Goal: Task Accomplishment & Management: Use online tool/utility

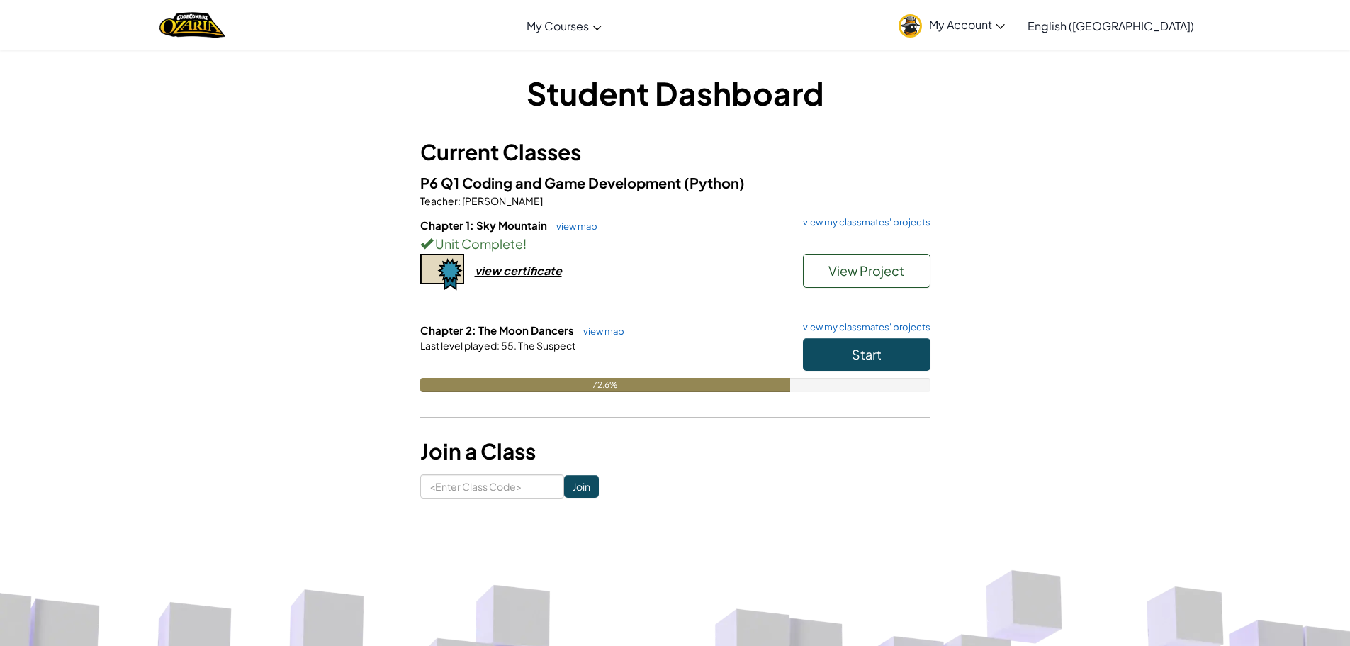
click at [858, 335] on h6 "Chapter 2: The Moon Dancers view map view my classmates' projects" at bounding box center [675, 330] width 510 height 16
click at [858, 351] on span "Start" at bounding box center [867, 354] width 30 height 16
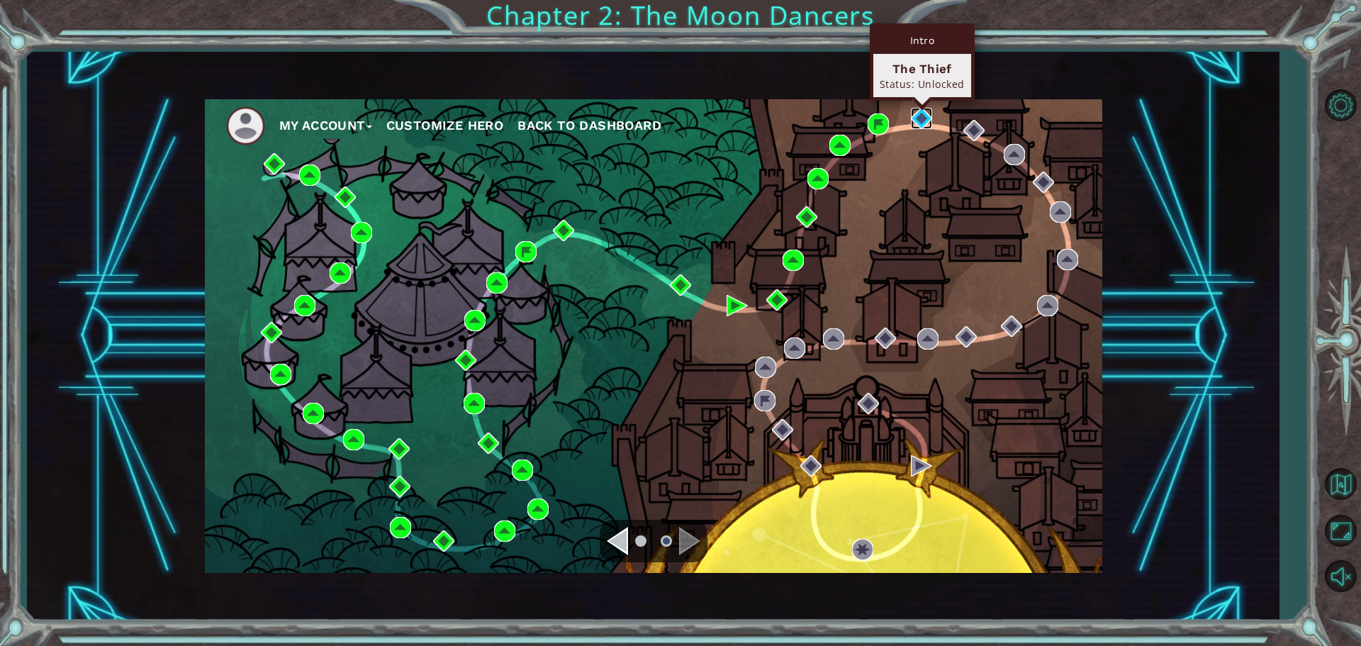
click at [925, 118] on img at bounding box center [921, 118] width 21 height 21
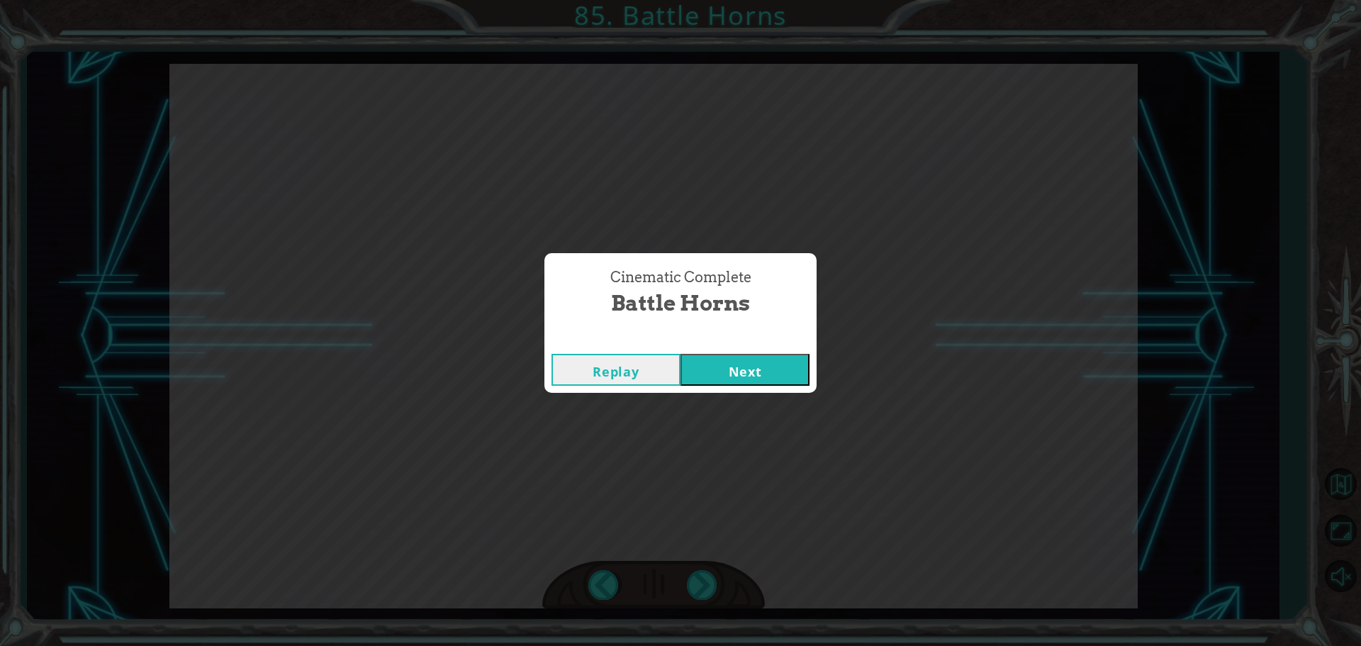
click at [764, 376] on button "Next" at bounding box center [744, 370] width 129 height 32
click at [756, 374] on button "Next" at bounding box center [744, 370] width 129 height 32
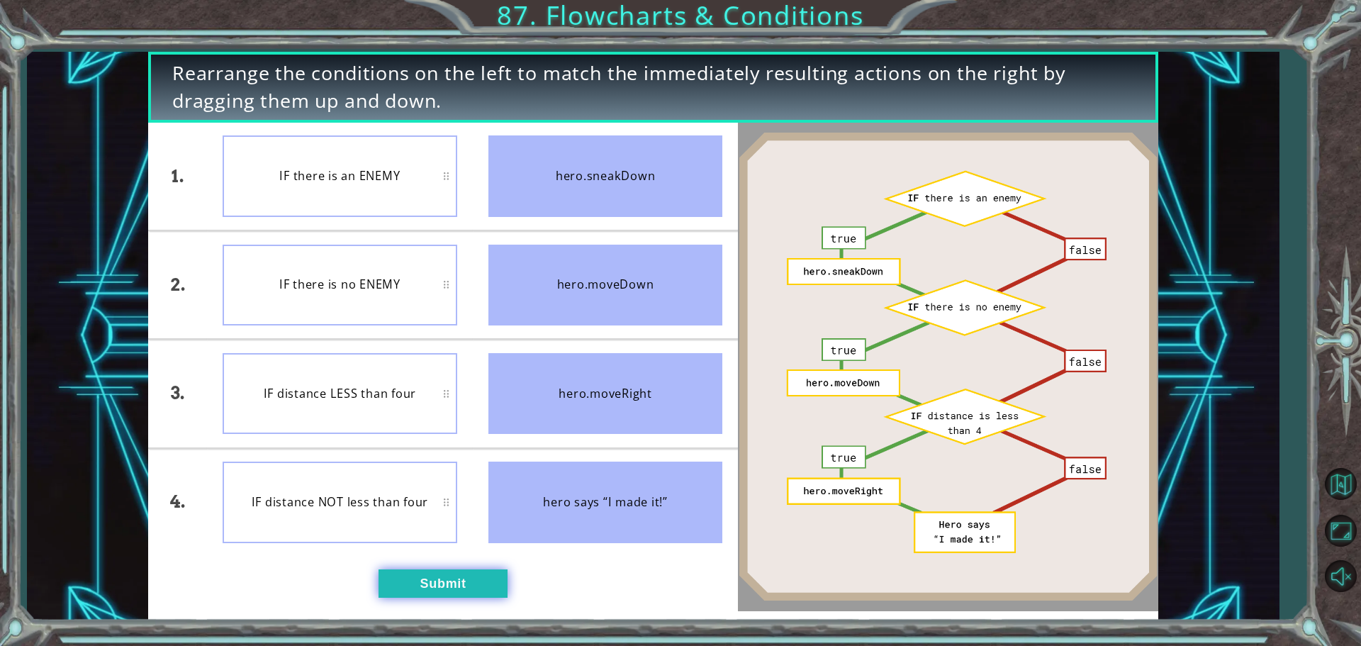
click at [449, 588] on button "Submit" at bounding box center [442, 583] width 129 height 28
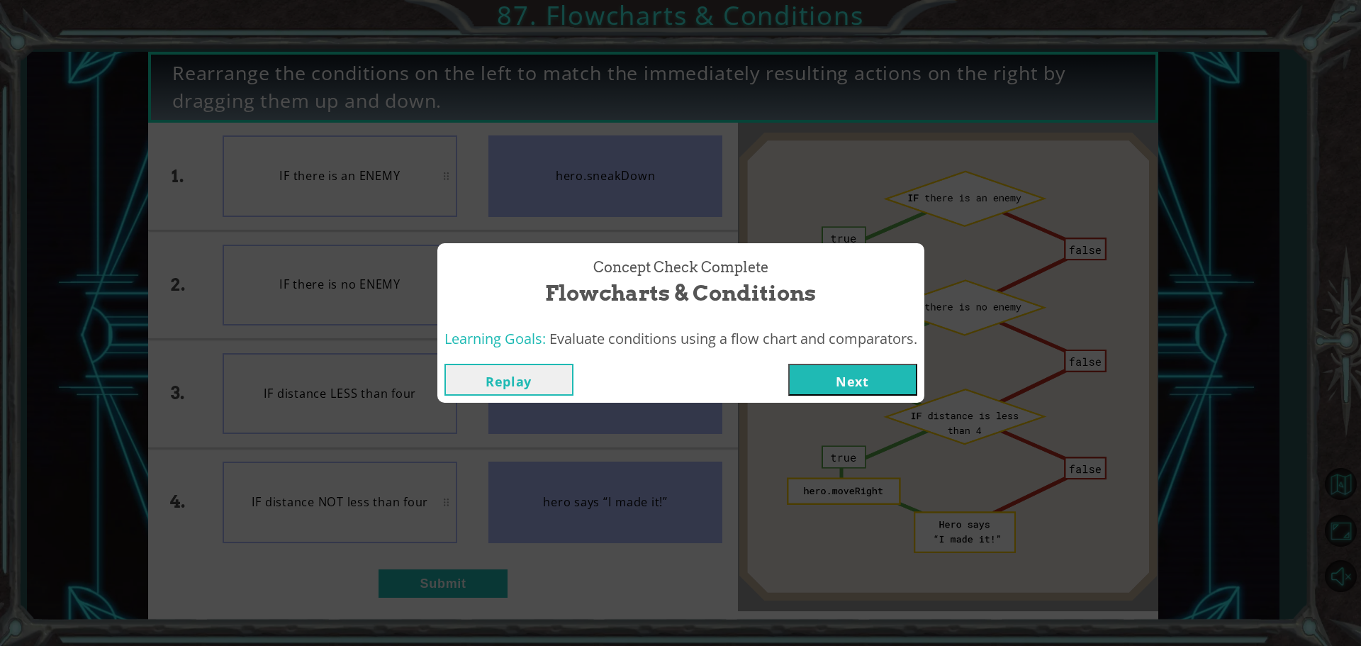
click at [875, 383] on button "Next" at bounding box center [852, 380] width 129 height 32
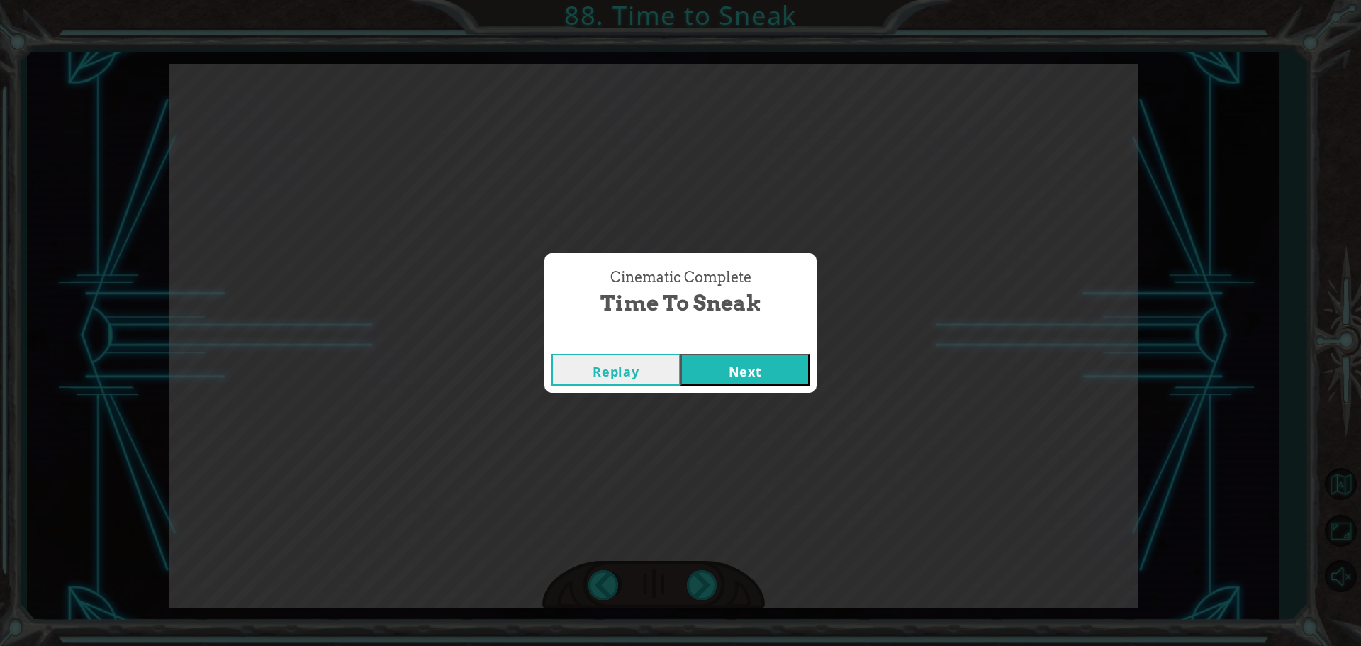
click at [755, 366] on button "Next" at bounding box center [744, 370] width 129 height 32
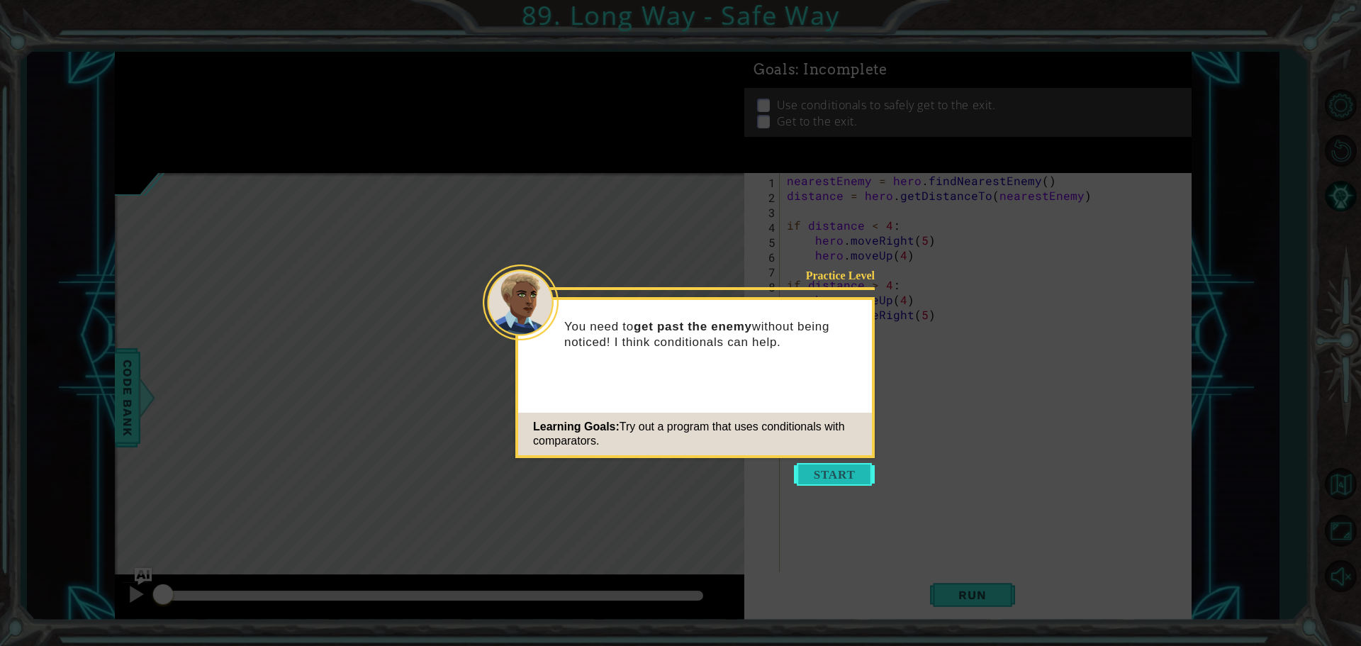
click at [809, 475] on button "Start" at bounding box center [834, 474] width 81 height 23
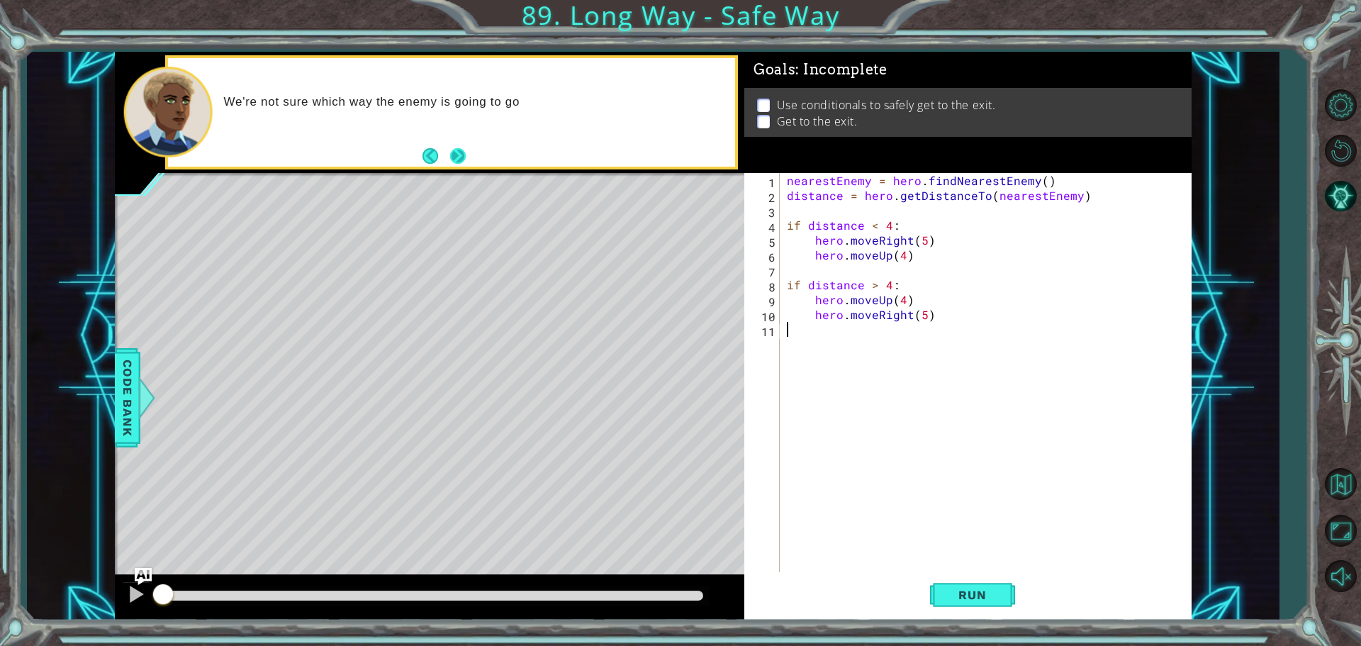
click at [462, 145] on div "We're not sure which way the enemy is going to go" at bounding box center [451, 112] width 567 height 108
click at [452, 155] on button "Next" at bounding box center [458, 156] width 16 height 16
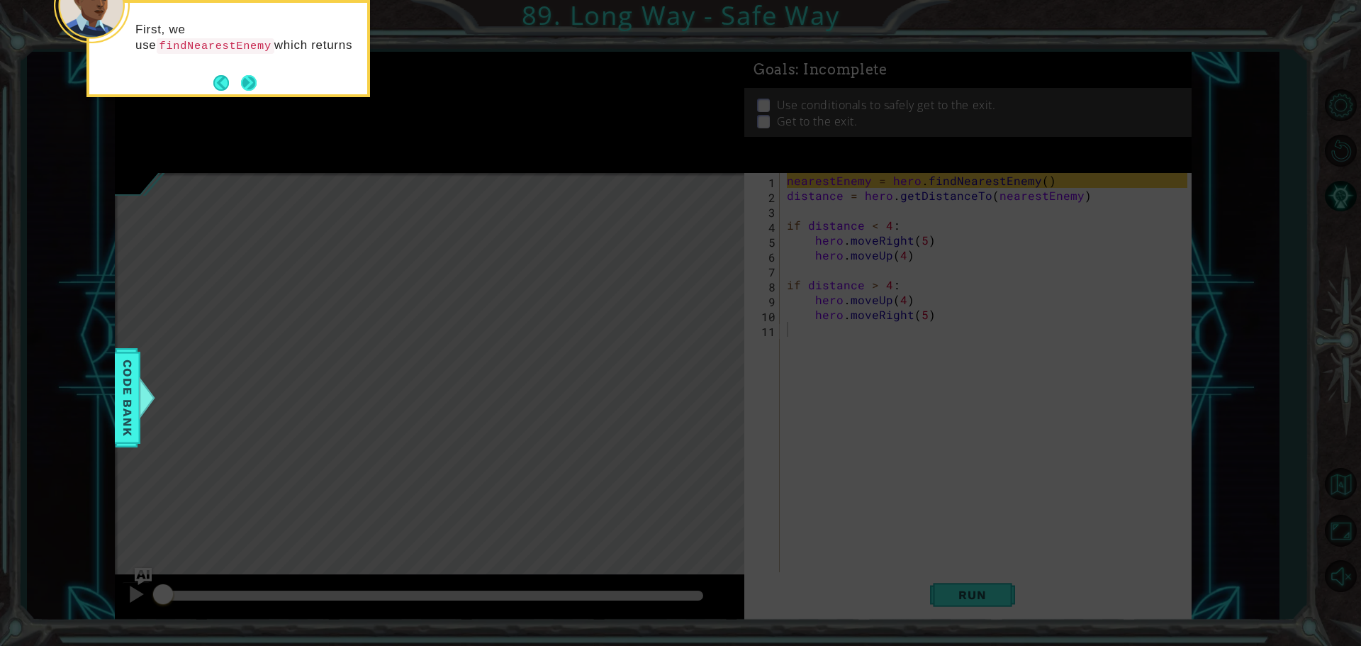
click at [249, 87] on button "Next" at bounding box center [248, 82] width 16 height 16
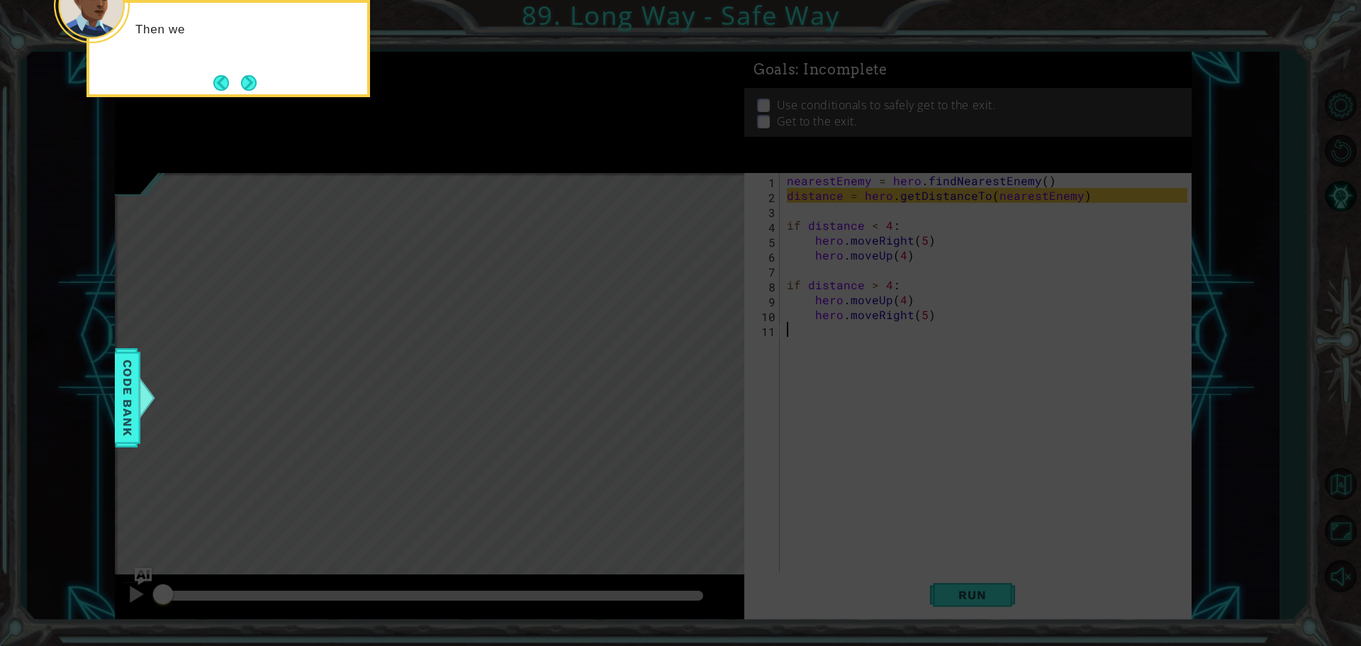
click at [249, 87] on button "Next" at bounding box center [249, 82] width 16 height 16
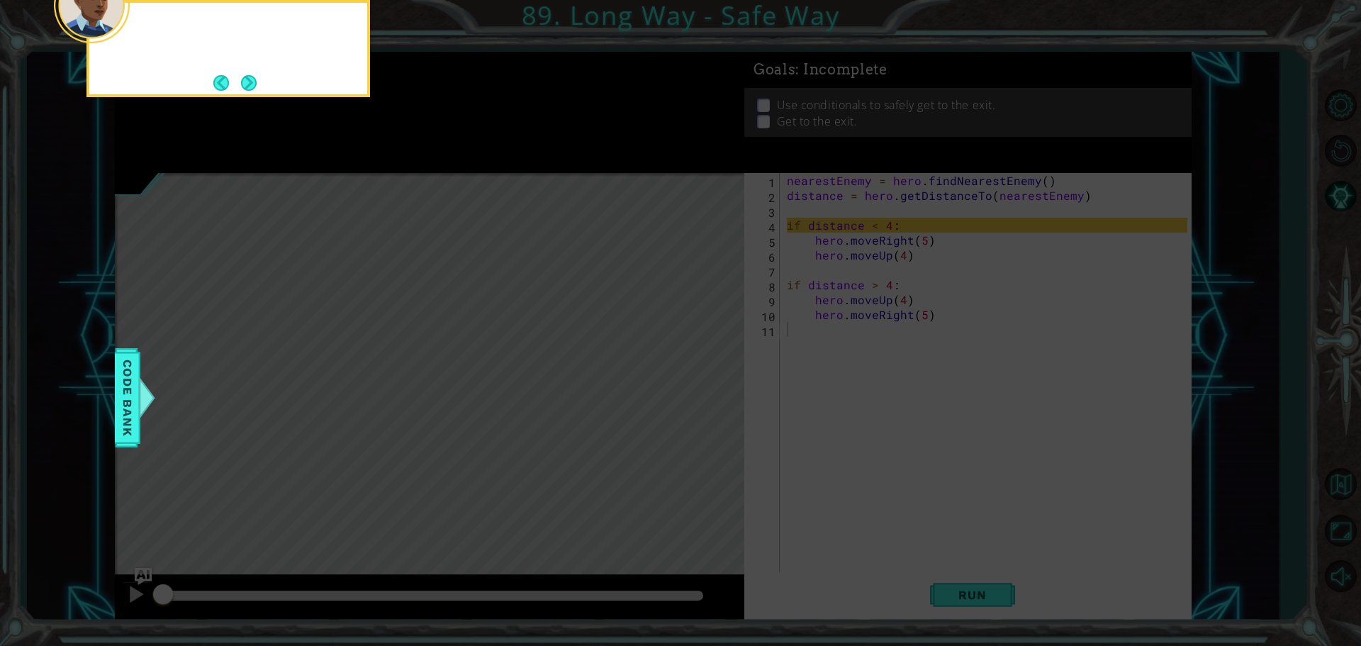
click at [249, 87] on button "Next" at bounding box center [249, 83] width 16 height 16
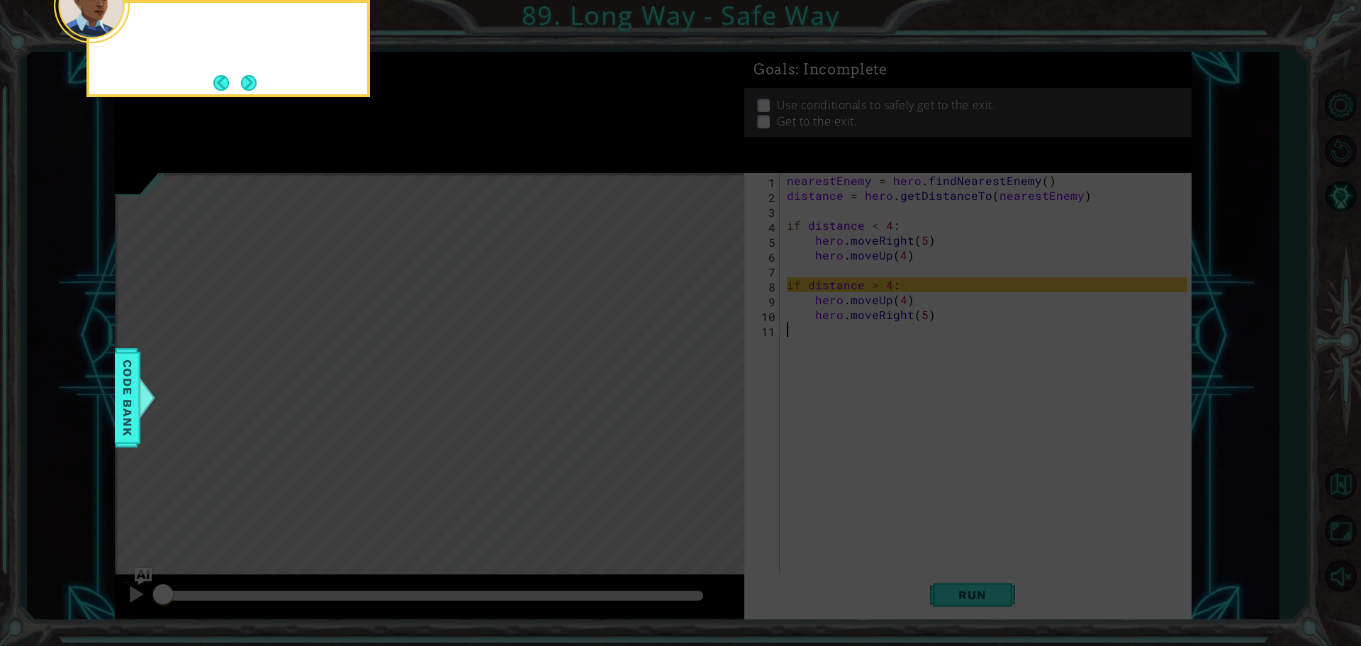
click at [249, 87] on button "Next" at bounding box center [249, 83] width 16 height 16
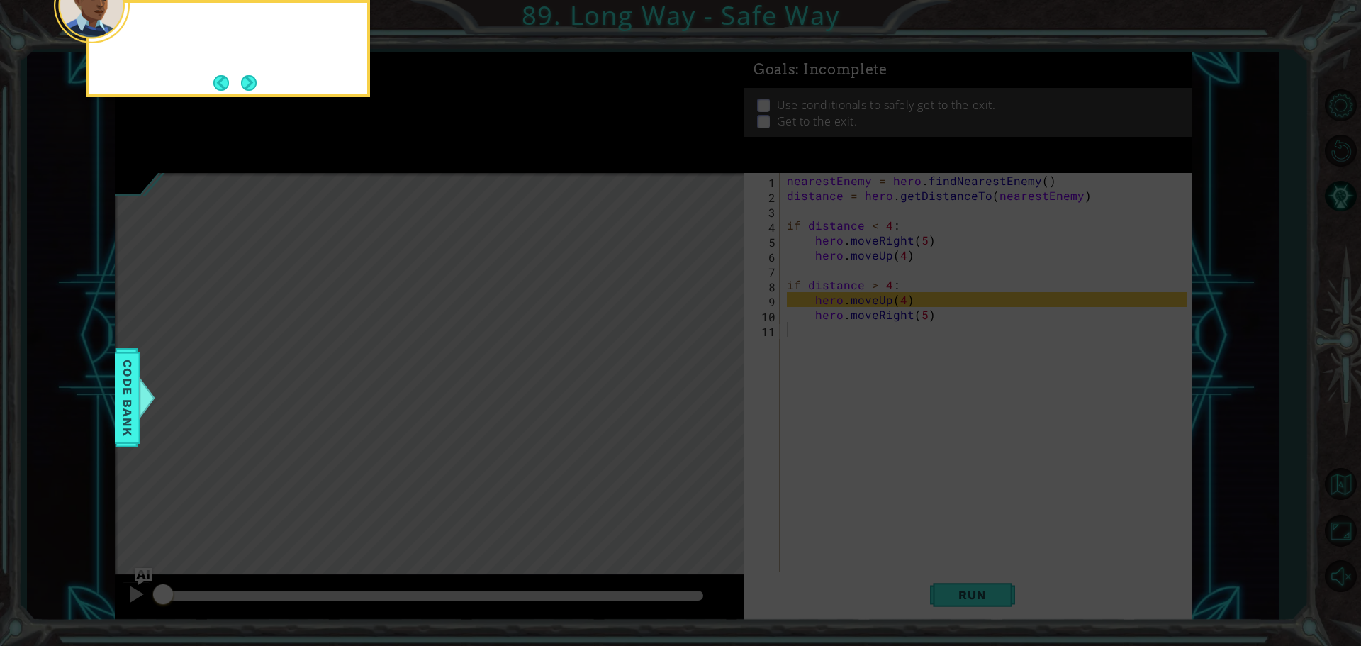
click at [249, 87] on button "Next" at bounding box center [249, 82] width 16 height 16
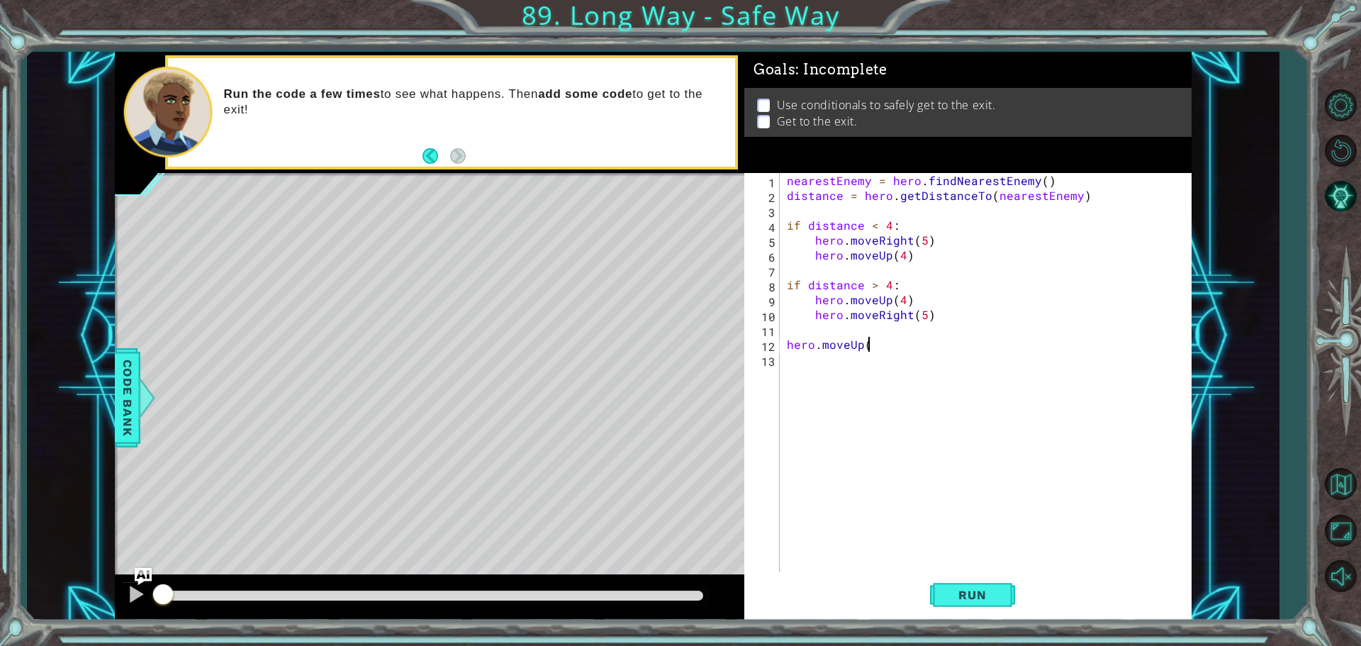
scroll to position [0, 4]
type textarea "hero.moveUp()"
click at [1003, 585] on button "Run" at bounding box center [972, 594] width 85 height 45
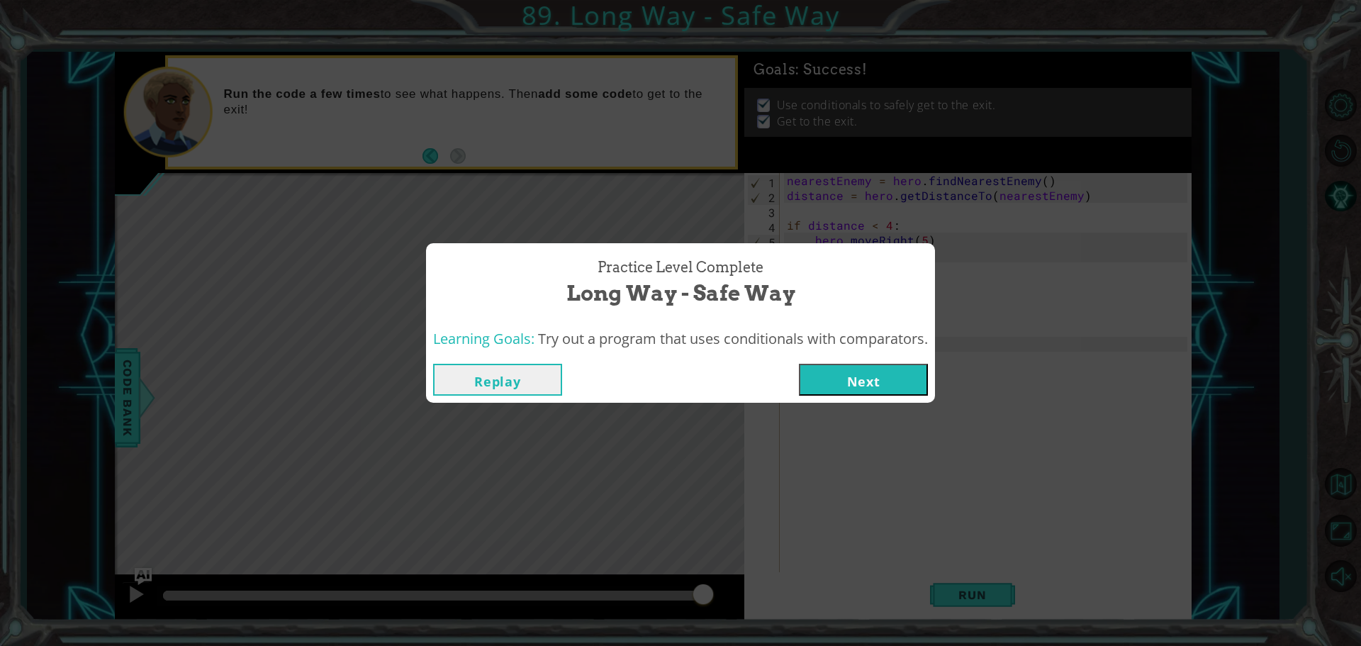
click at [855, 369] on button "Next" at bounding box center [863, 380] width 129 height 32
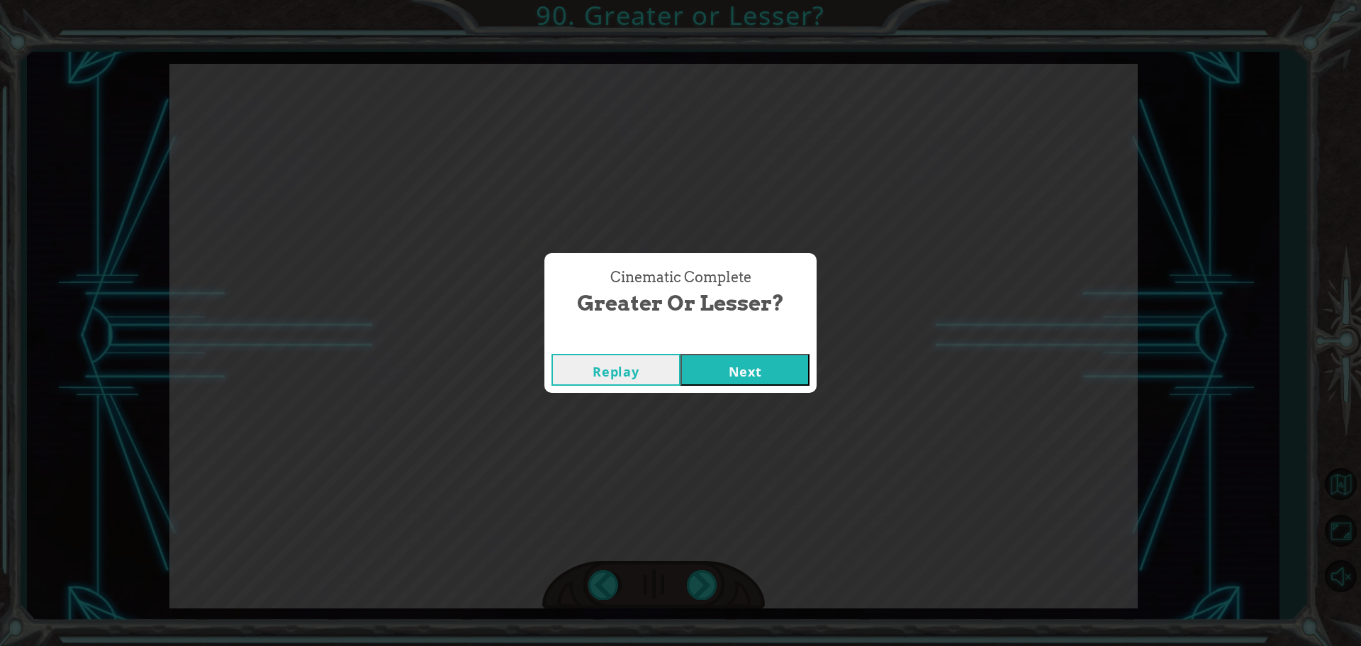
click at [740, 375] on button "Next" at bounding box center [744, 370] width 129 height 32
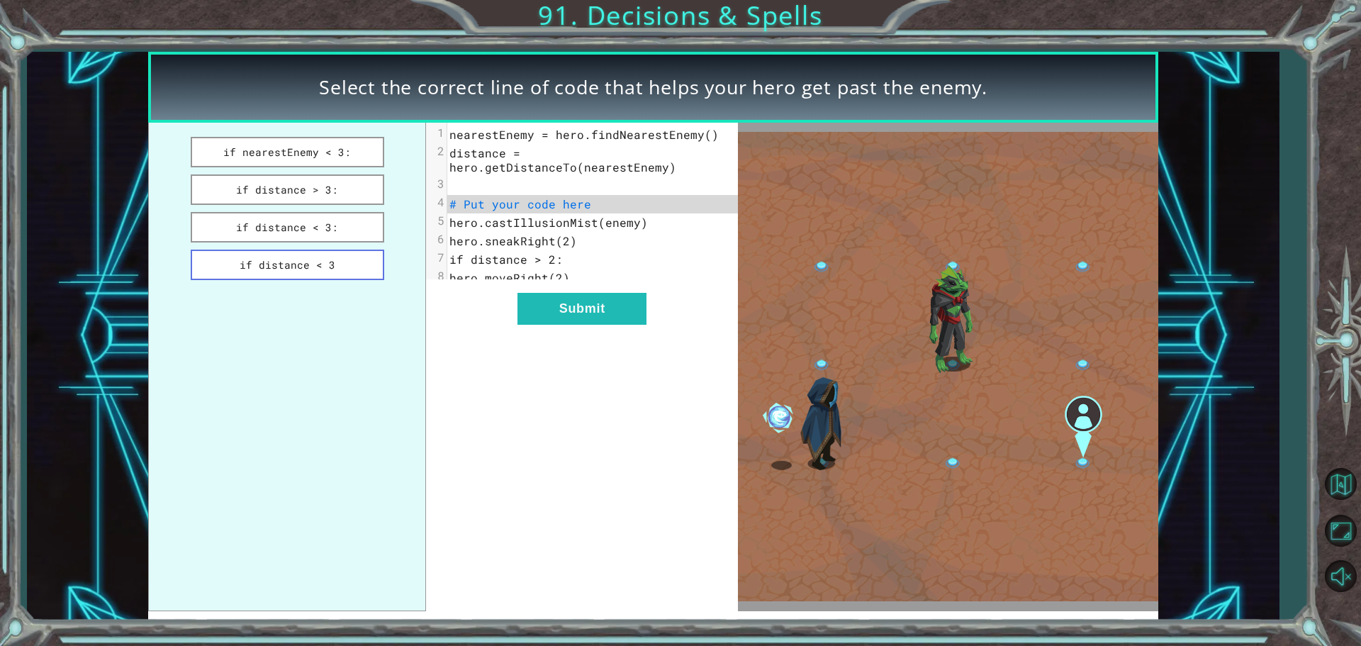
click at [356, 268] on button "if distance < 3" at bounding box center [287, 264] width 193 height 30
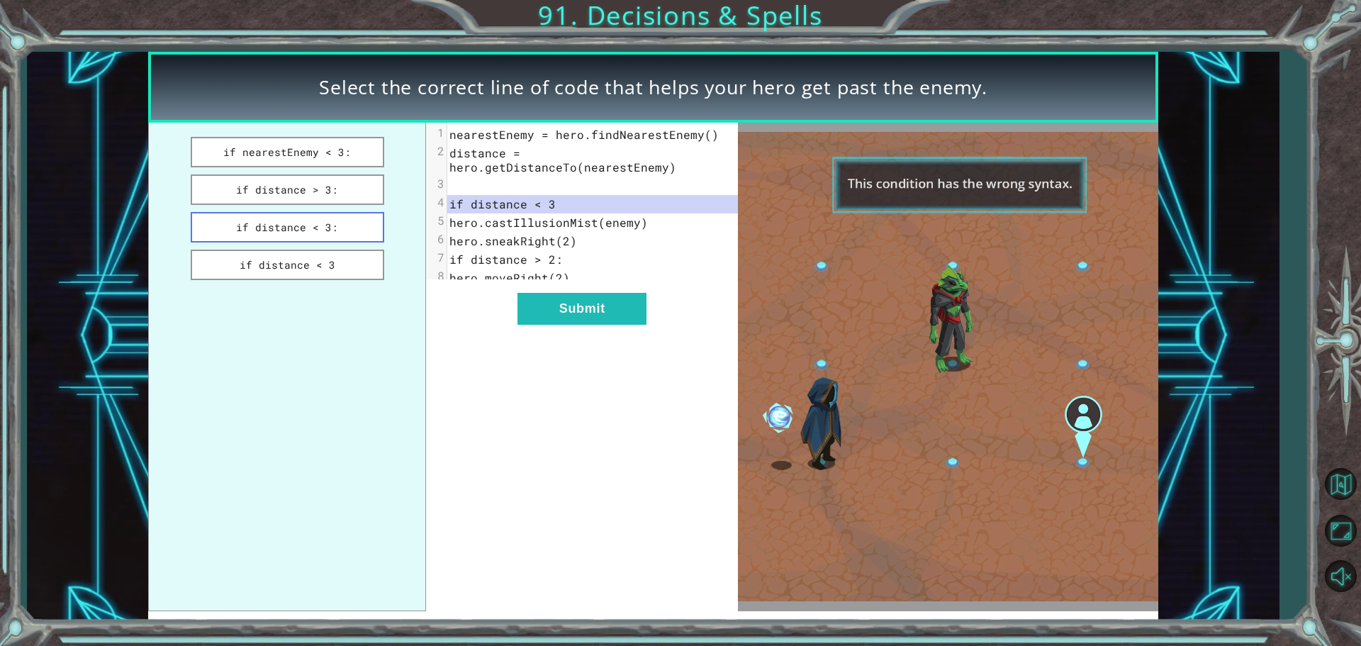
click at [349, 220] on button "if distance < 3:" at bounding box center [287, 227] width 193 height 30
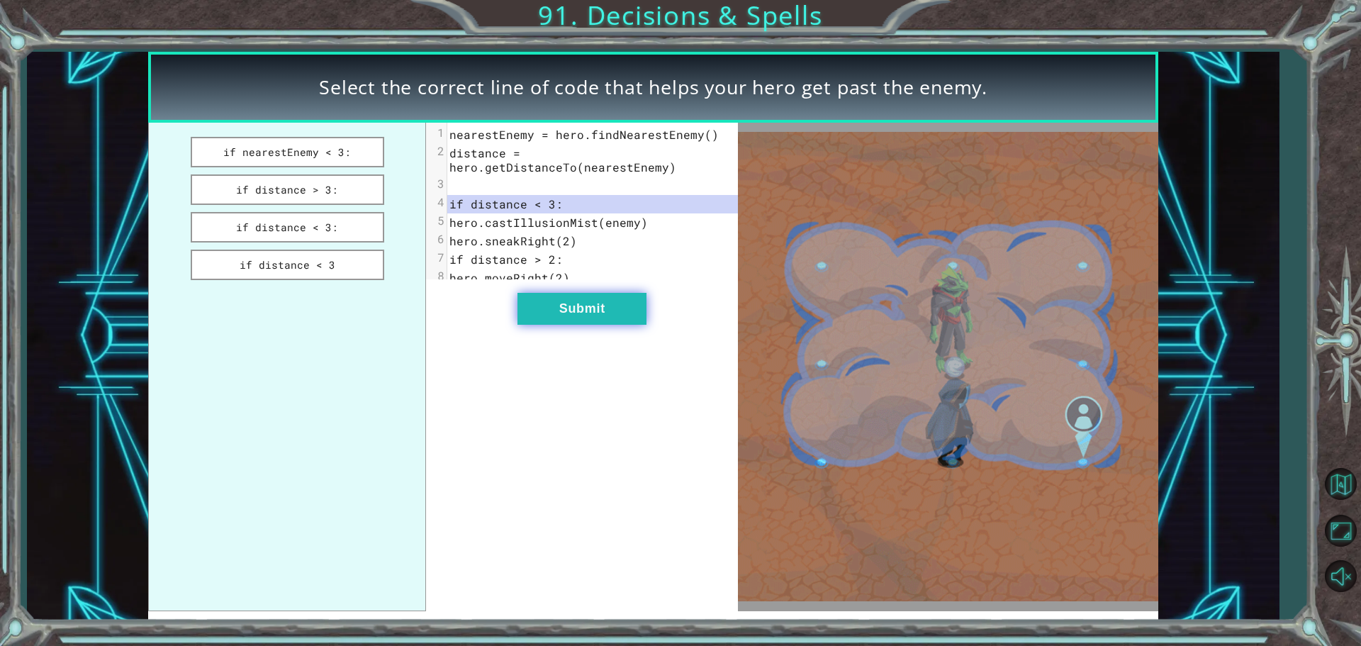
click at [576, 315] on button "Submit" at bounding box center [581, 309] width 129 height 32
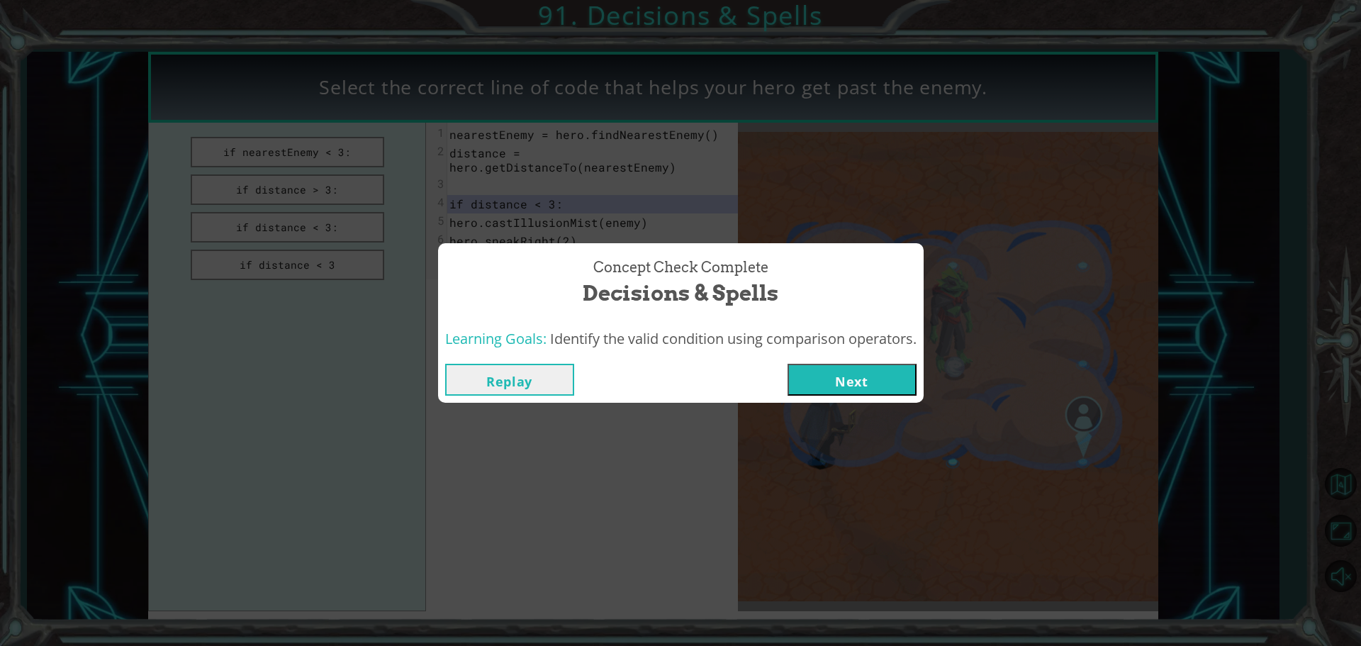
click at [894, 373] on button "Next" at bounding box center [851, 380] width 129 height 32
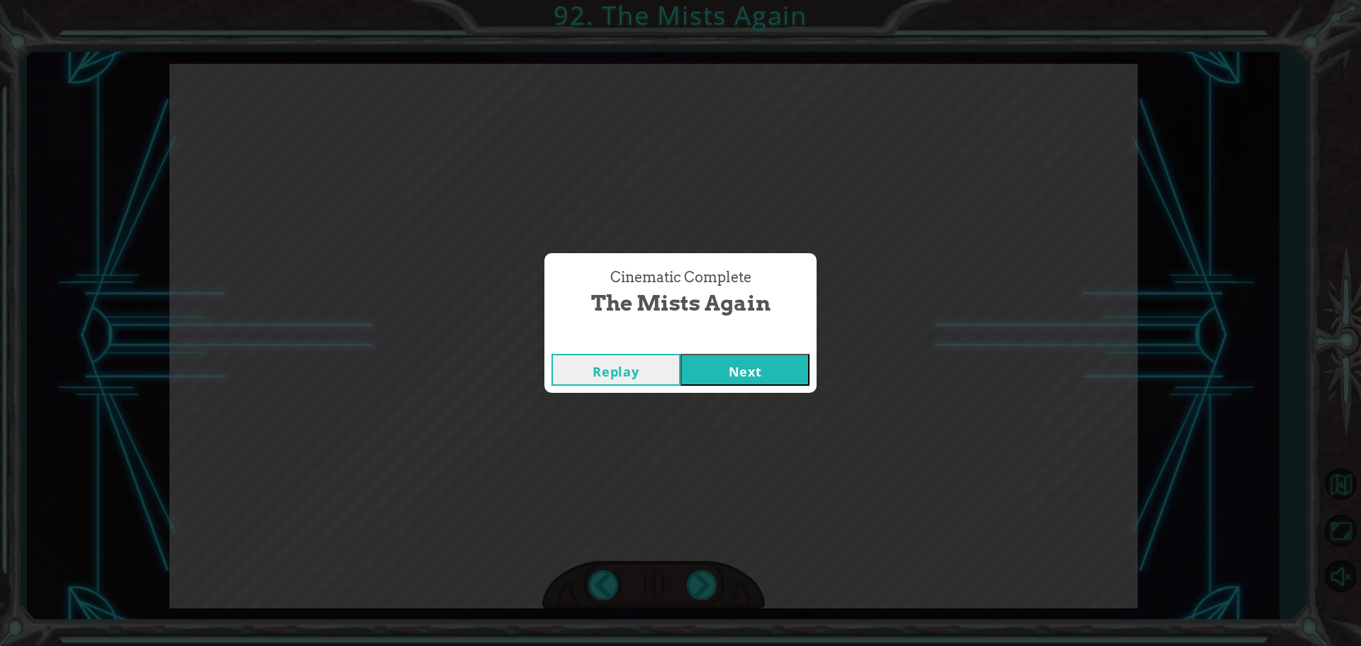
click at [773, 369] on button "Next" at bounding box center [744, 370] width 129 height 32
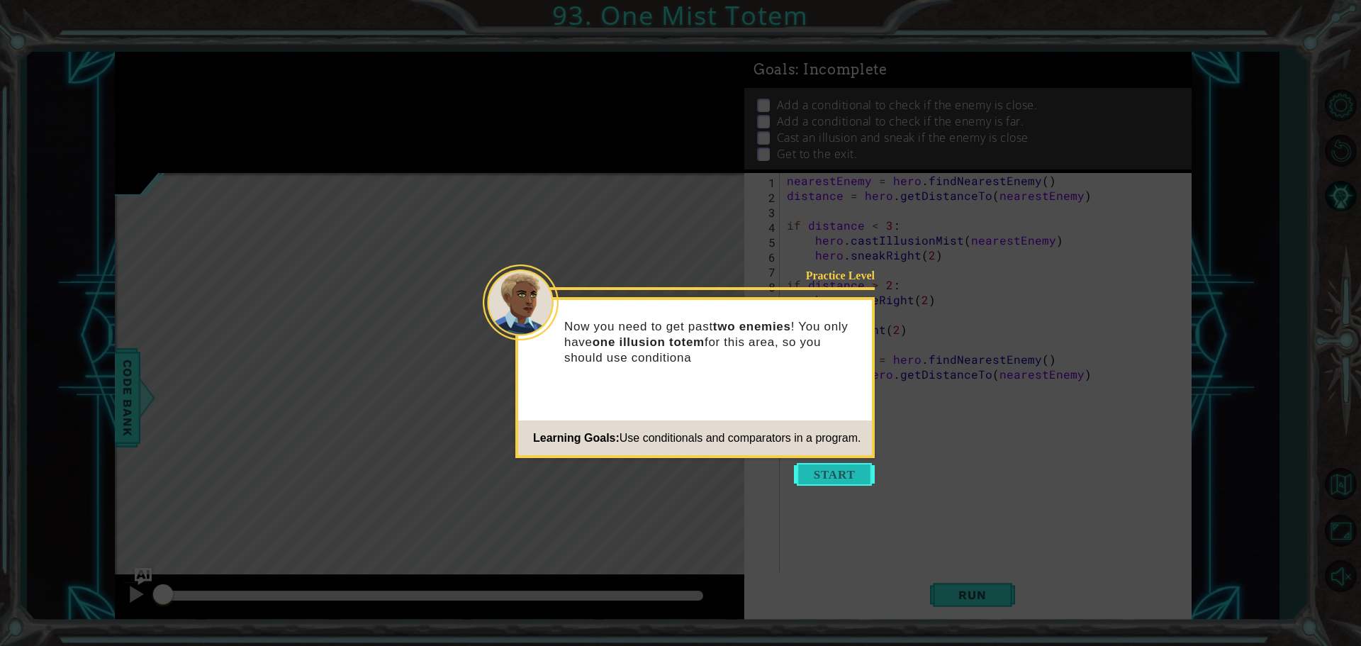
click at [853, 476] on button "Start" at bounding box center [834, 474] width 81 height 23
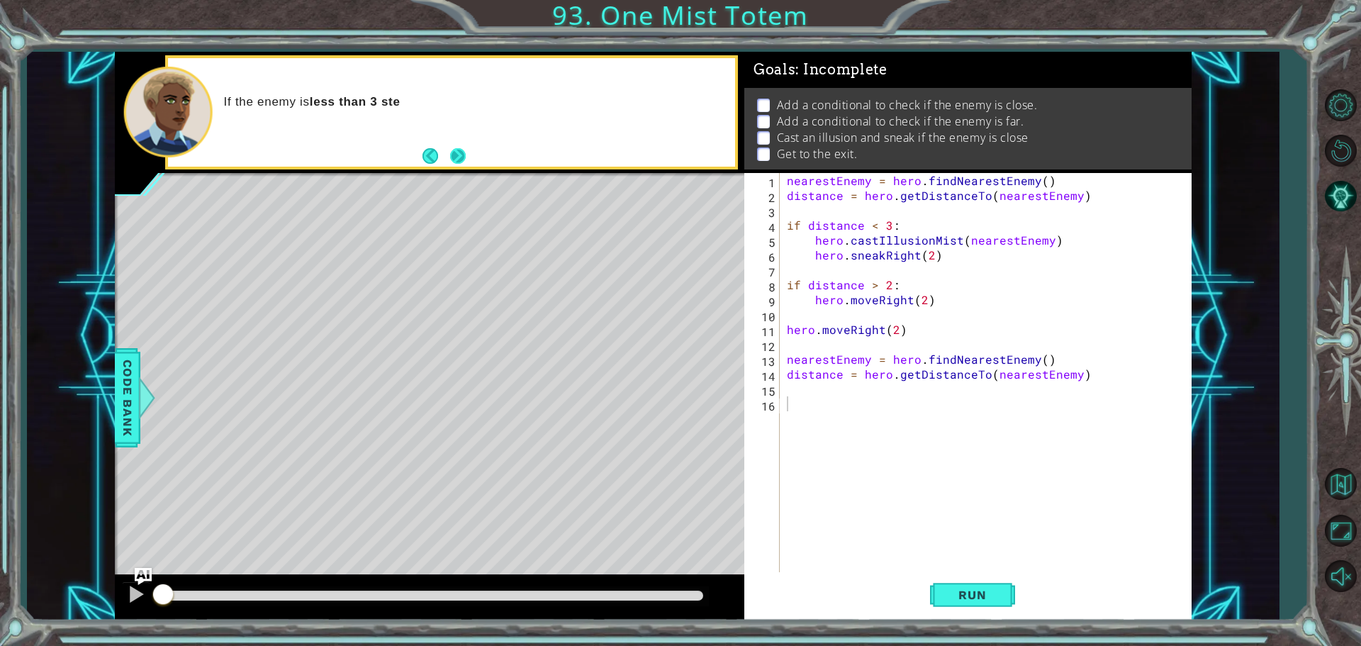
click at [466, 158] on button "Next" at bounding box center [458, 156] width 16 height 16
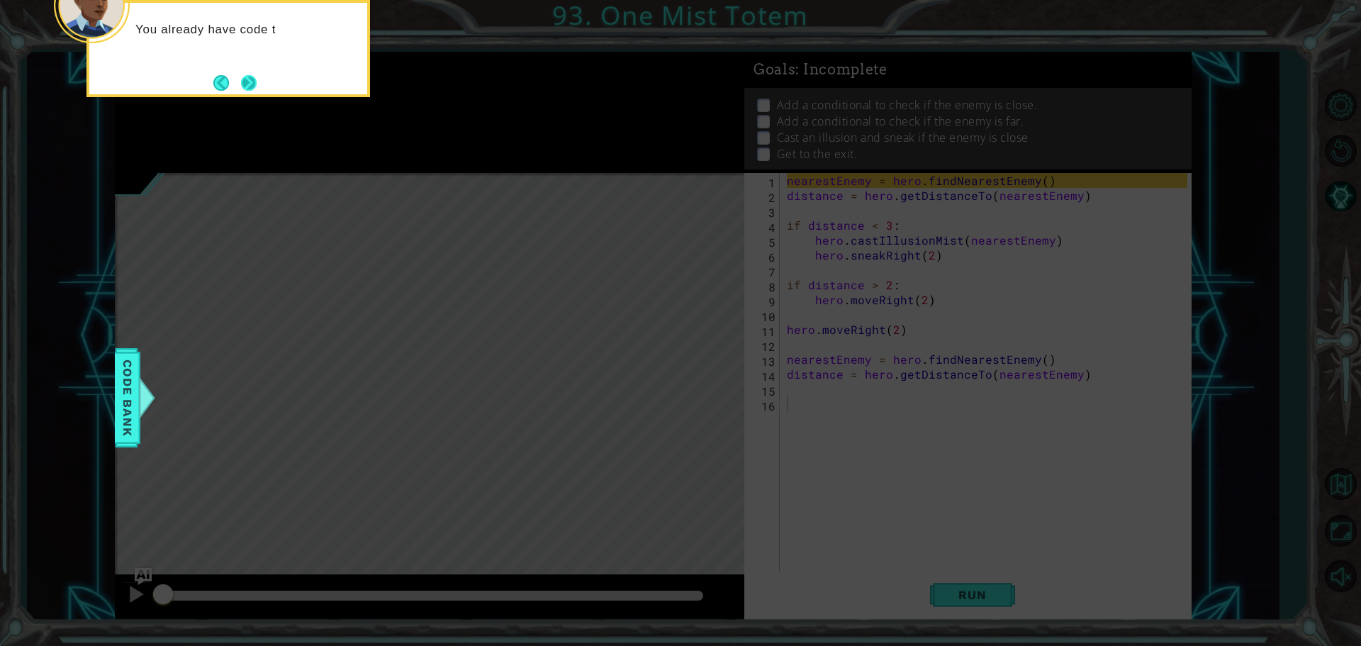
click at [256, 79] on button "Next" at bounding box center [249, 83] width 16 height 16
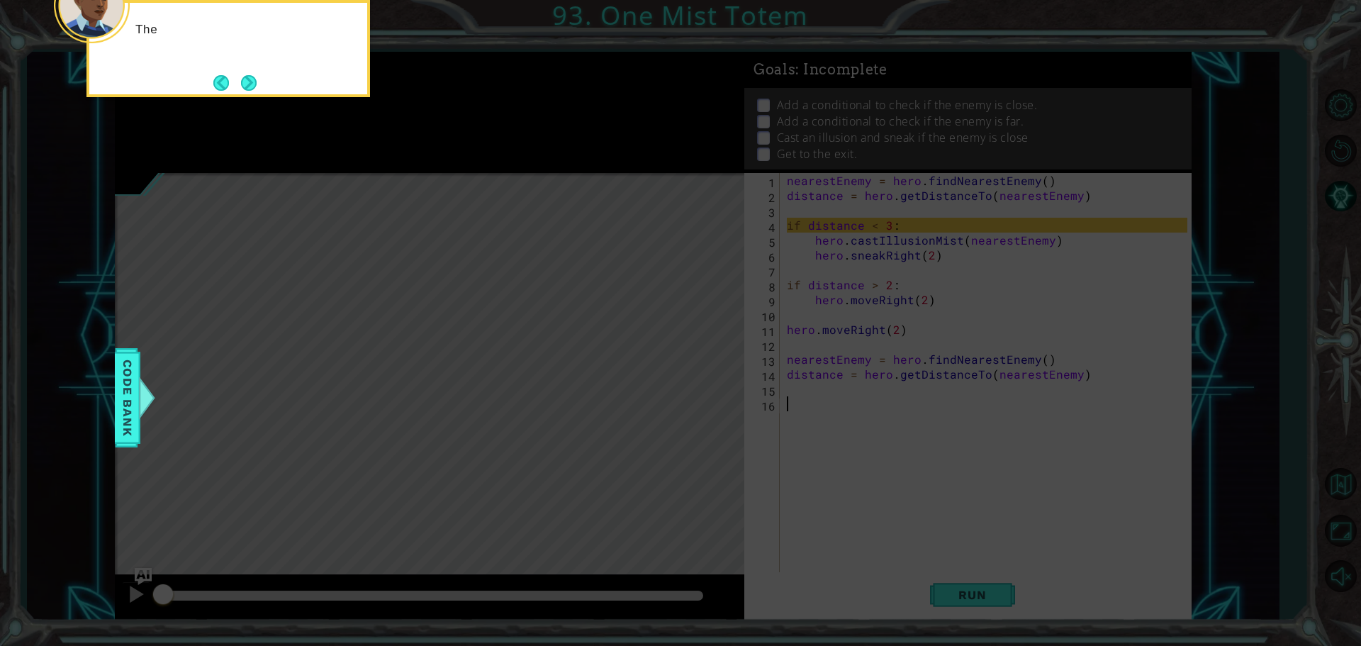
click at [256, 79] on button "Next" at bounding box center [248, 82] width 17 height 17
click at [256, 79] on button "Next" at bounding box center [249, 82] width 19 height 19
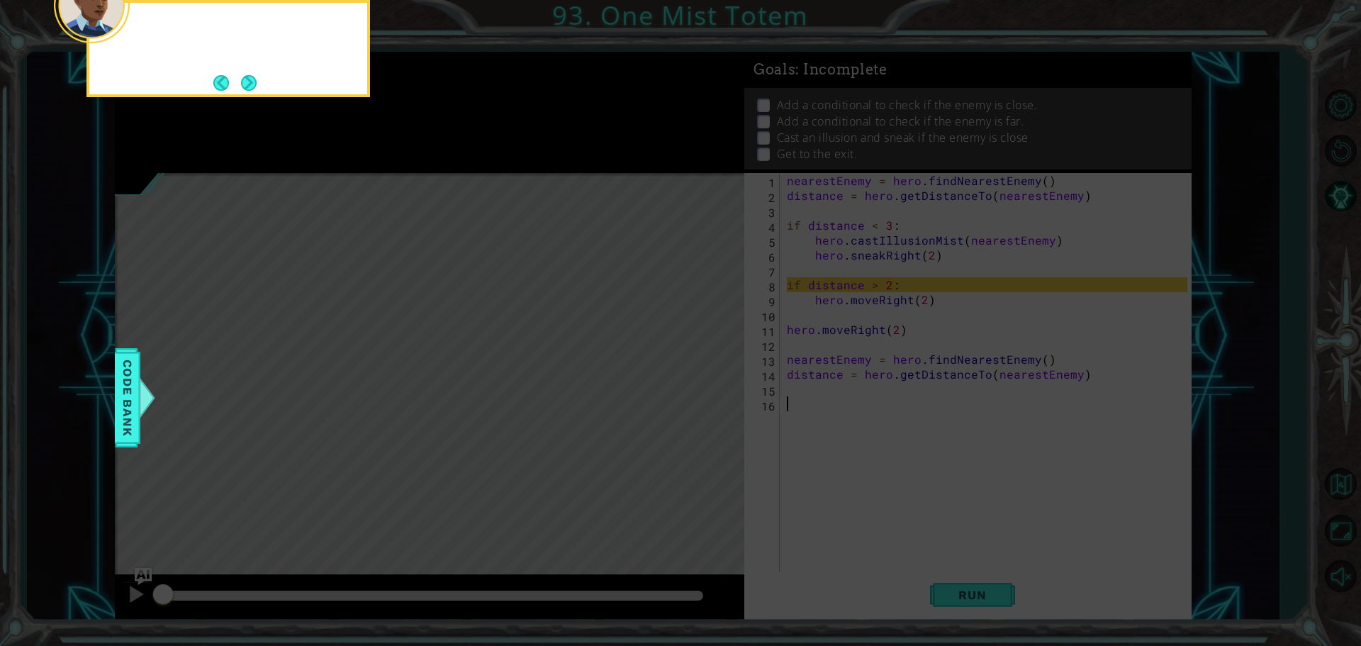
click at [256, 79] on button "Next" at bounding box center [249, 83] width 24 height 24
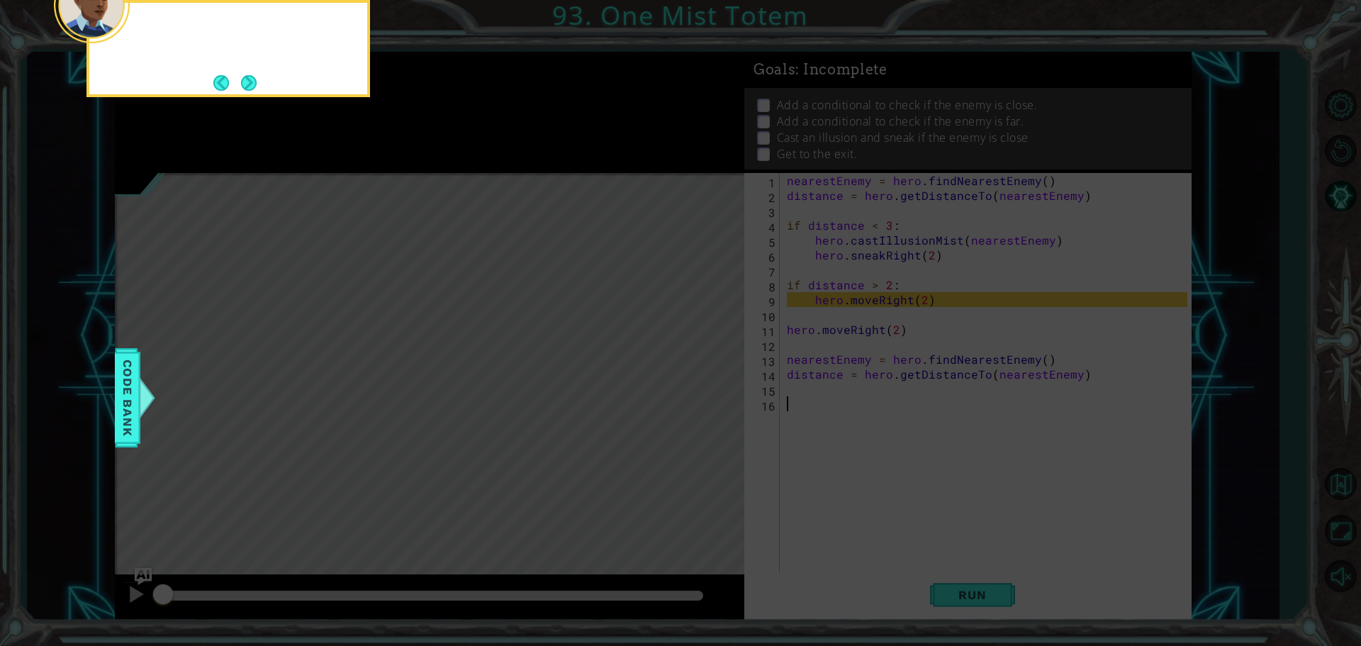
click at [256, 79] on button "Next" at bounding box center [248, 82] width 23 height 23
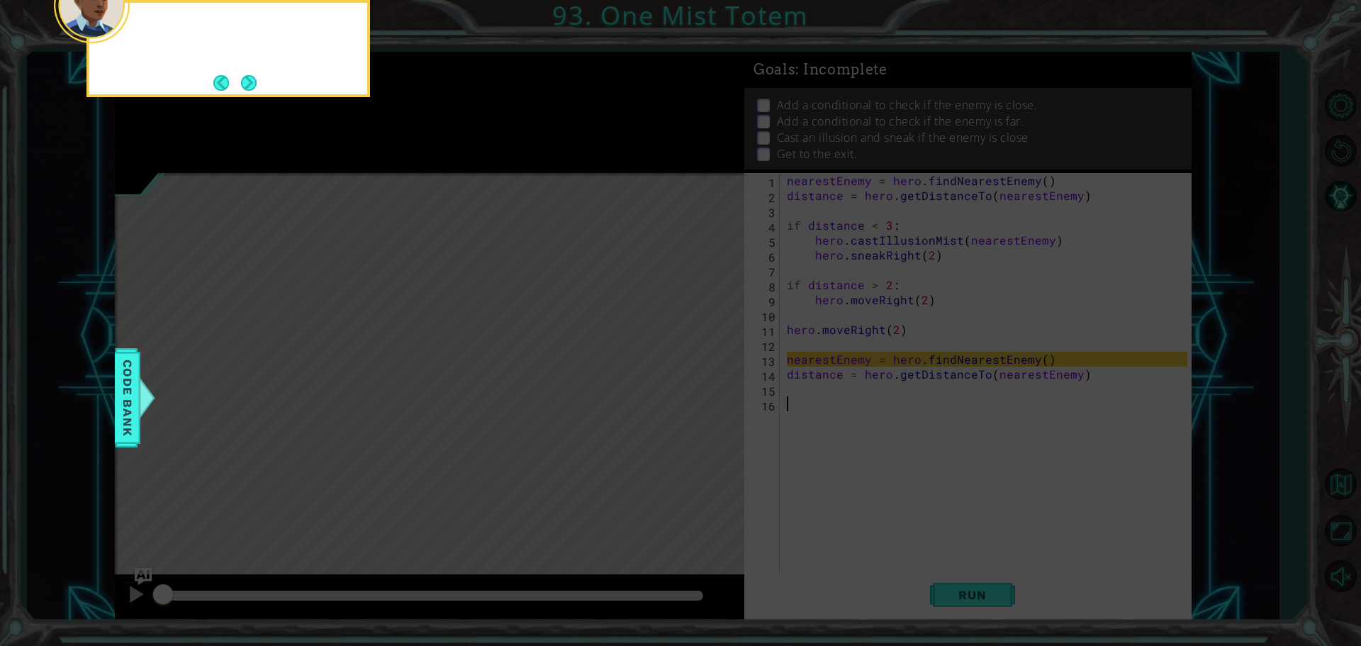
click at [256, 79] on button "Next" at bounding box center [249, 83] width 20 height 20
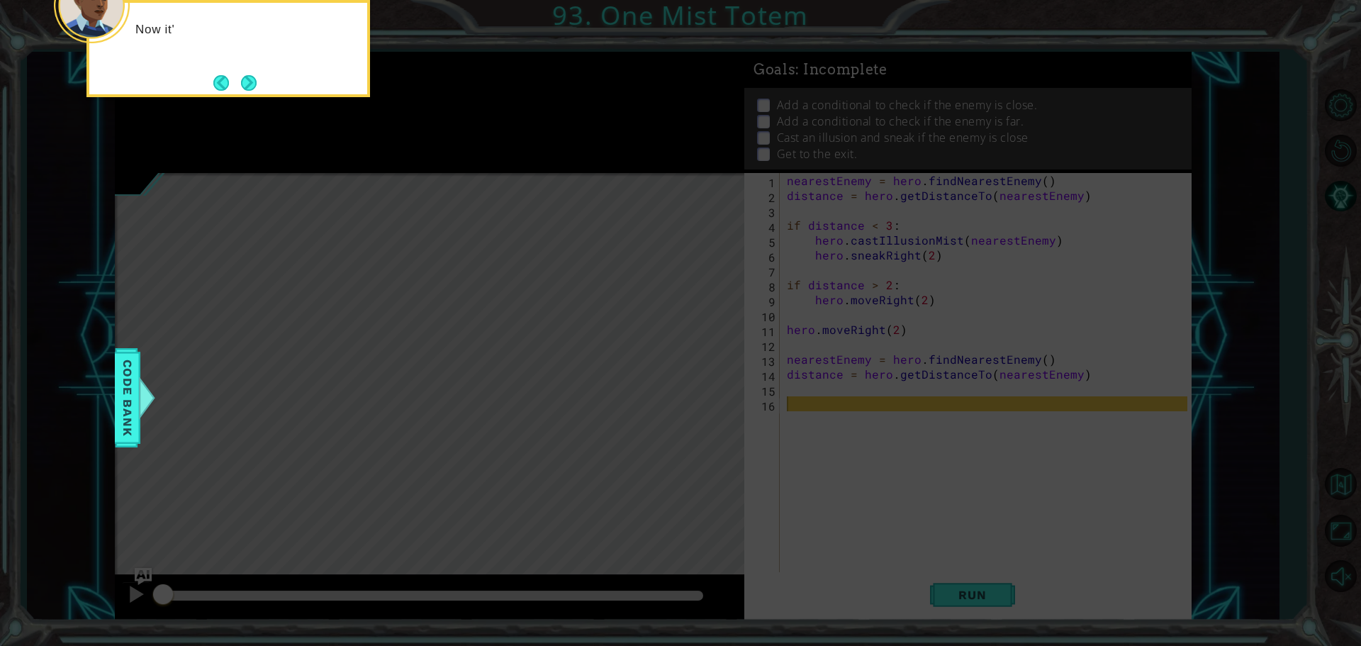
click at [256, 79] on button "Next" at bounding box center [249, 83] width 16 height 16
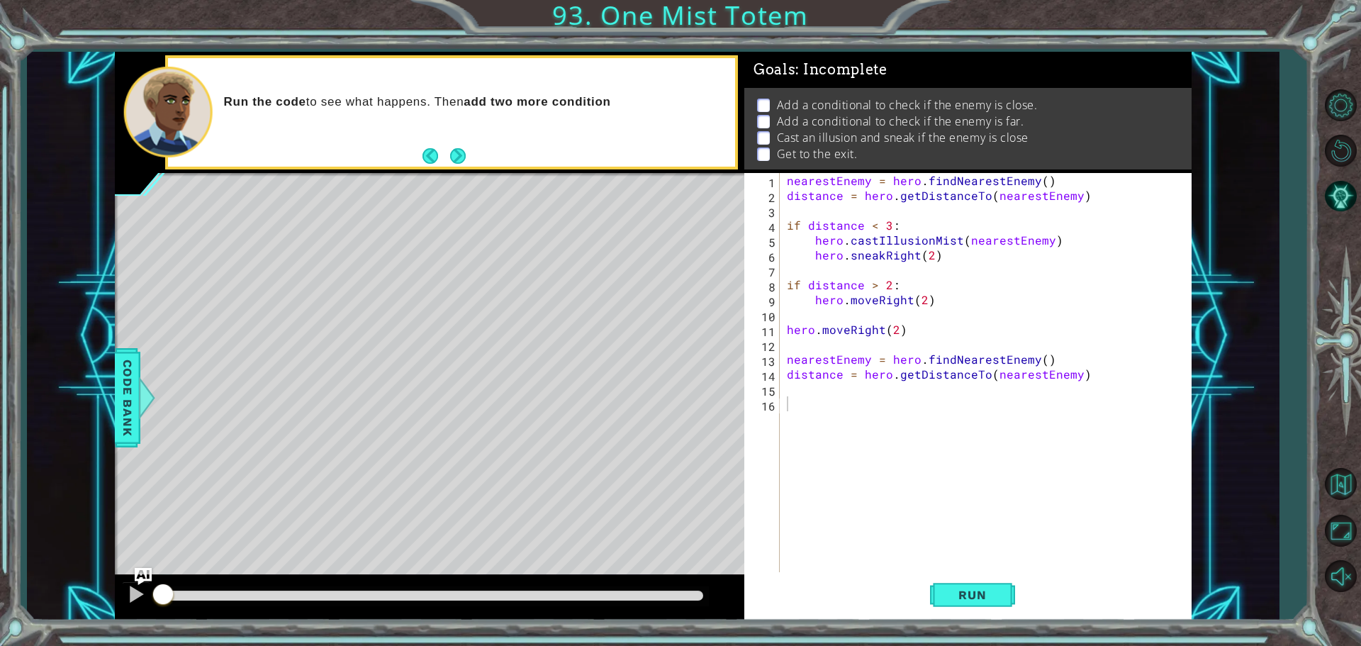
click at [457, 145] on div "Run the code to see what happens. Then add two more condition" at bounding box center [451, 112] width 567 height 108
click at [455, 151] on button "Next" at bounding box center [458, 156] width 16 height 16
click at [976, 590] on span "Run" at bounding box center [972, 595] width 56 height 14
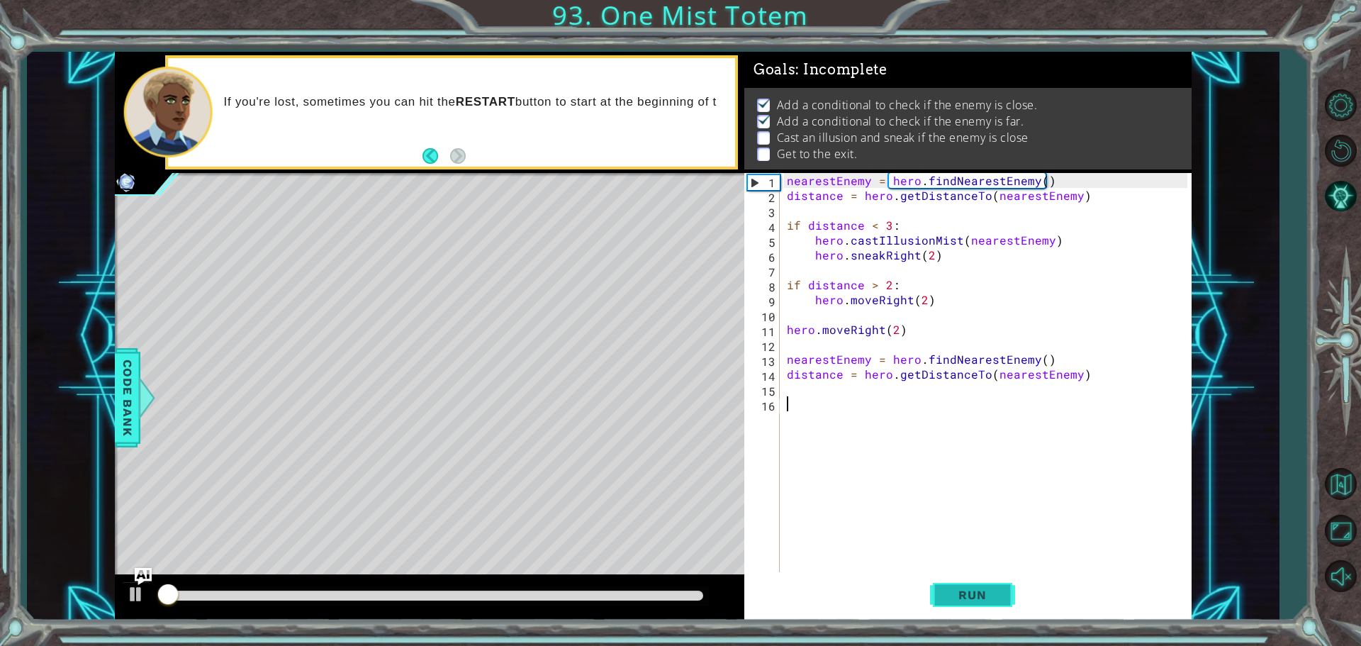
scroll to position [7, 0]
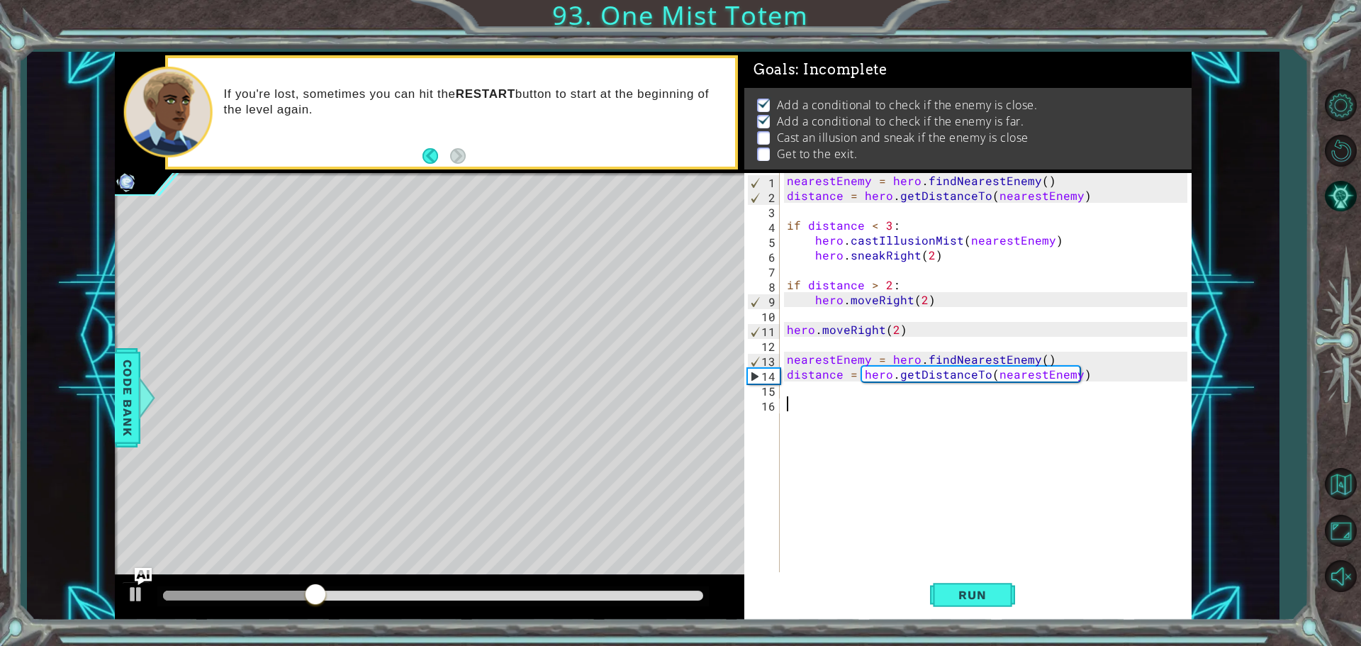
click at [861, 390] on div "nearestEnemy = hero . findNearestEnemy ( ) distance = hero . getDistanceTo ( ne…" at bounding box center [989, 389] width 410 height 432
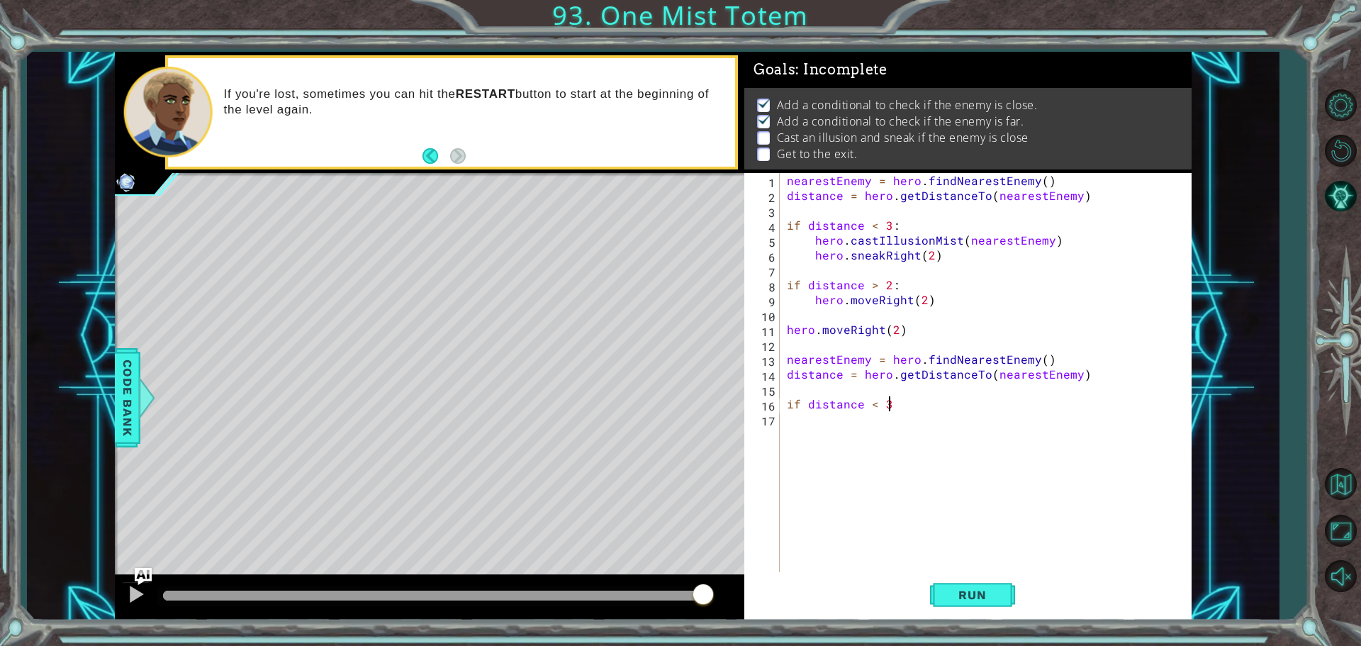
scroll to position [0, 6]
type textarea "if distance < 3:"
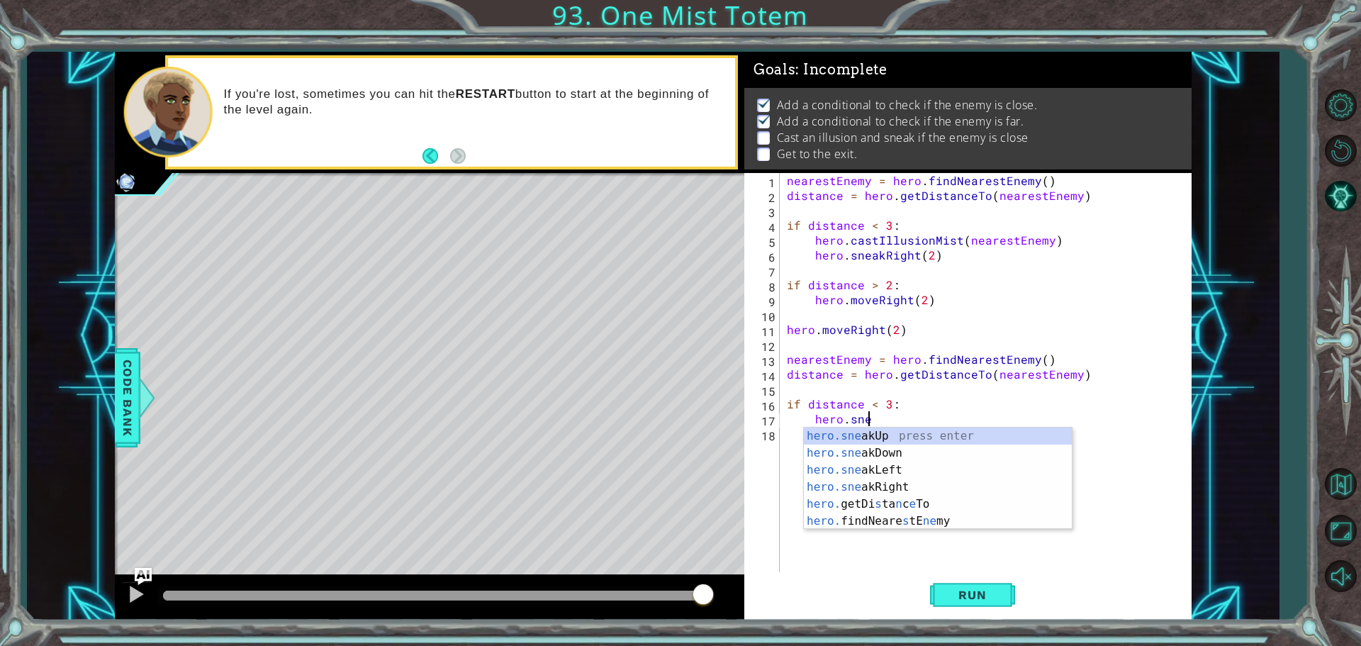
scroll to position [0, 4]
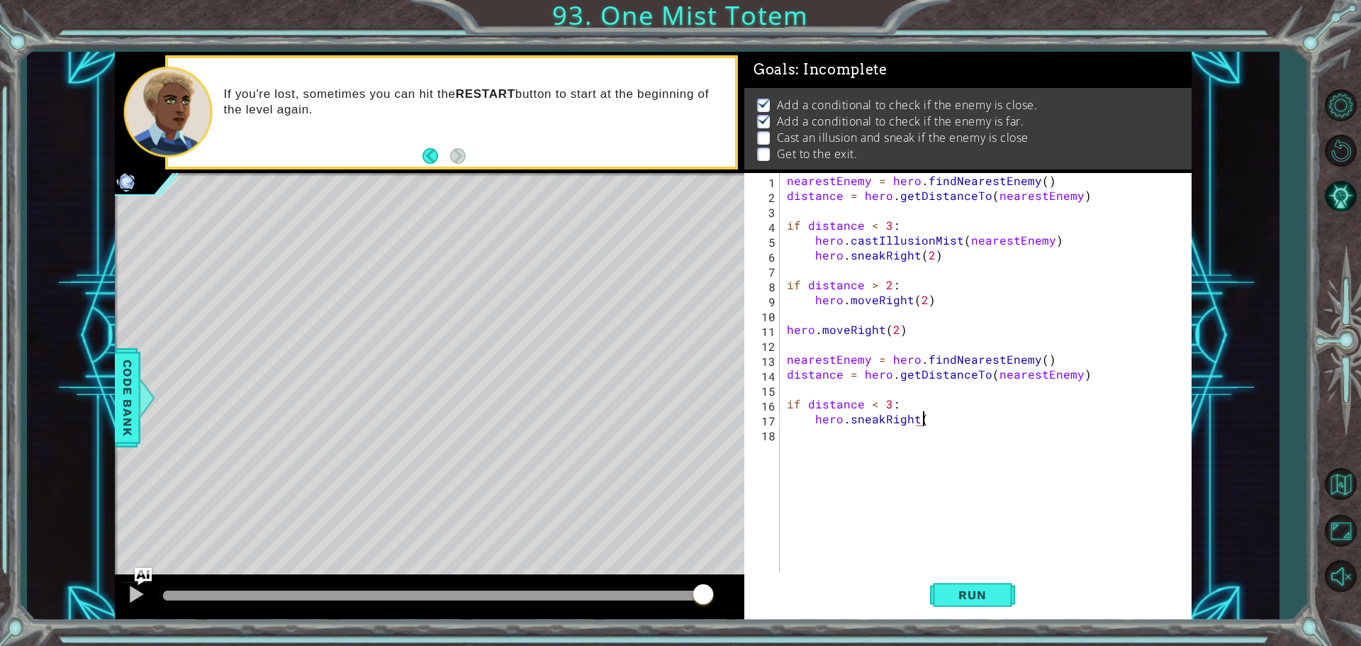
type textarea "hero.sneakRight()"
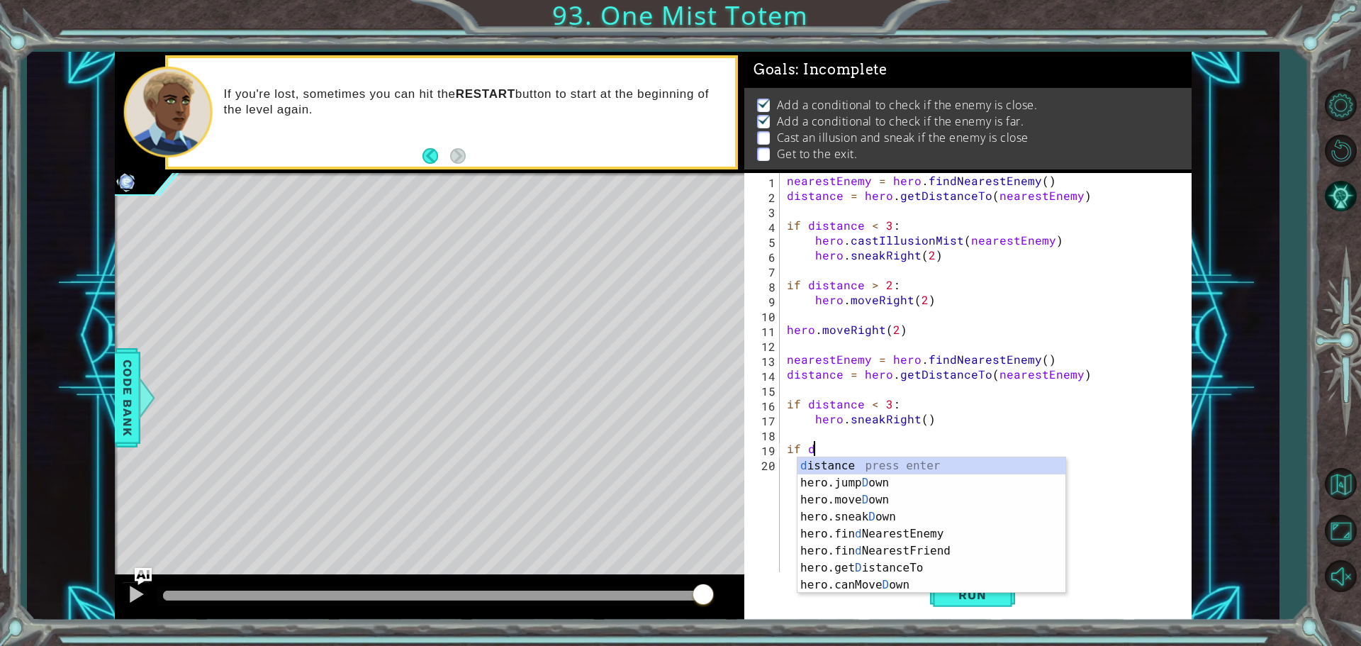
scroll to position [0, 1]
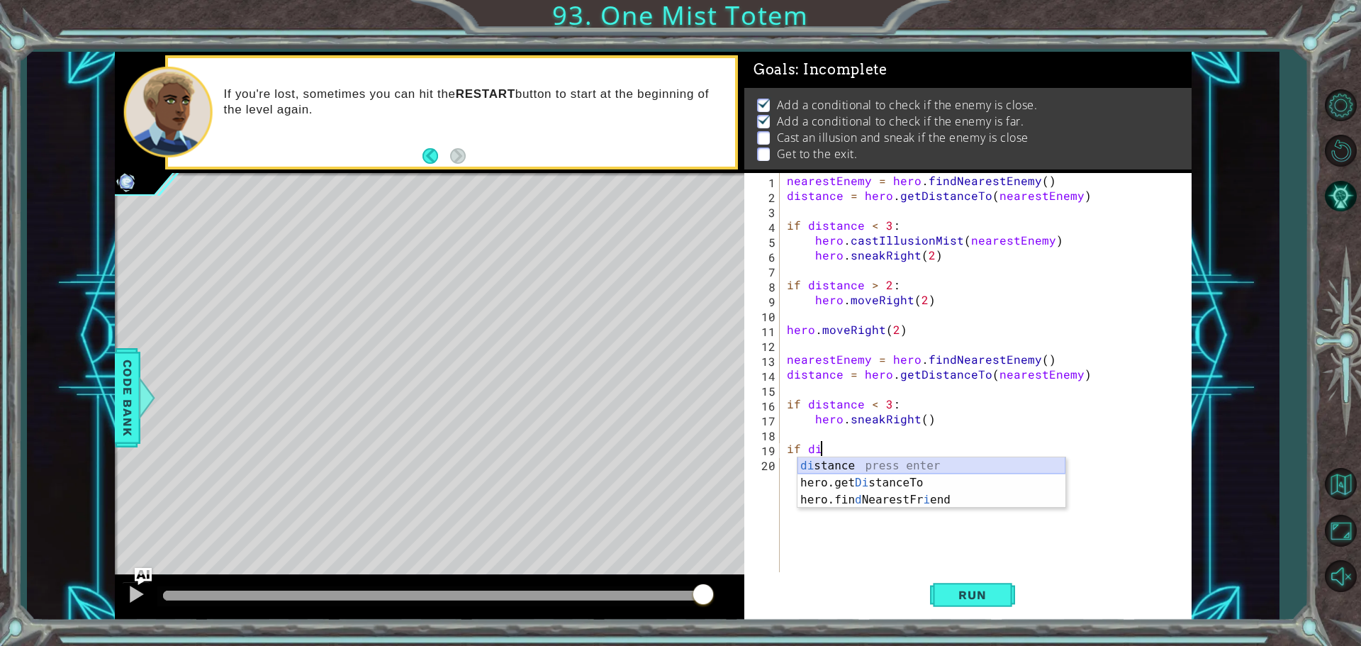
click at [819, 461] on div "di stance press enter hero.get Di stanceTo press enter hero.fin d NearestFr i e…" at bounding box center [931, 499] width 268 height 85
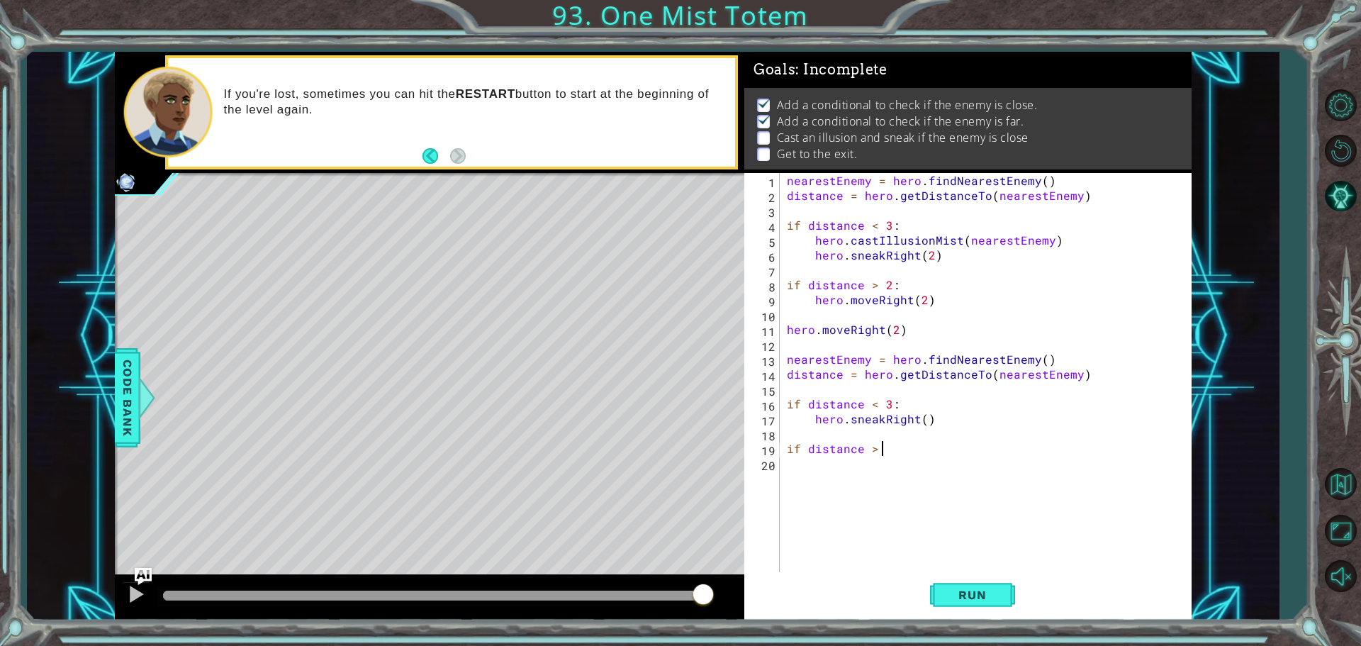
scroll to position [0, 6]
type textarea "if distance > 2:"
click at [989, 593] on span "Run" at bounding box center [972, 595] width 56 height 14
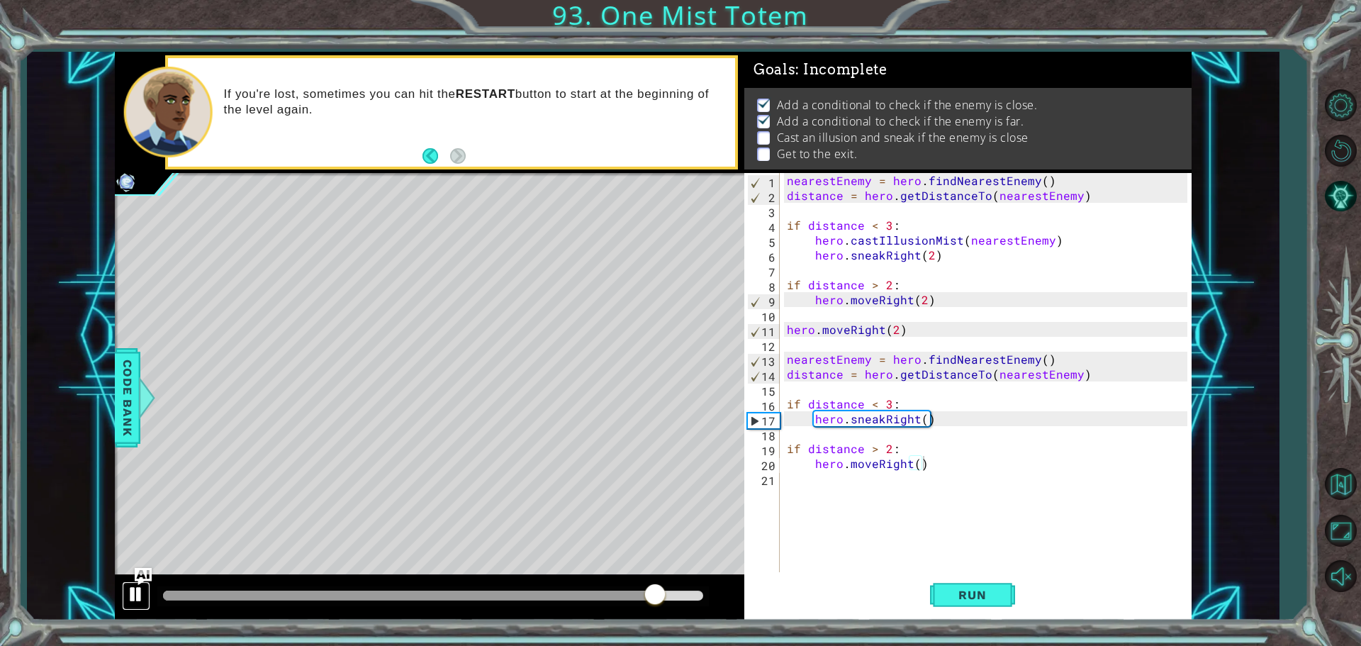
click at [135, 606] on button at bounding box center [136, 595] width 28 height 29
drag, startPoint x: 848, startPoint y: 422, endPoint x: 916, endPoint y: 417, distance: 68.2
click at [916, 417] on div "nearestEnemy = hero . findNearestEnemy ( ) distance = hero . getDistanceTo ( ne…" at bounding box center [989, 389] width 410 height 432
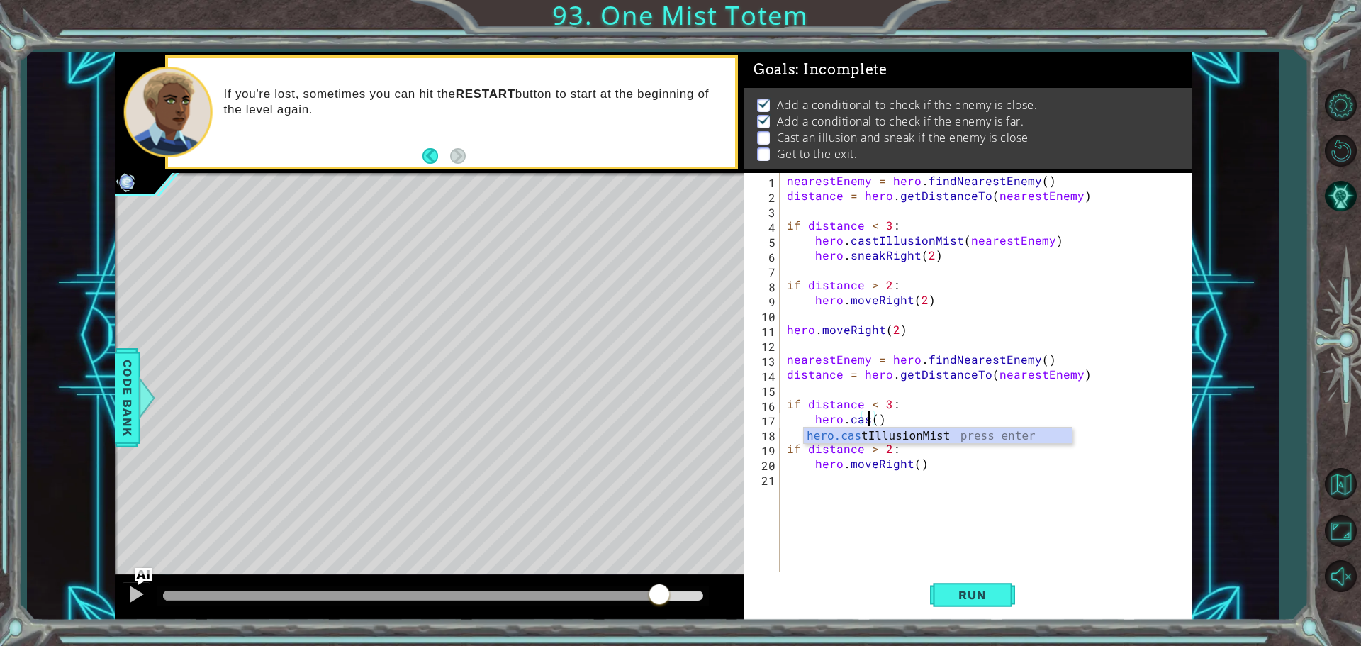
scroll to position [0, 5]
click at [930, 435] on div "hero.cast IllusionMist press enter" at bounding box center [938, 452] width 268 height 51
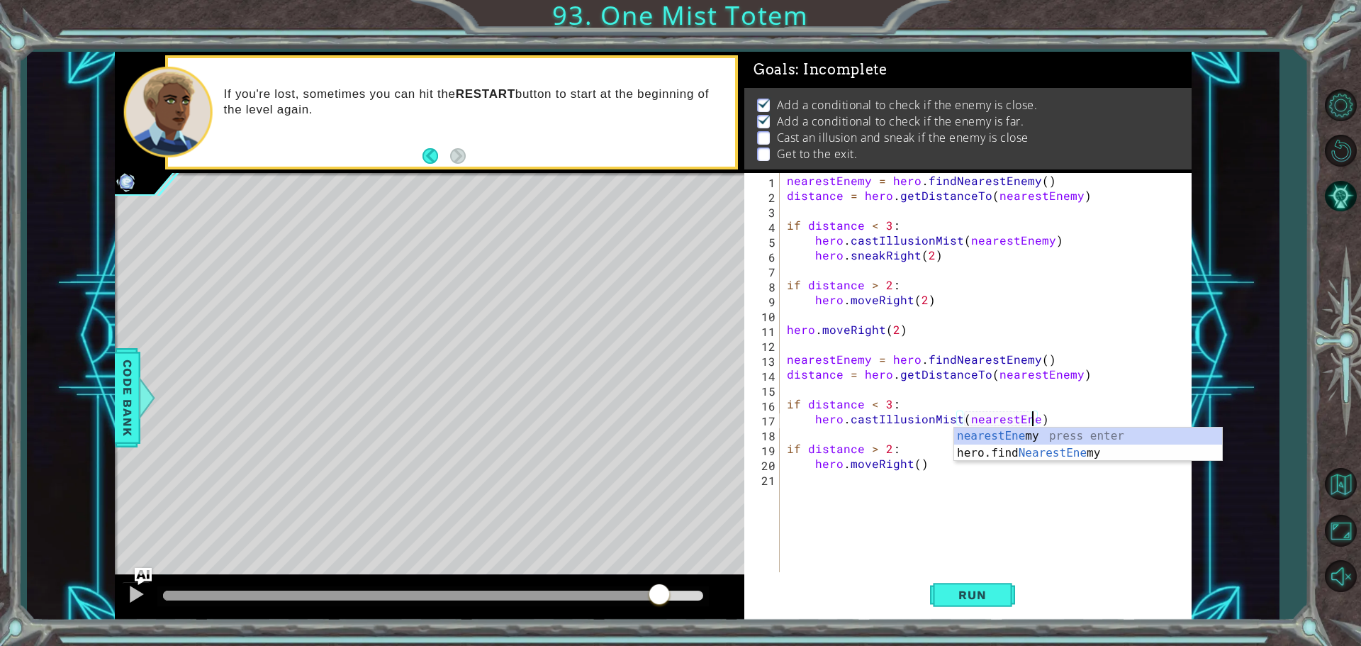
scroll to position [0, 15]
click at [1061, 436] on div "nearestEne my press enter hero.find NearestEne my press enter" at bounding box center [1088, 461] width 268 height 68
drag, startPoint x: 846, startPoint y: 332, endPoint x: 822, endPoint y: 330, distance: 24.1
click at [822, 330] on div "nearestEnemy = hero . findNearestEnemy ( ) distance = hero . getDistanceTo ( ne…" at bounding box center [989, 389] width 410 height 432
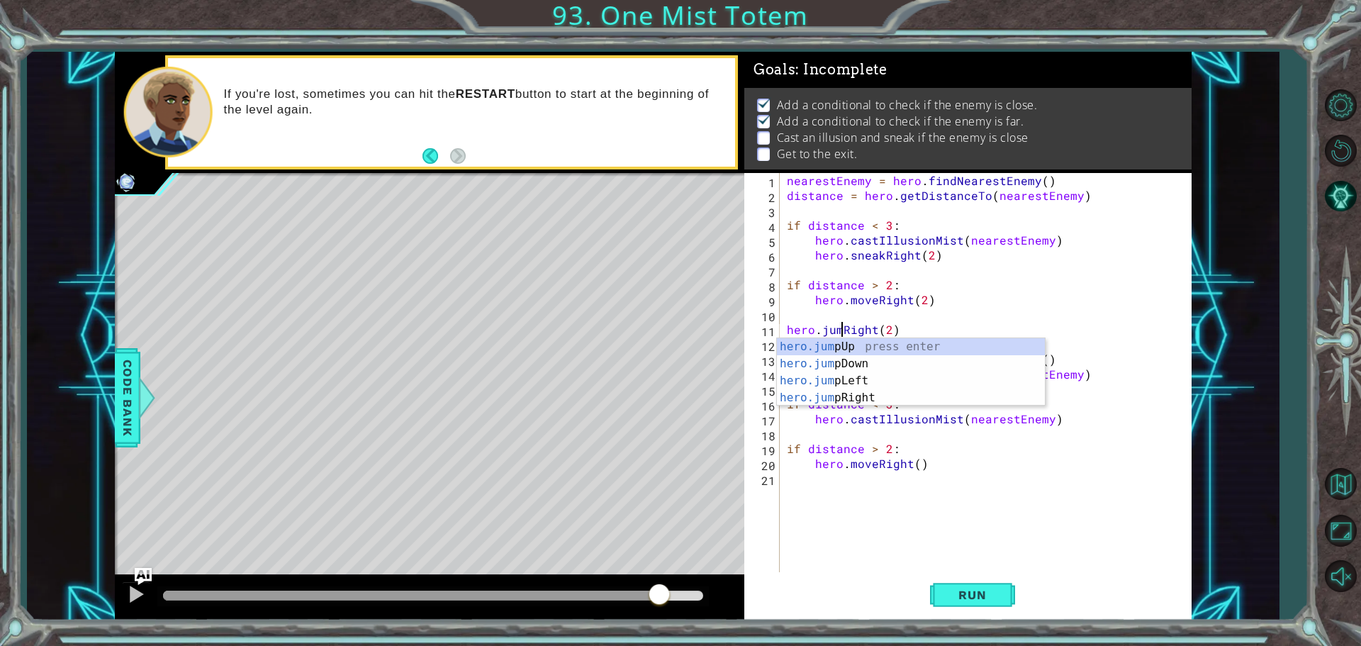
scroll to position [0, 4]
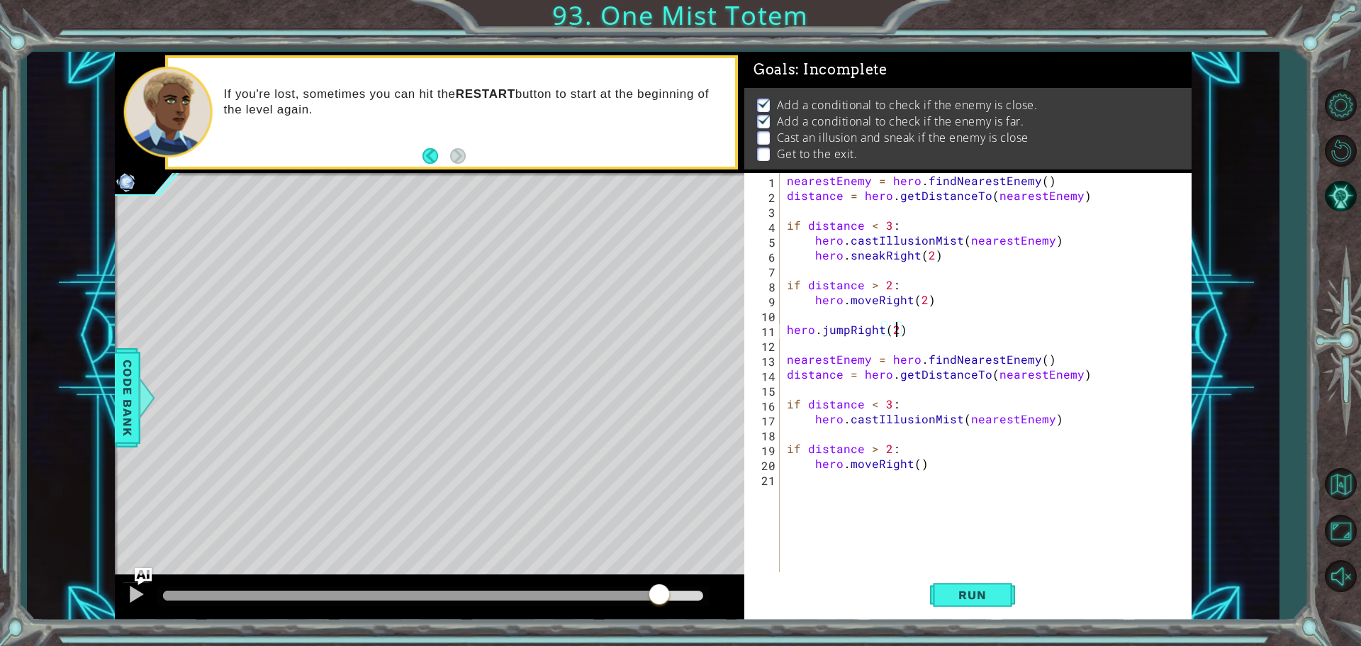
click at [892, 330] on div "nearestEnemy = hero . findNearestEnemy ( ) distance = hero . getDistanceTo ( ne…" at bounding box center [989, 389] width 410 height 432
click at [977, 595] on span "Run" at bounding box center [972, 595] width 56 height 14
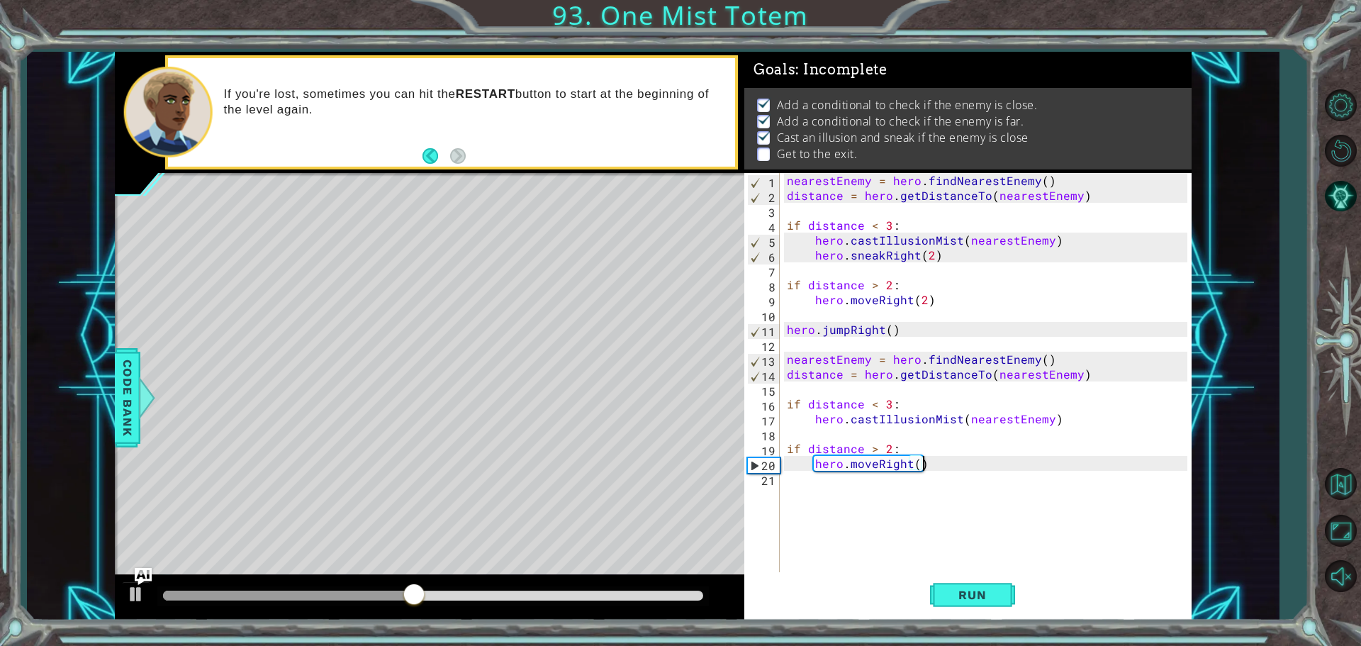
click at [920, 464] on div "nearestEnemy = hero . findNearestEnemy ( ) distance = hero . getDistanceTo ( ne…" at bounding box center [989, 389] width 410 height 432
click at [913, 465] on div "nearestEnemy = hero . findNearestEnemy ( ) distance = hero . getDistanceTo ( ne…" at bounding box center [989, 389] width 410 height 432
type textarea "hero.moveRight(2)"
click at [976, 584] on button "Run" at bounding box center [972, 594] width 85 height 45
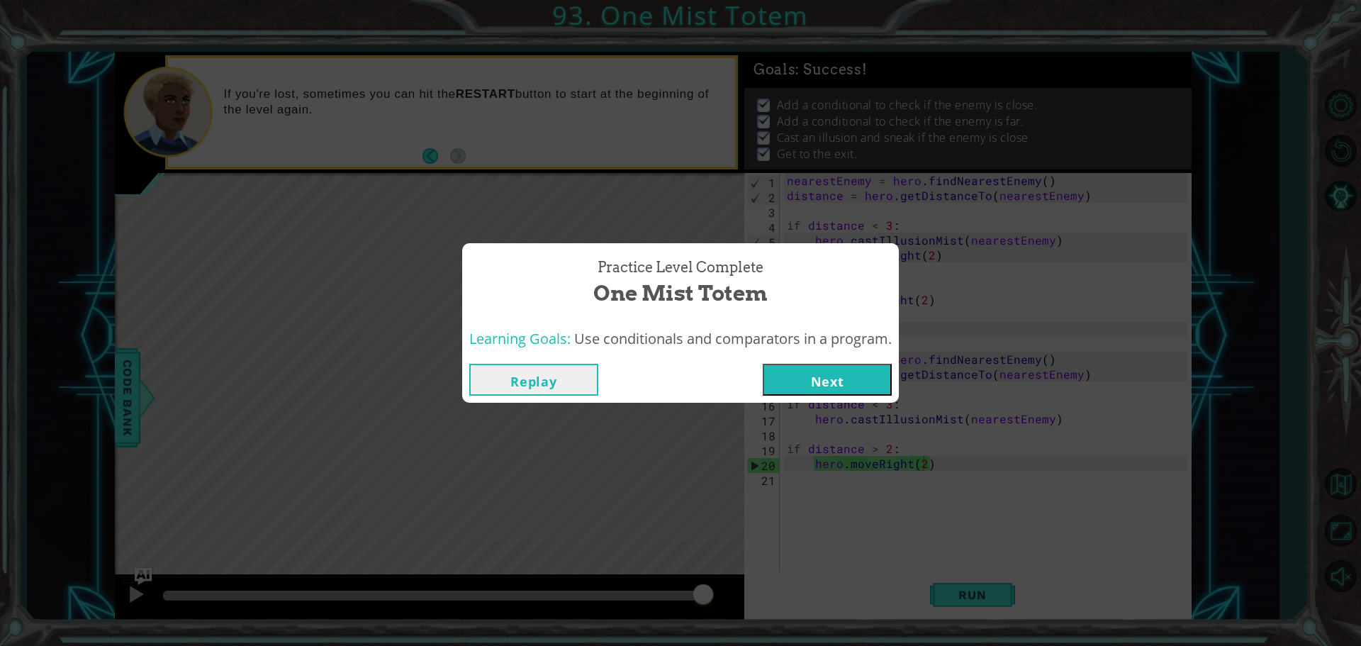
click at [826, 376] on button "Next" at bounding box center [827, 380] width 129 height 32
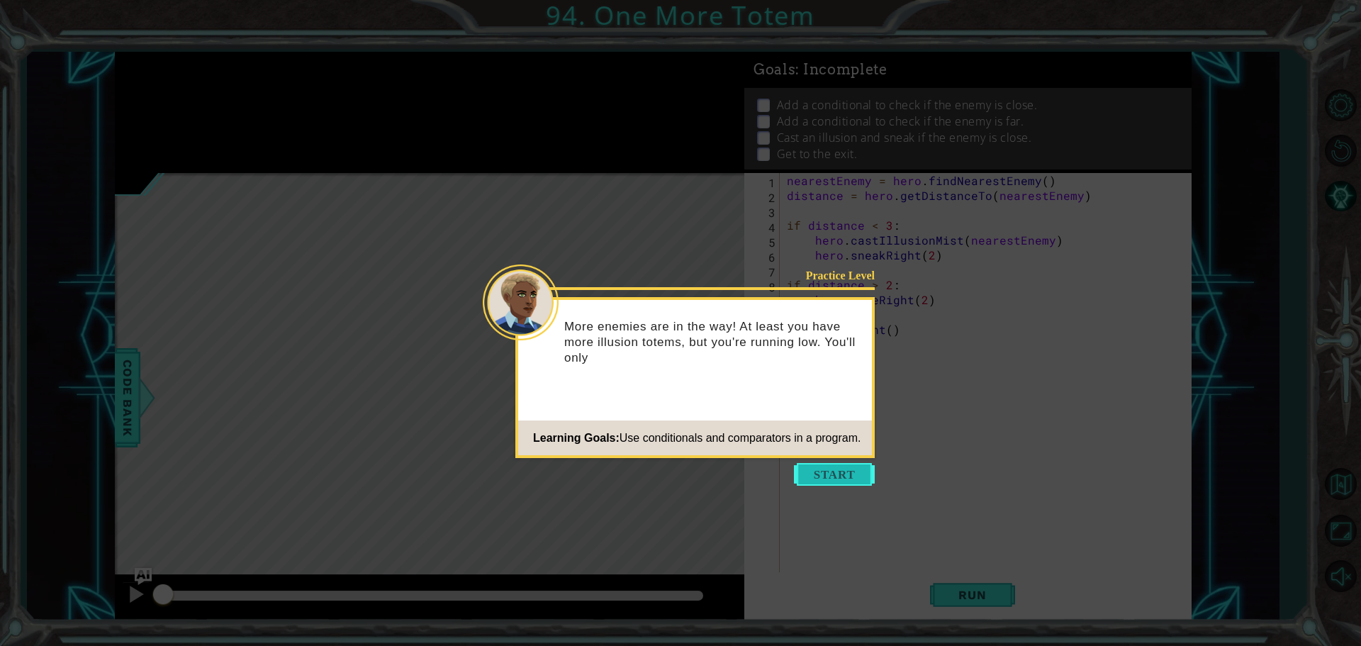
click at [809, 468] on button "Start" at bounding box center [834, 474] width 81 height 23
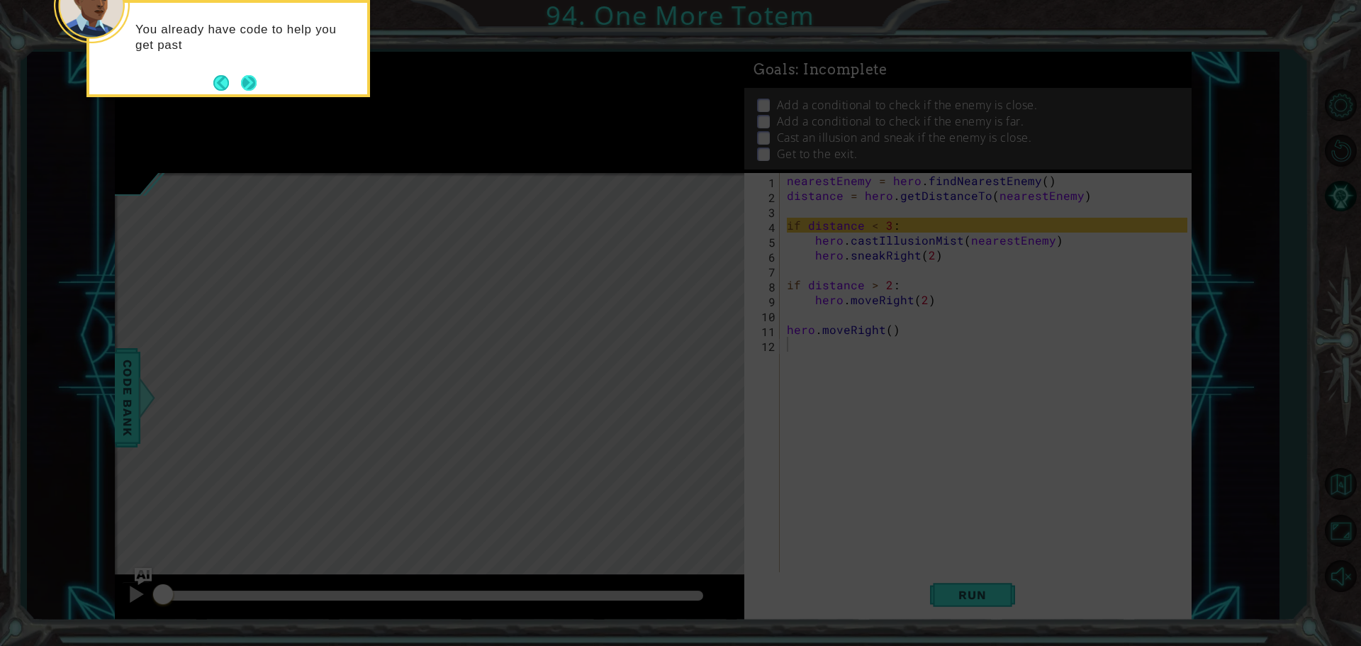
click at [242, 86] on button "Next" at bounding box center [249, 83] width 18 height 18
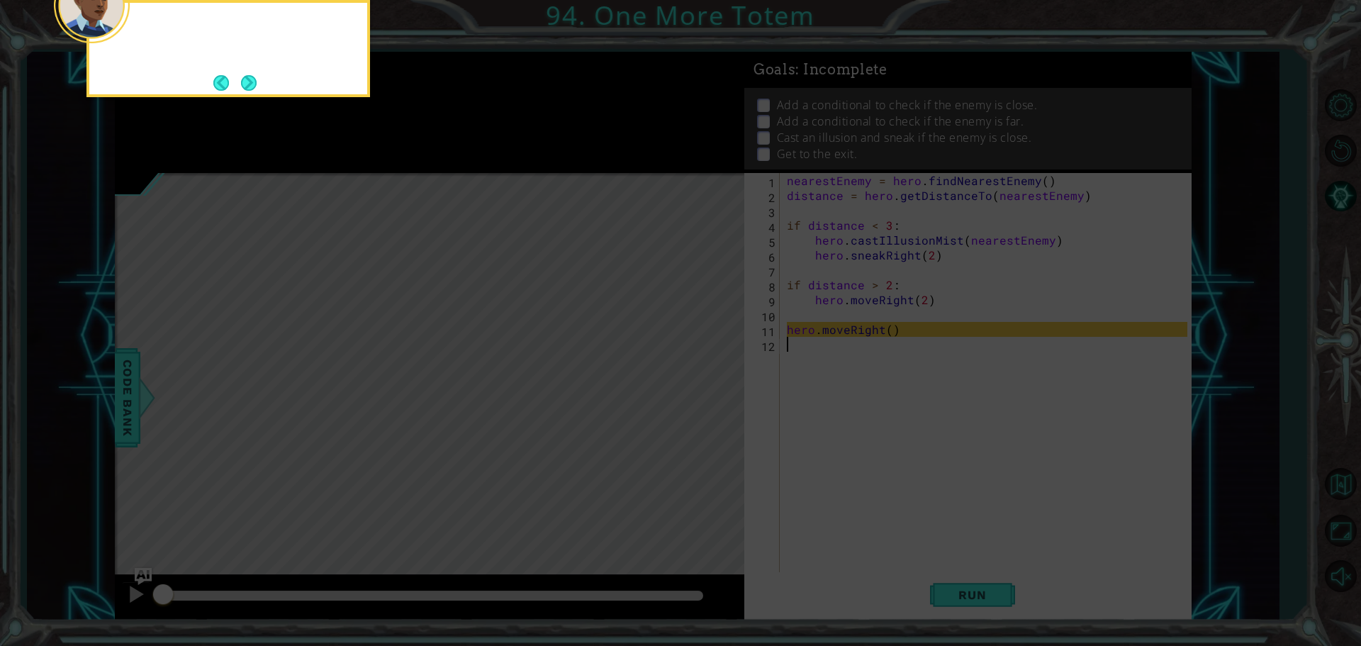
click at [242, 86] on button "Next" at bounding box center [249, 83] width 16 height 16
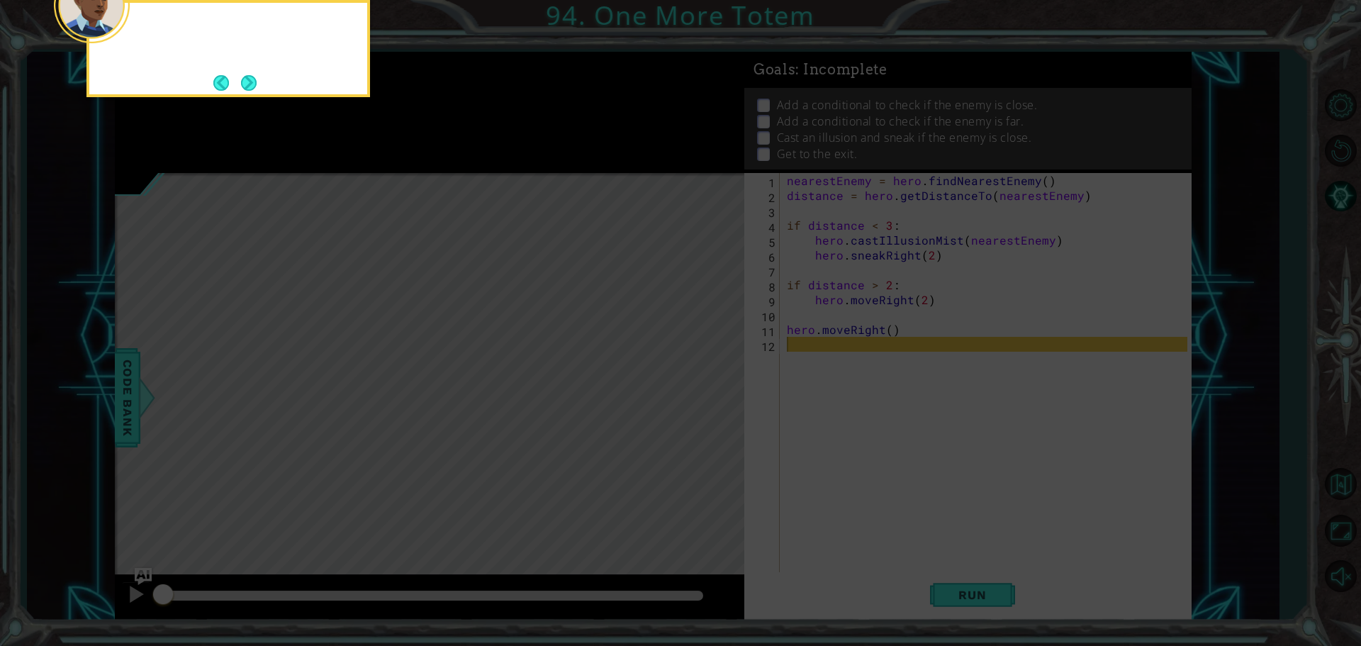
click at [242, 86] on button "Next" at bounding box center [249, 82] width 16 height 16
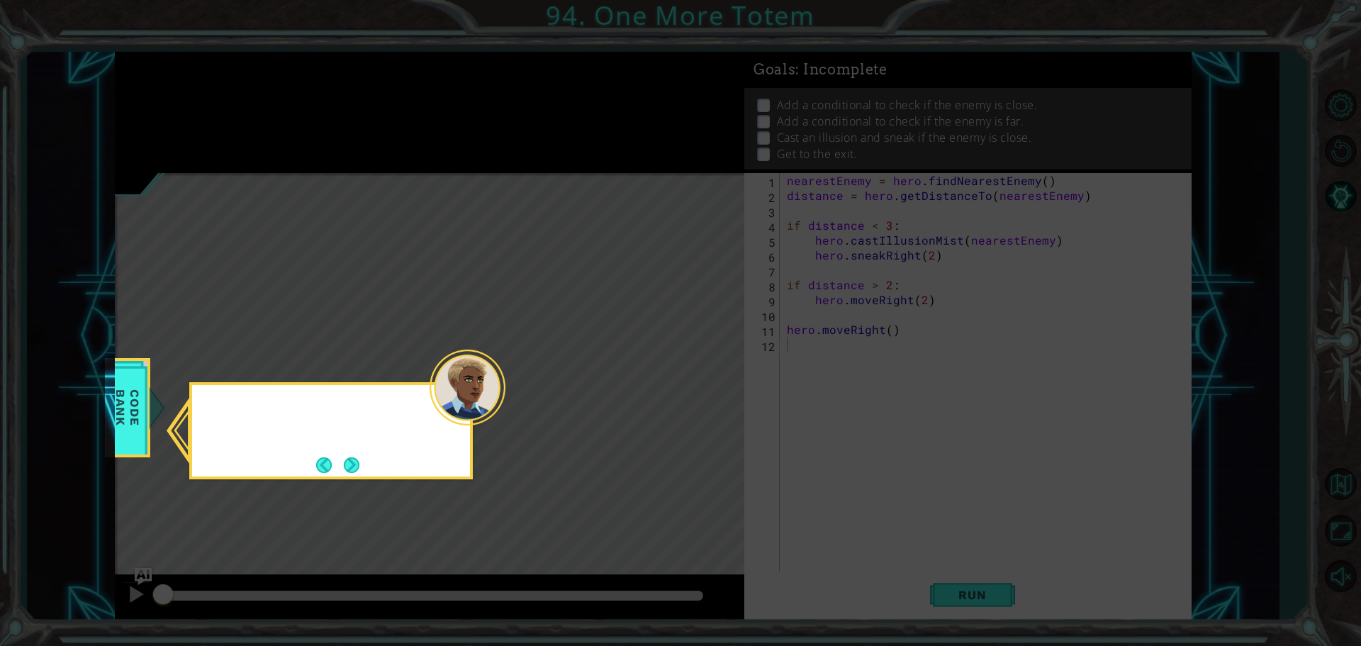
click at [242, 86] on icon at bounding box center [680, 323] width 1361 height 646
click at [344, 473] on button "Next" at bounding box center [352, 465] width 16 height 16
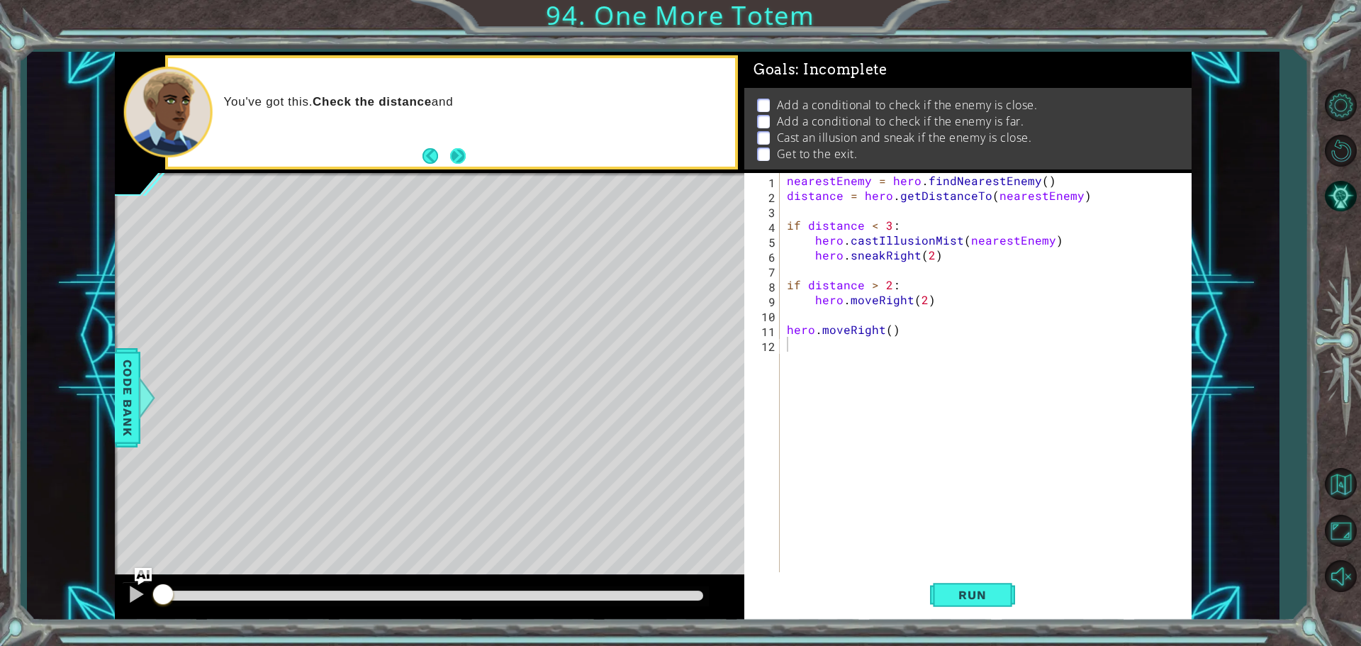
drag, startPoint x: 458, startPoint y: 150, endPoint x: 466, endPoint y: 149, distance: 8.5
click at [466, 149] on button "Next" at bounding box center [458, 156] width 16 height 16
click at [935, 580] on button "Run" at bounding box center [972, 594] width 85 height 45
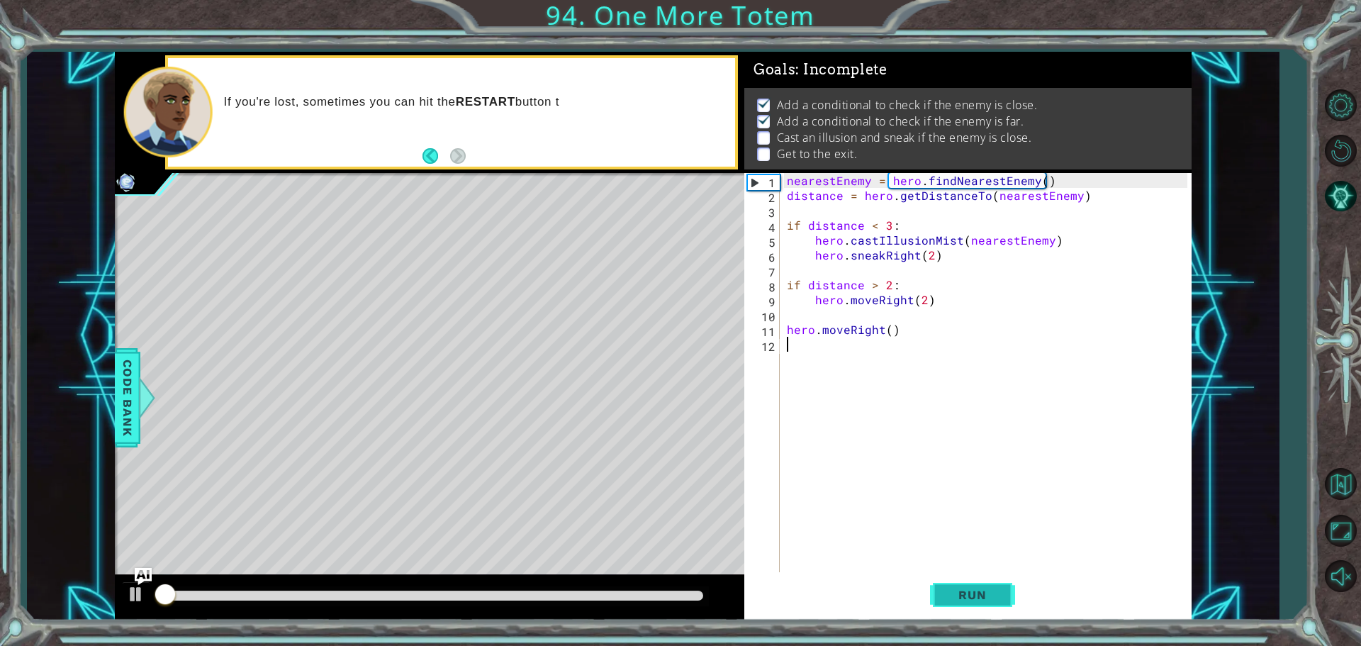
scroll to position [7, 0]
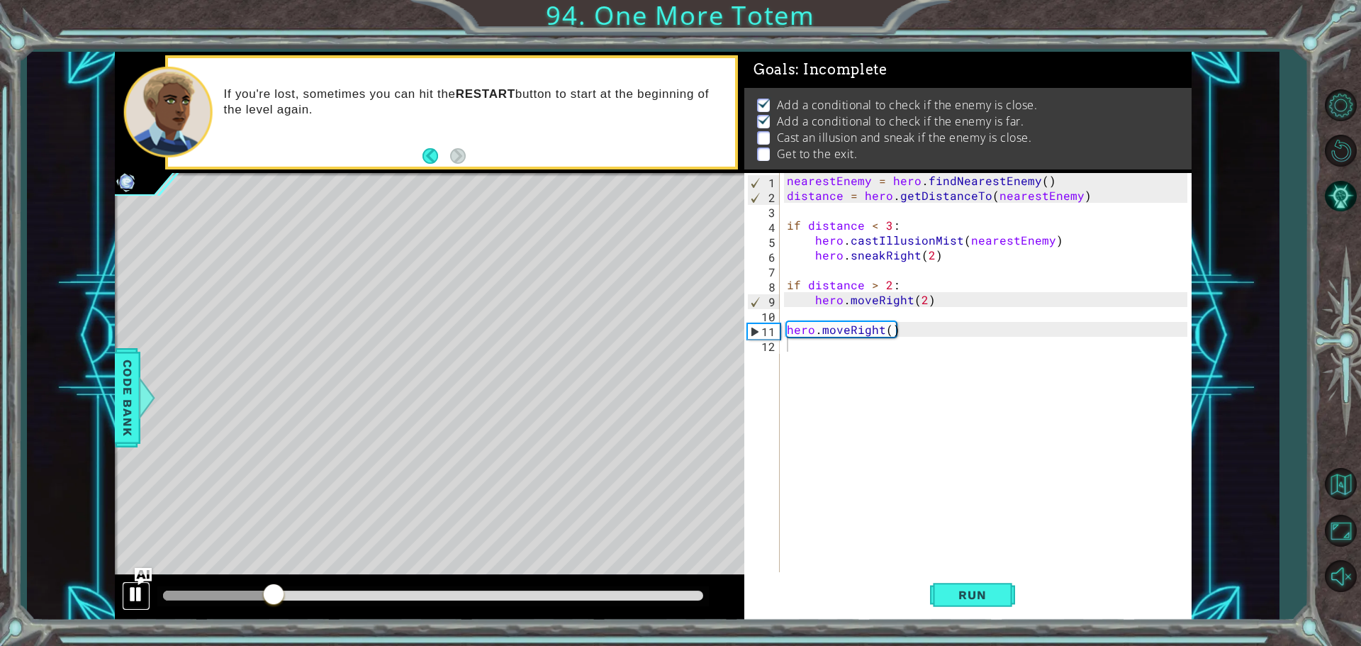
click at [127, 598] on div at bounding box center [136, 594] width 18 height 18
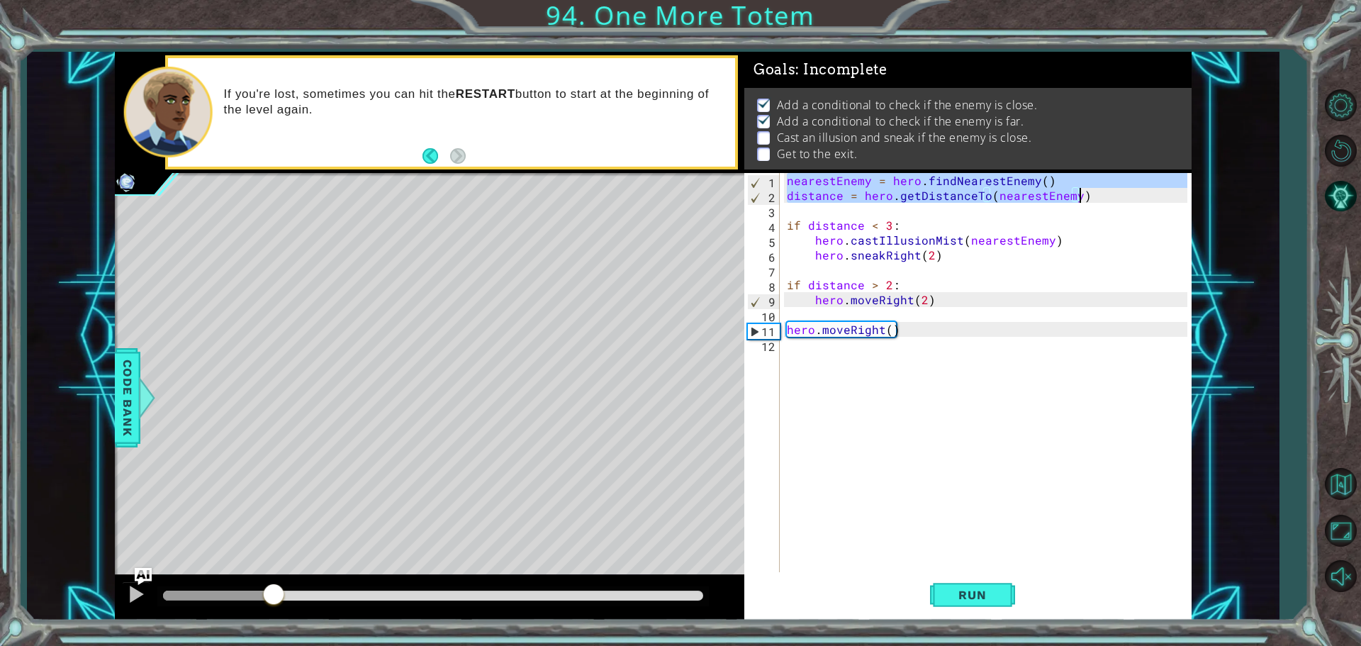
drag, startPoint x: 785, startPoint y: 179, endPoint x: 1108, endPoint y: 193, distance: 323.4
click at [1108, 193] on div "nearestEnemy = hero . findNearestEnemy ( ) distance = hero . getDistanceTo ( ne…" at bounding box center [989, 389] width 410 height 432
type textarea "nearestEnemy = hero.findNearestEnemy() distance = hero.getDistanceTo(nearestEne…"
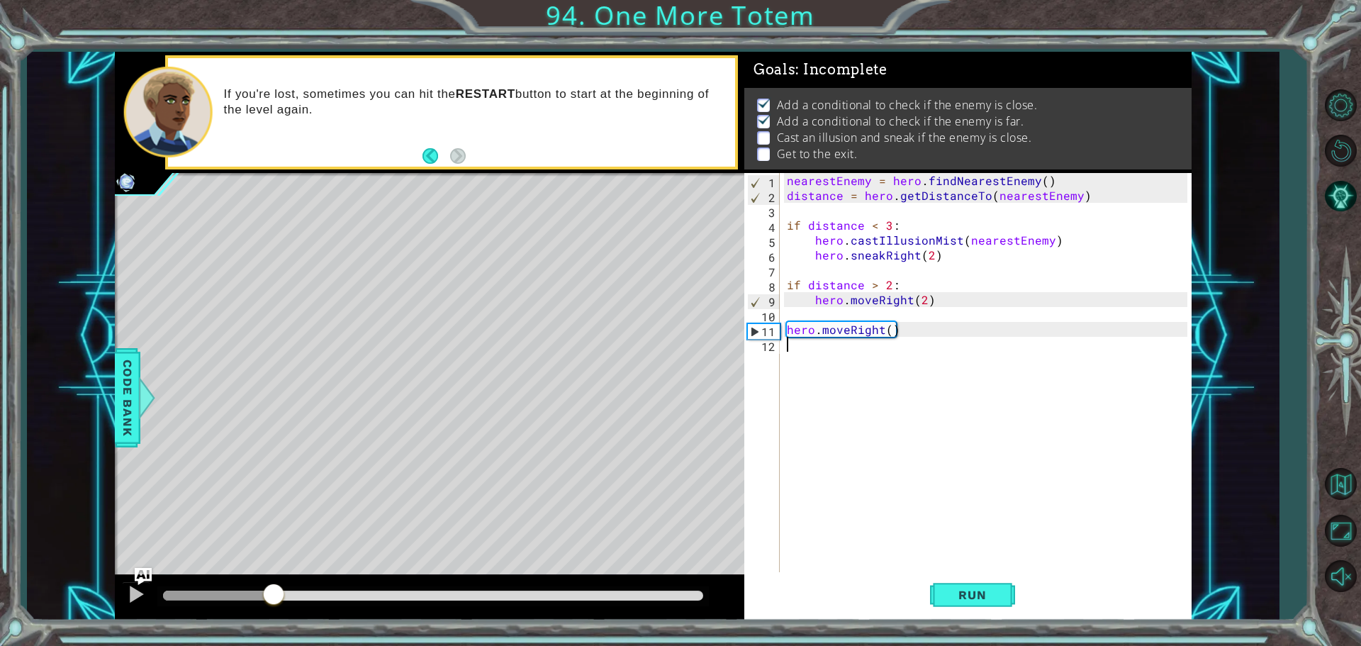
click at [923, 364] on div "nearestEnemy = hero . findNearestEnemy ( ) distance = hero . getDistanceTo ( ne…" at bounding box center [989, 389] width 410 height 432
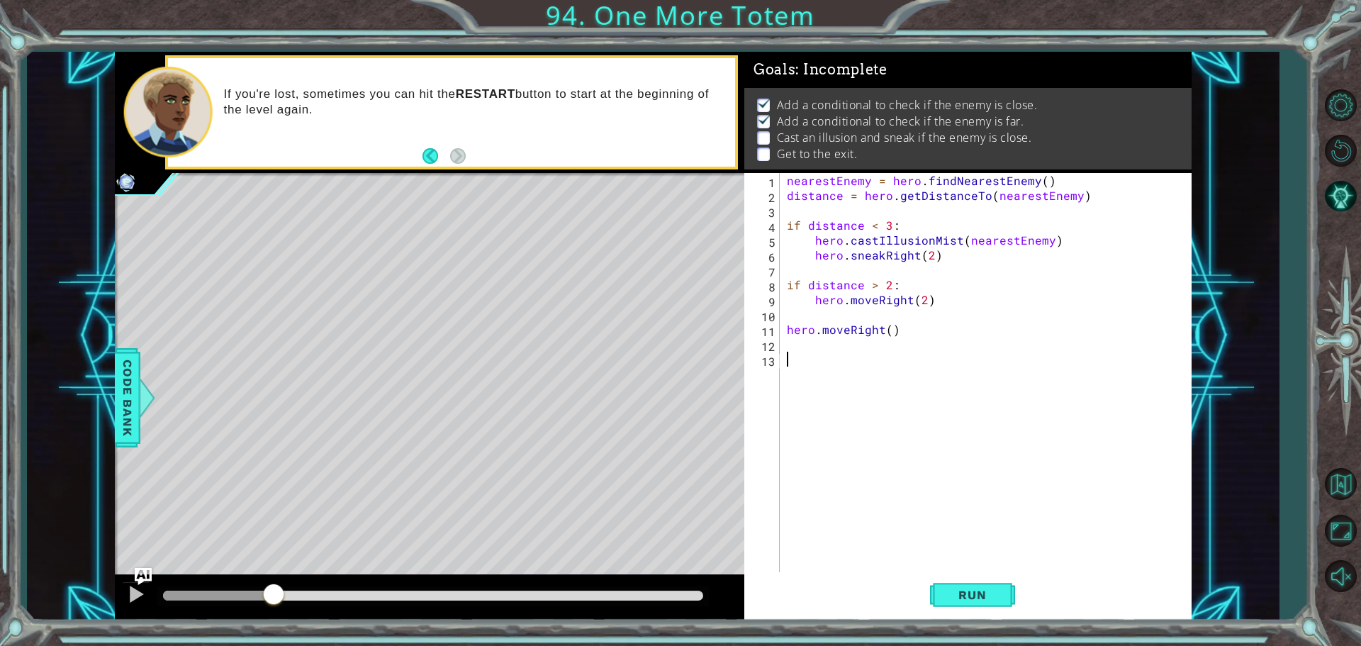
paste textarea "distance = hero.getDistanceTo(nearestEnemy)"
type textarea "distance = hero.getDistanceTo(nearestEnemy)"
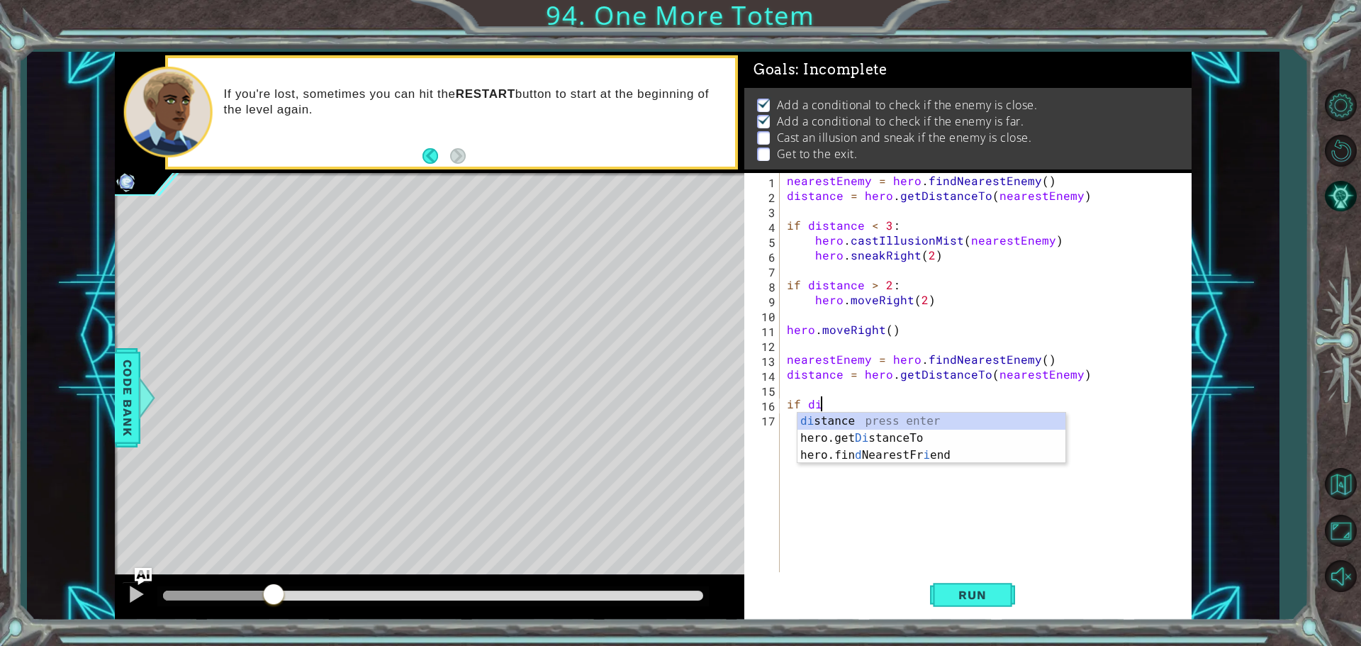
scroll to position [0, 1]
click at [927, 416] on div "dis tance press enter hero.get Dis tanceTo press enter" at bounding box center [931, 446] width 268 height 68
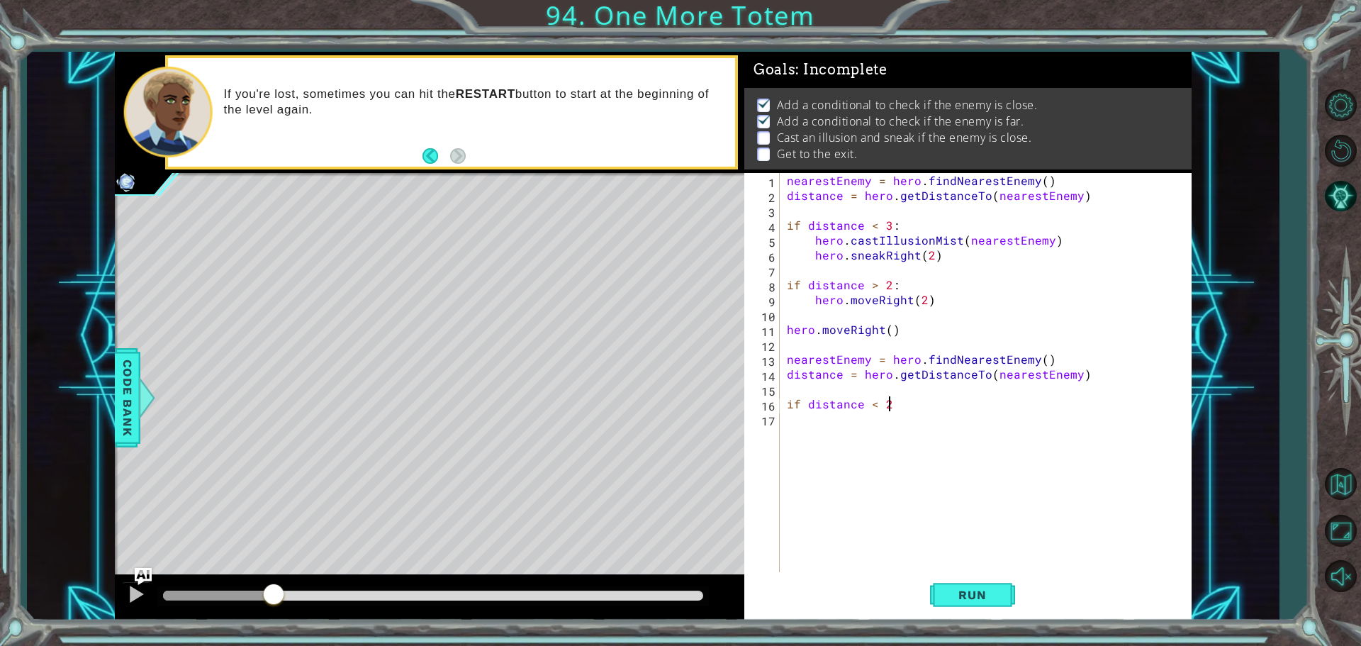
scroll to position [0, 6]
type textarea "if distance < 2:"
type textarea "hero.moveRight(2)"
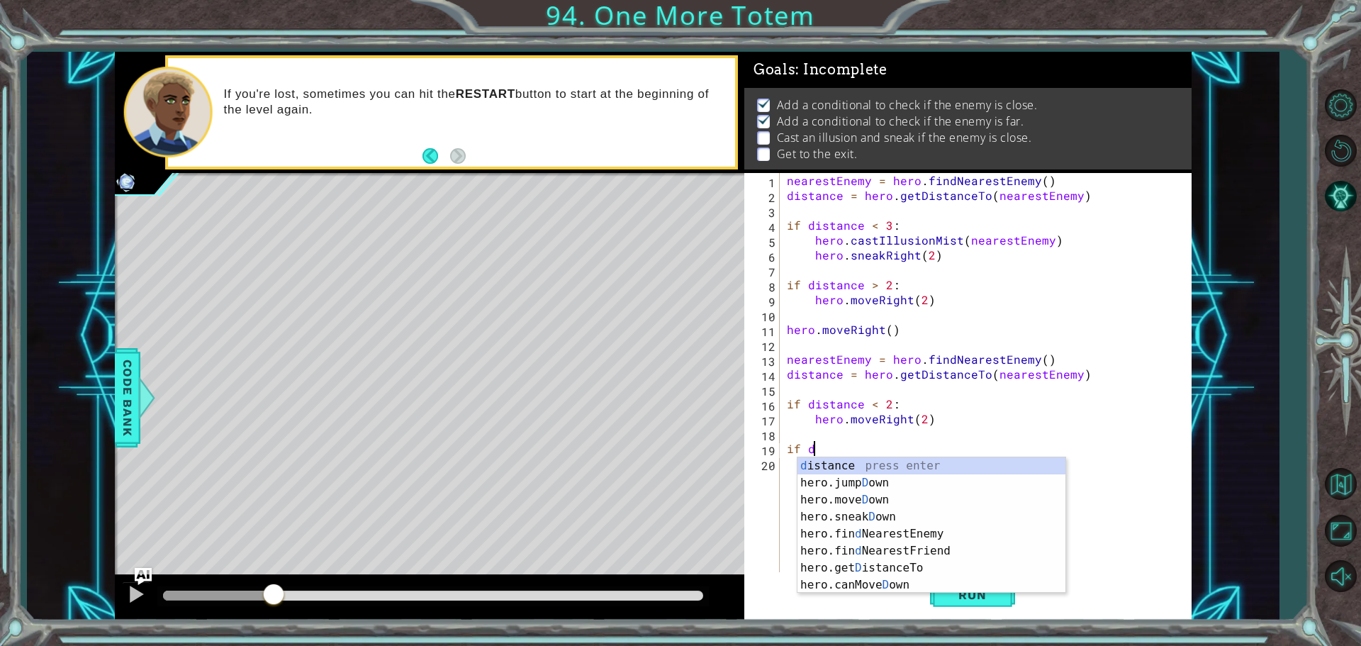
scroll to position [0, 1]
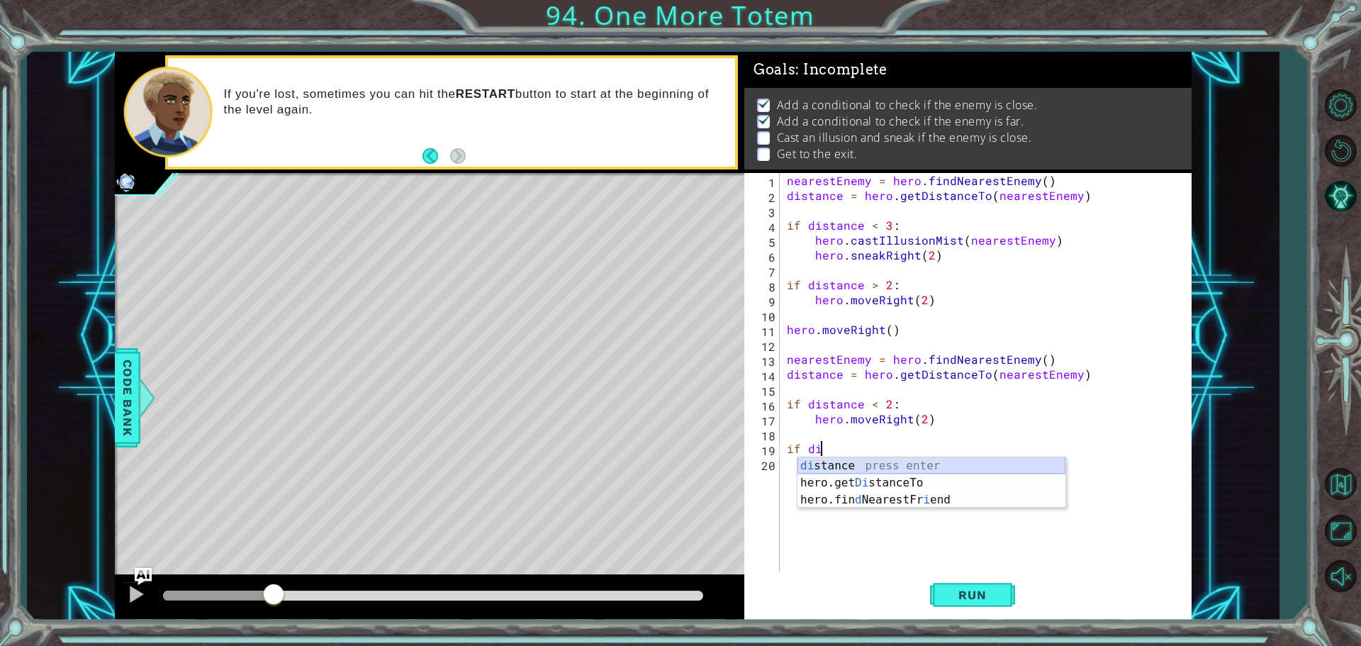
click at [961, 461] on div "di stance press enter hero.get Di stanceTo press enter hero.fin d NearestFr i e…" at bounding box center [931, 499] width 268 height 85
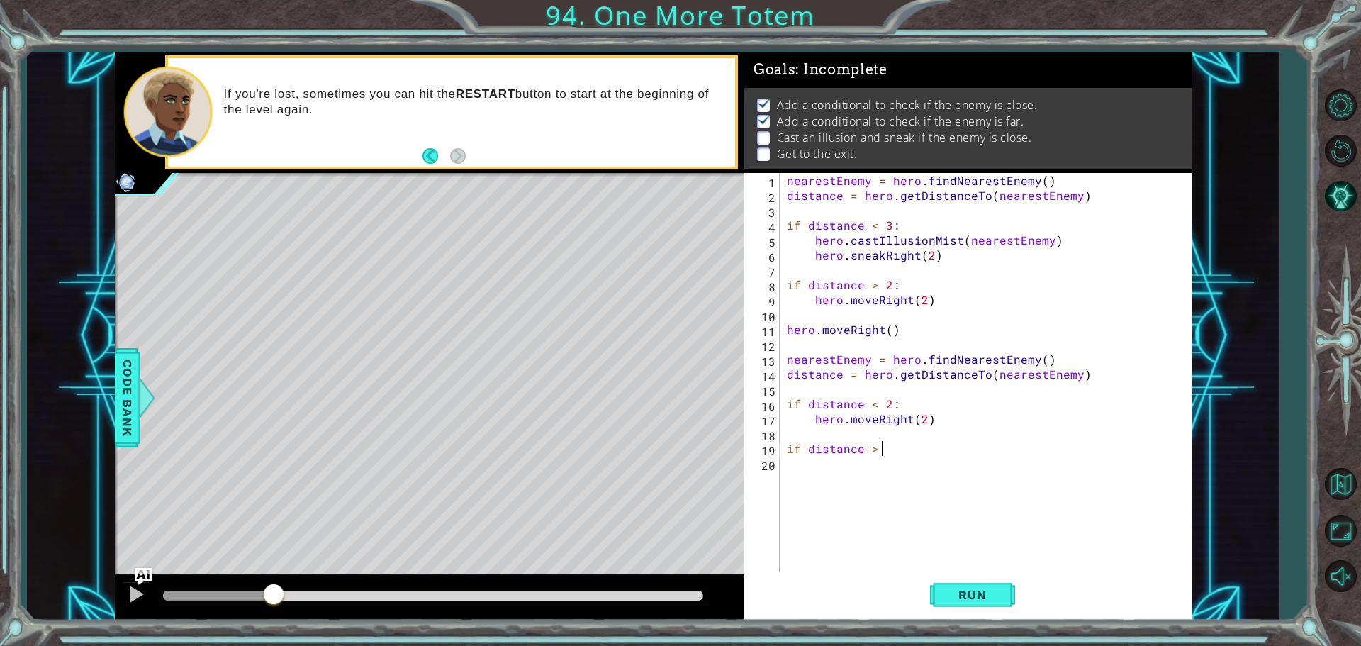
scroll to position [0, 6]
type textarea "if distance > 2:"
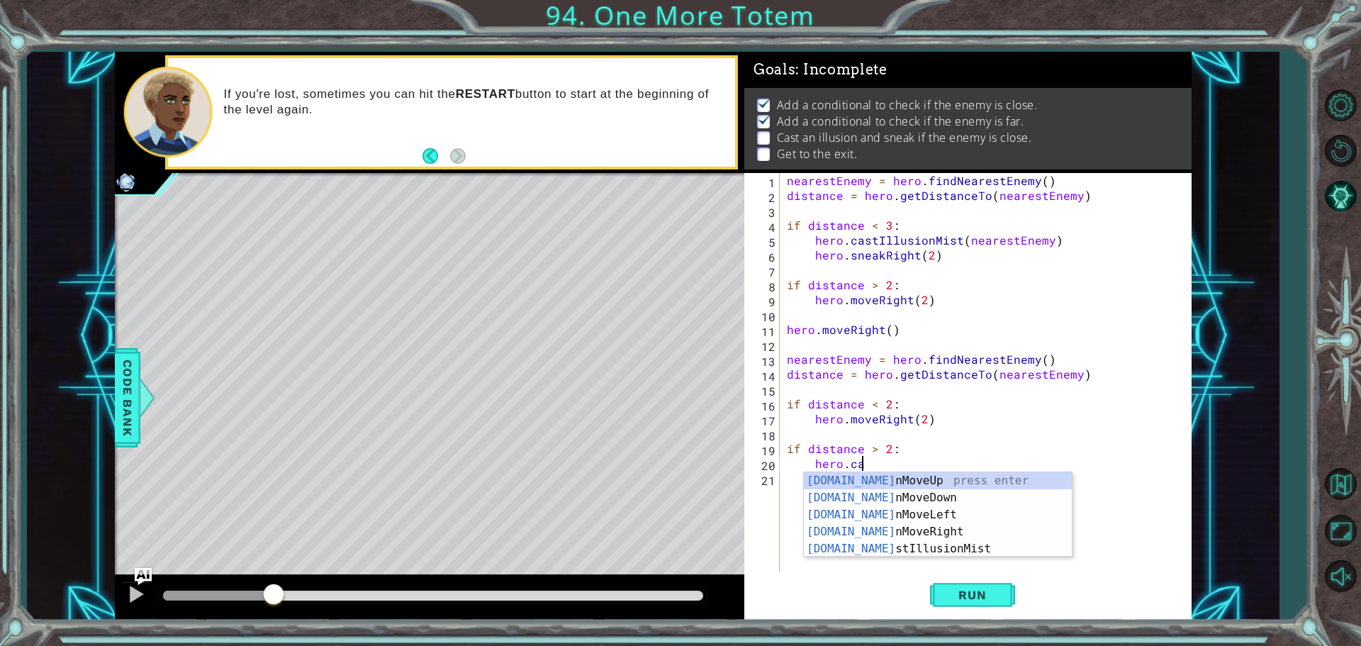
scroll to position [0, 4]
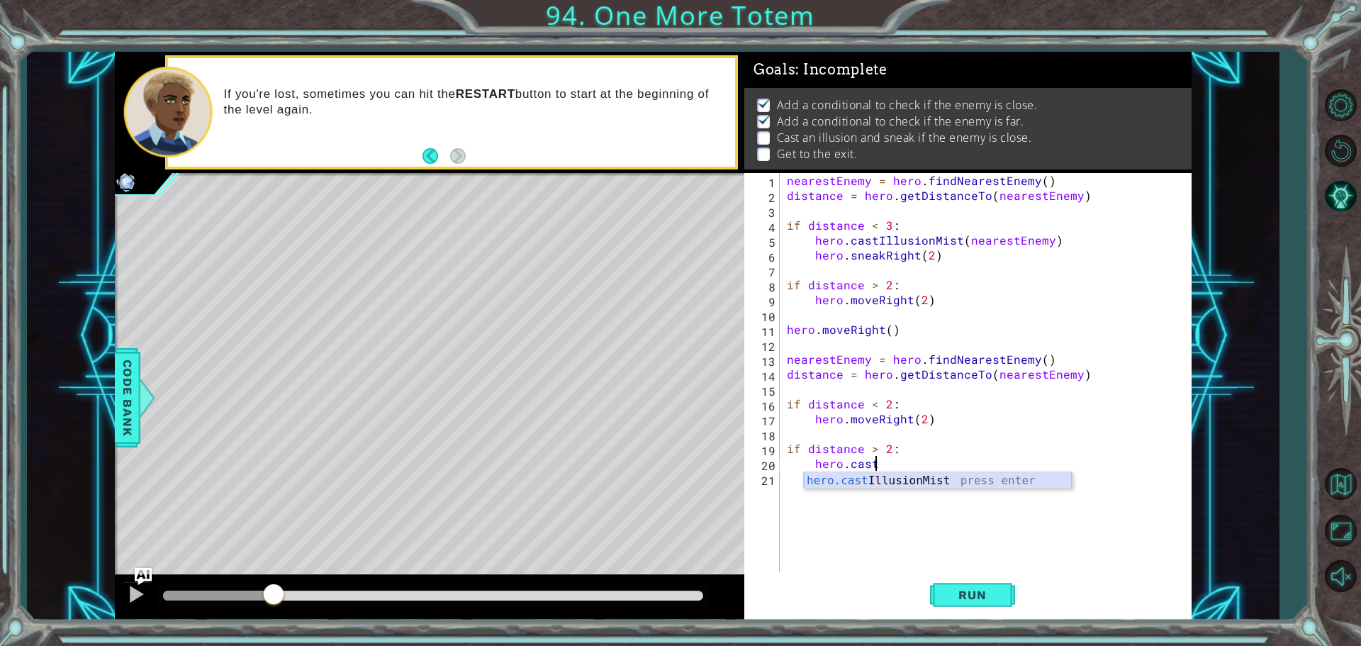
click at [1000, 482] on div "hero.cast IllusionMist press enter" at bounding box center [938, 497] width 268 height 51
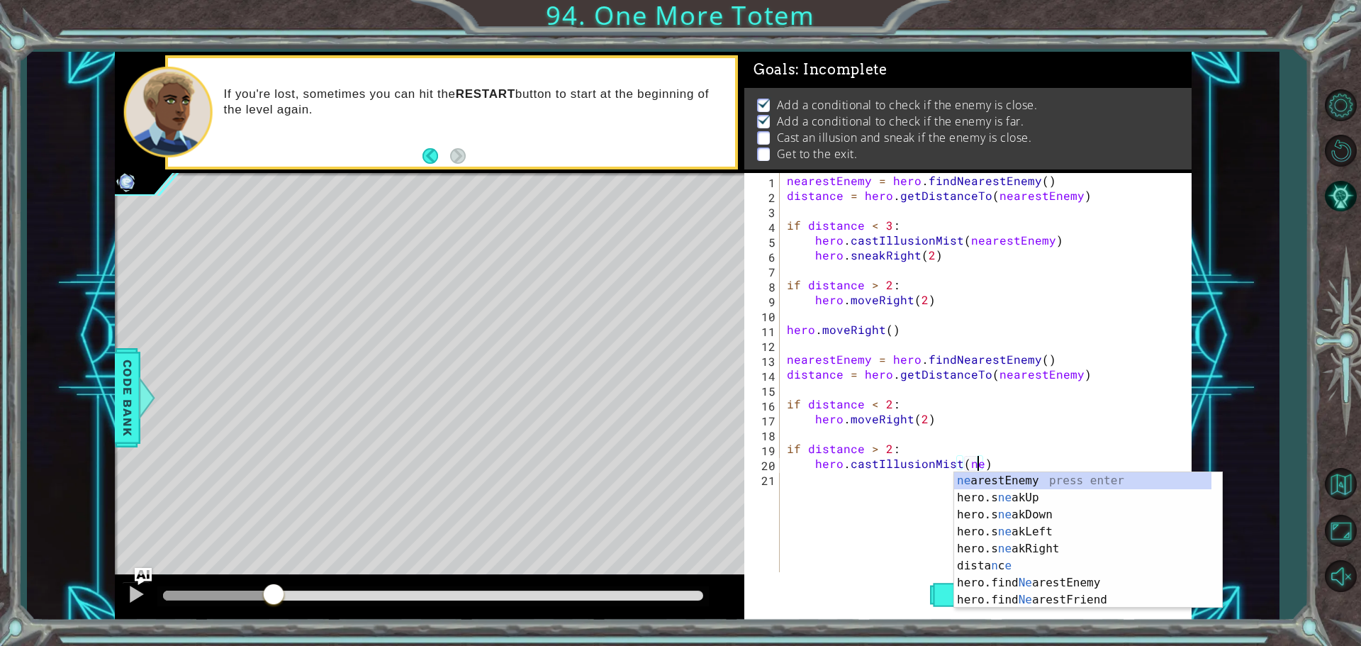
scroll to position [0, 12]
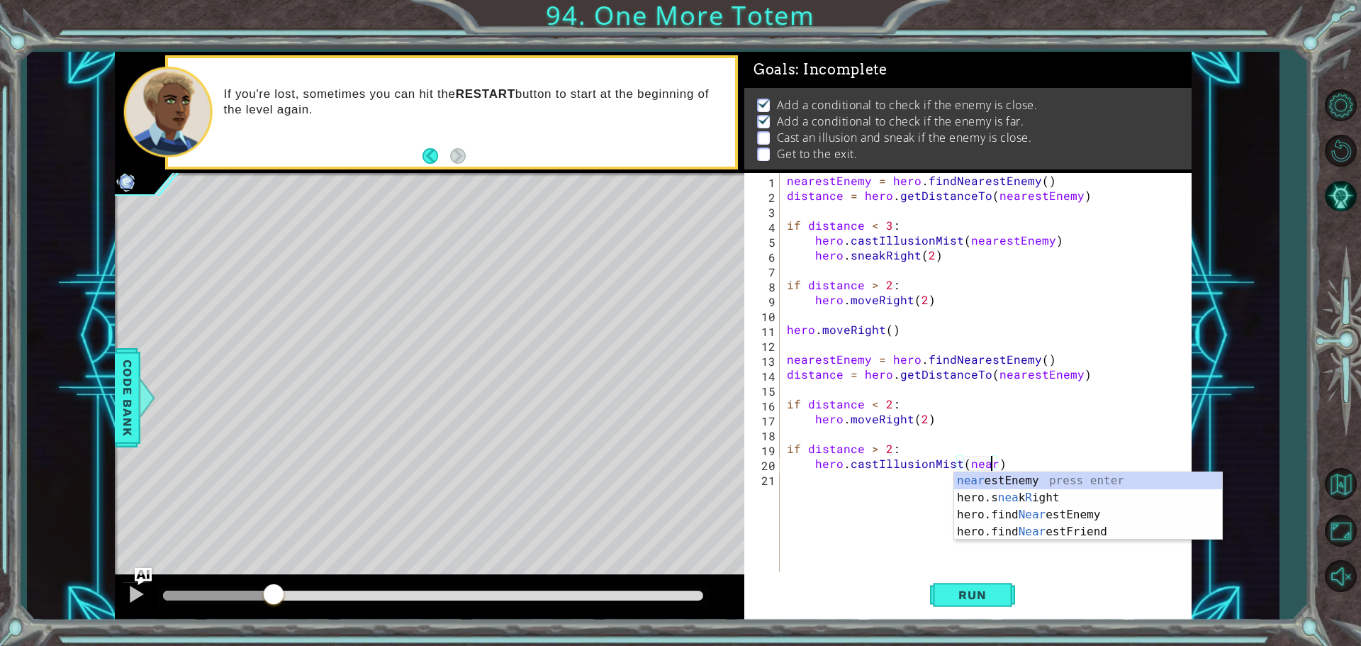
click at [1000, 482] on div "near estEnemy press enter hero.s nea k R ight press enter hero.find Near estEne…" at bounding box center [1088, 523] width 268 height 102
type textarea "hero.castIllusionMist(nearestEnemy)"
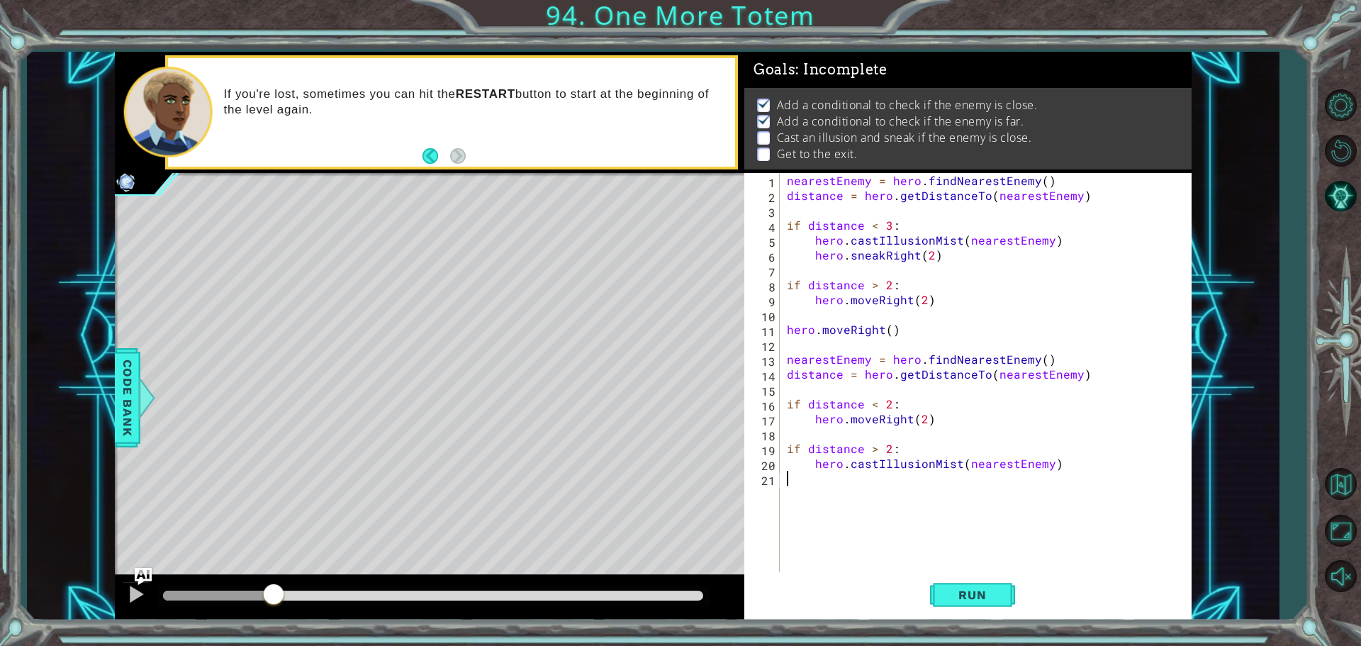
click at [959, 478] on div "nearestEnemy = hero . findNearestEnemy ( ) distance = hero . getDistanceTo ( ne…" at bounding box center [989, 389] width 410 height 432
click at [1084, 463] on div "nearestEnemy = hero . findNearestEnemy ( ) distance = hero . getDistanceTo ( ne…" at bounding box center [989, 389] width 410 height 432
type textarea "hero.castIllusionMist(nearestEnemy)"
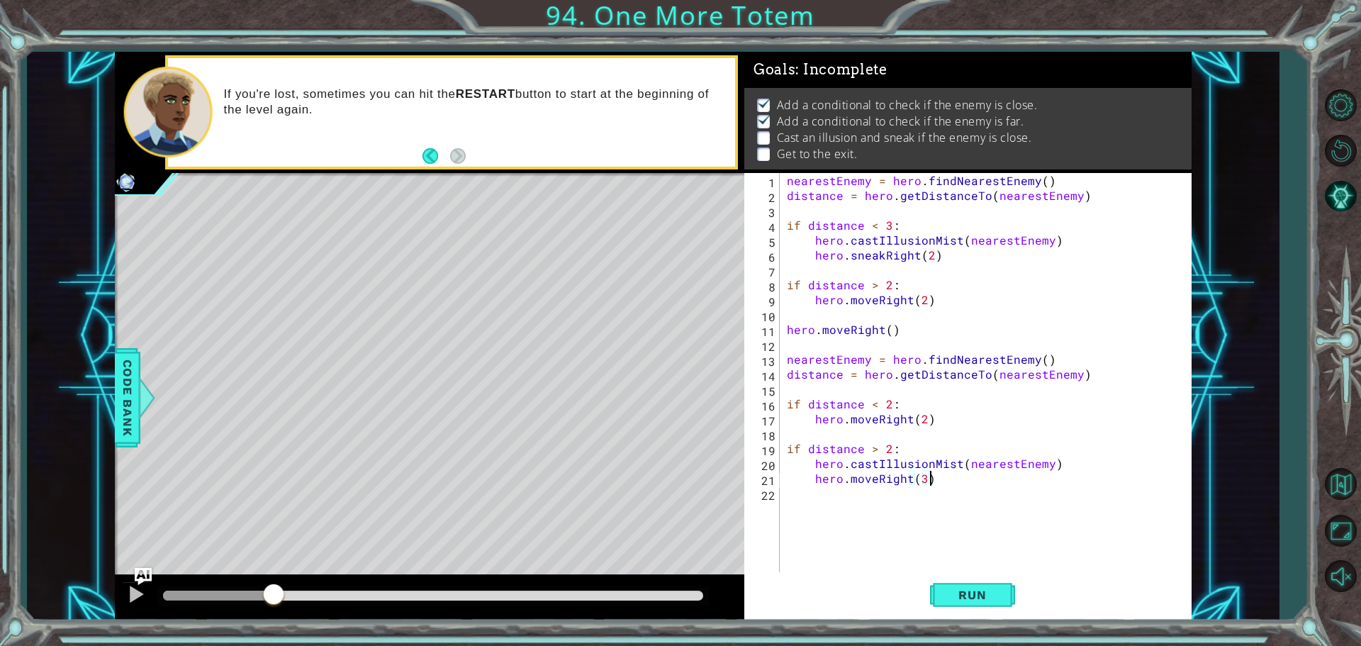
click at [924, 422] on div "nearestEnemy = hero . findNearestEnemy ( ) distance = hero . getDistanceTo ( ne…" at bounding box center [989, 389] width 410 height 432
click at [950, 586] on button "Run" at bounding box center [972, 594] width 85 height 45
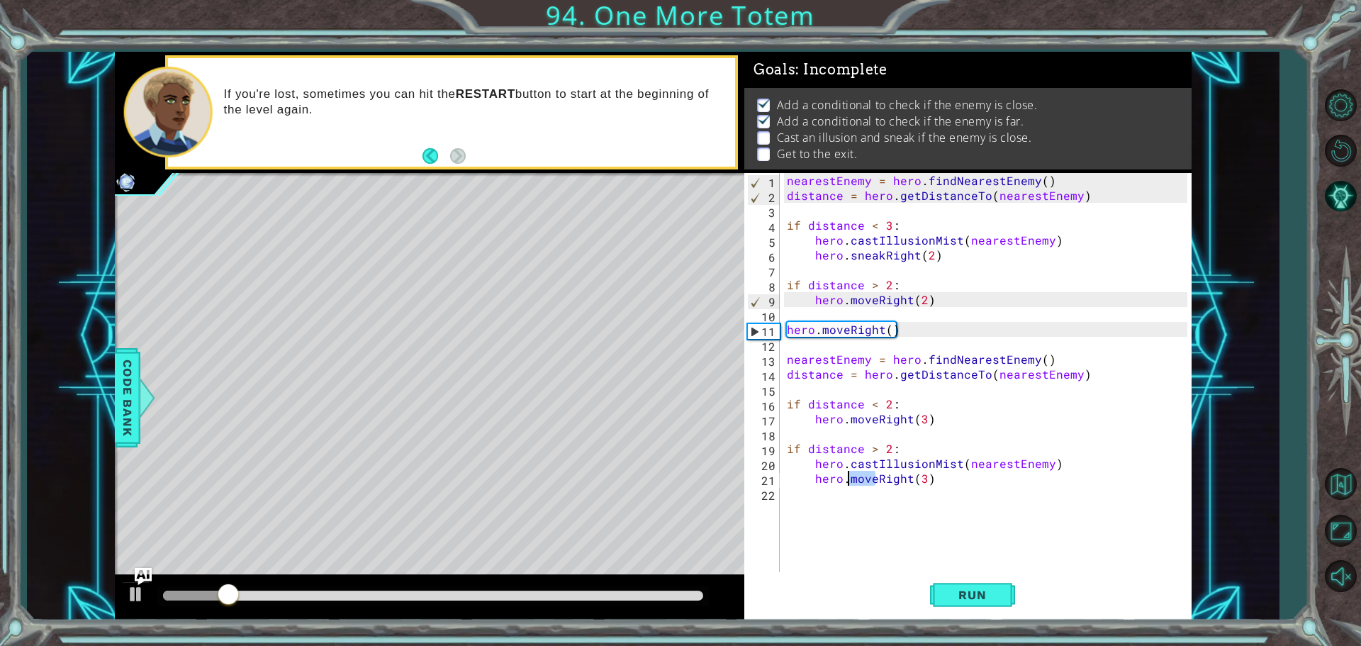
drag, startPoint x: 874, startPoint y: 480, endPoint x: 847, endPoint y: 477, distance: 27.2
click at [847, 477] on div "nearestEnemy = hero . findNearestEnemy ( ) distance = hero . getDistanceTo ( ne…" at bounding box center [989, 389] width 410 height 432
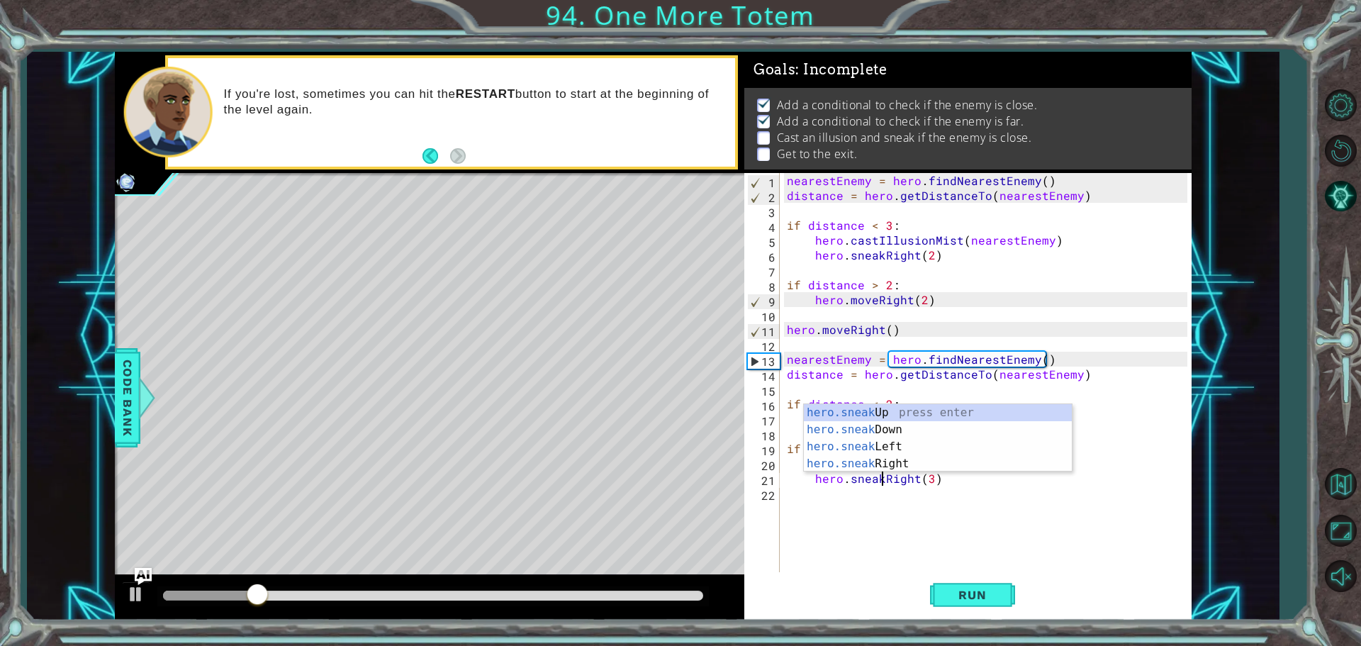
scroll to position [0, 6]
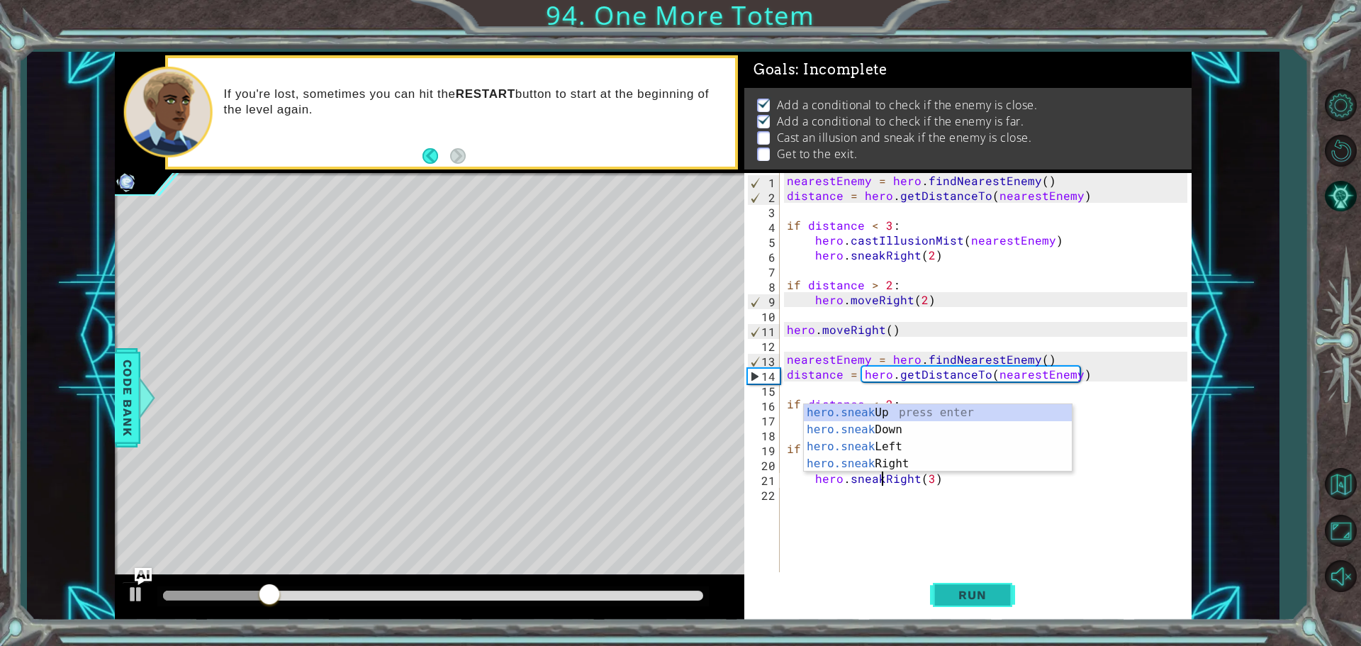
type textarea "hero.sneakRight(3)"
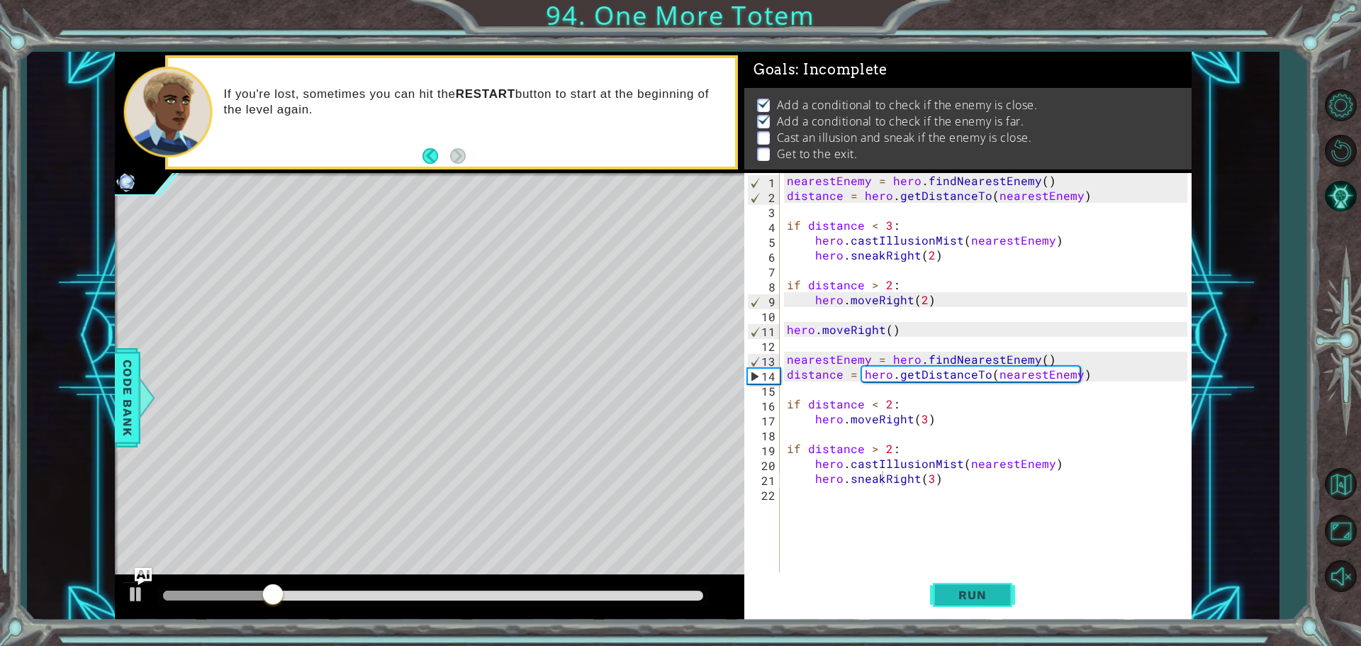
click at [975, 590] on span "Run" at bounding box center [972, 595] width 56 height 14
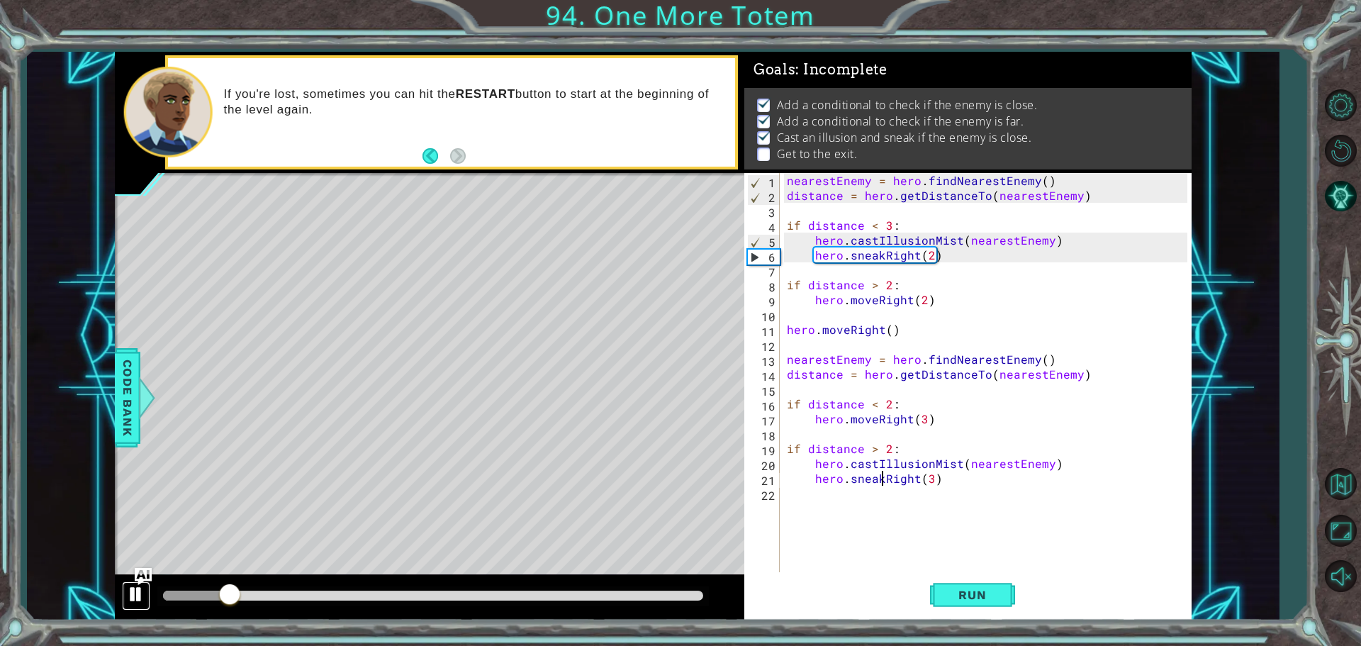
click at [142, 587] on div at bounding box center [136, 594] width 18 height 18
click at [1013, 485] on div "nearestEnemy = hero . findNearestEnemy ( ) distance = hero . getDistanceTo ( ne…" at bounding box center [989, 389] width 410 height 432
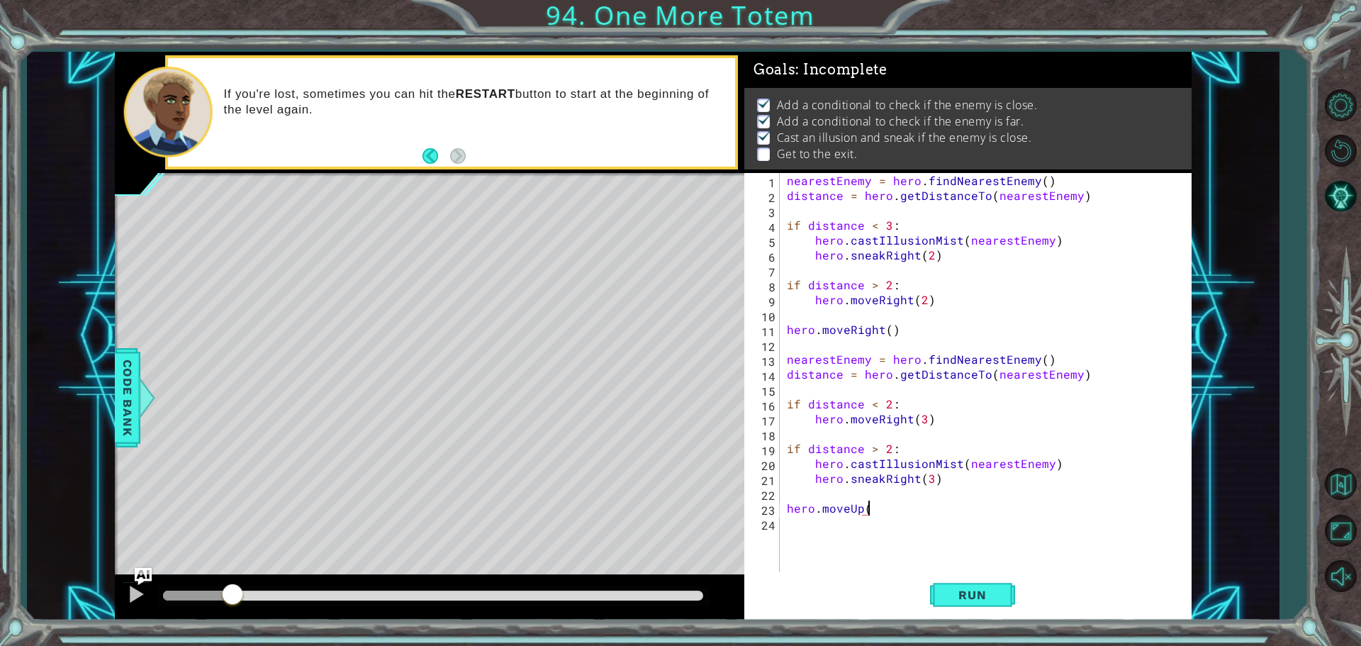
scroll to position [0, 4]
type textarea "hero.moveUp()"
type textarea "hero.jumpUp()"
type textarea "hero.moveUp()"
click at [953, 608] on button "Run" at bounding box center [972, 594] width 85 height 45
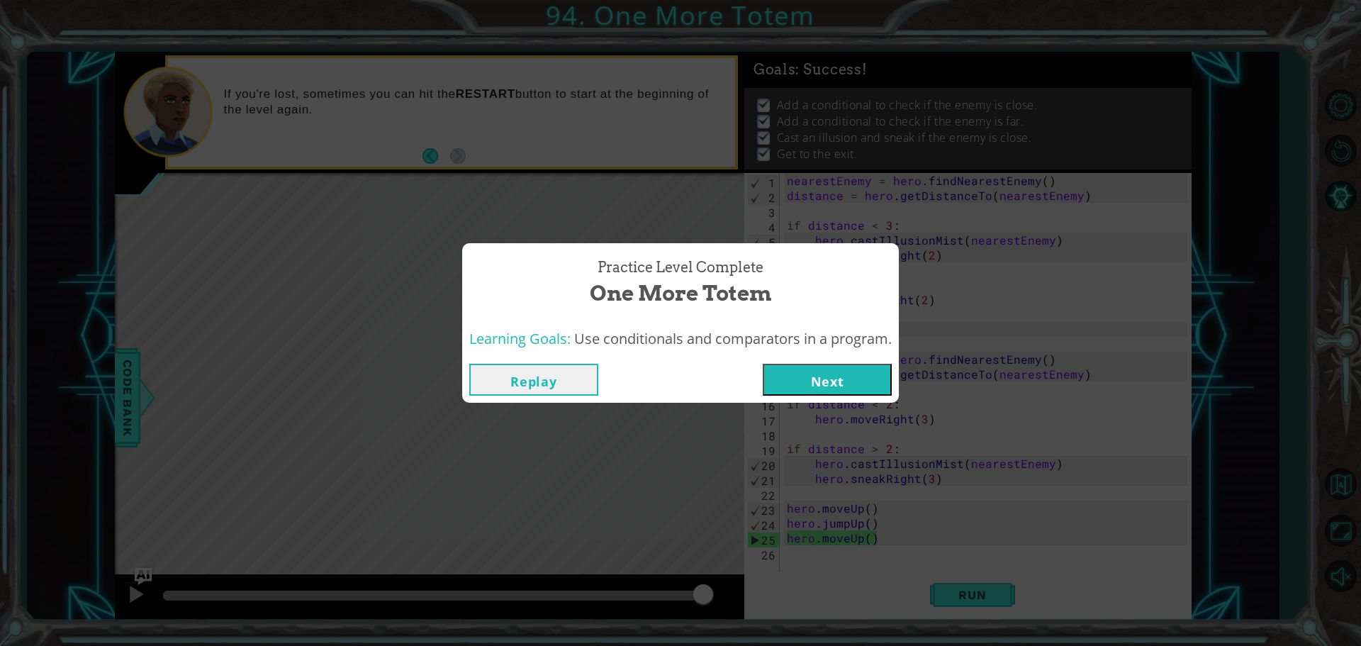
click at [797, 377] on button "Next" at bounding box center [827, 380] width 129 height 32
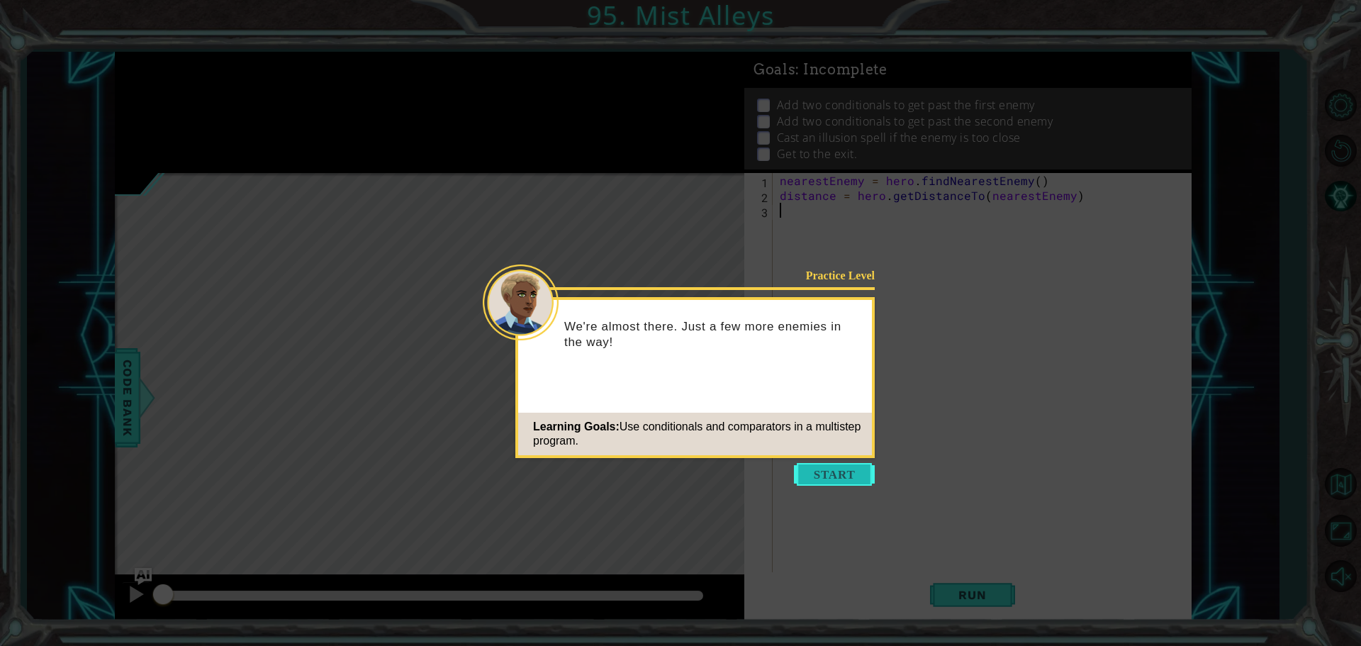
click at [825, 478] on button "Start" at bounding box center [834, 474] width 81 height 23
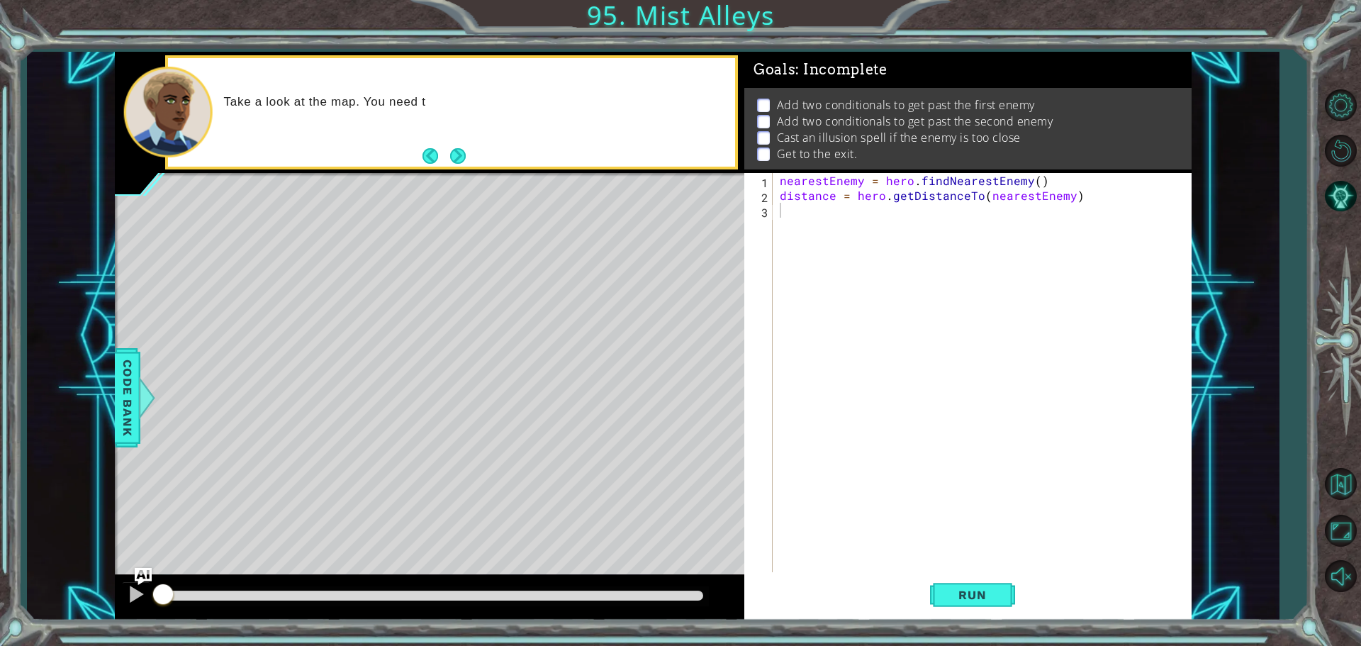
click at [475, 152] on div "Take a look at the map. You need t" at bounding box center [451, 112] width 567 height 108
click at [461, 145] on footer at bounding box center [443, 155] width 43 height 21
click at [457, 153] on button "Next" at bounding box center [458, 156] width 16 height 16
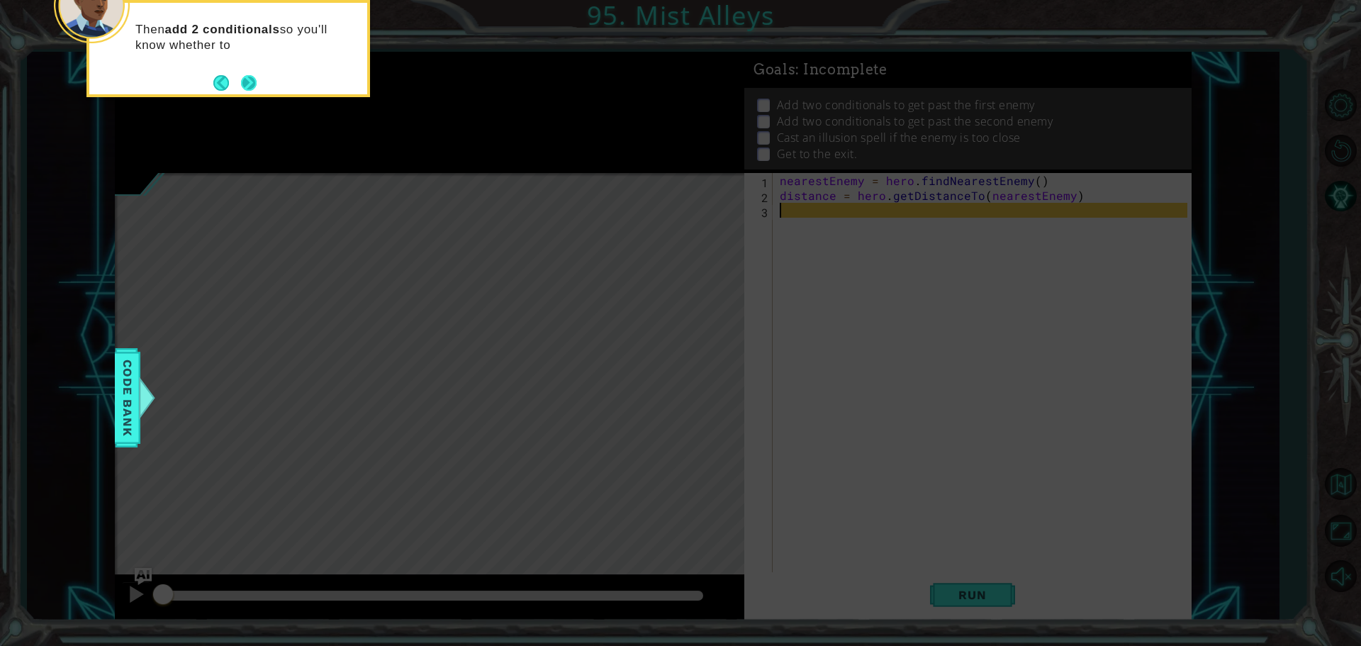
click at [257, 74] on button "Next" at bounding box center [249, 82] width 16 height 16
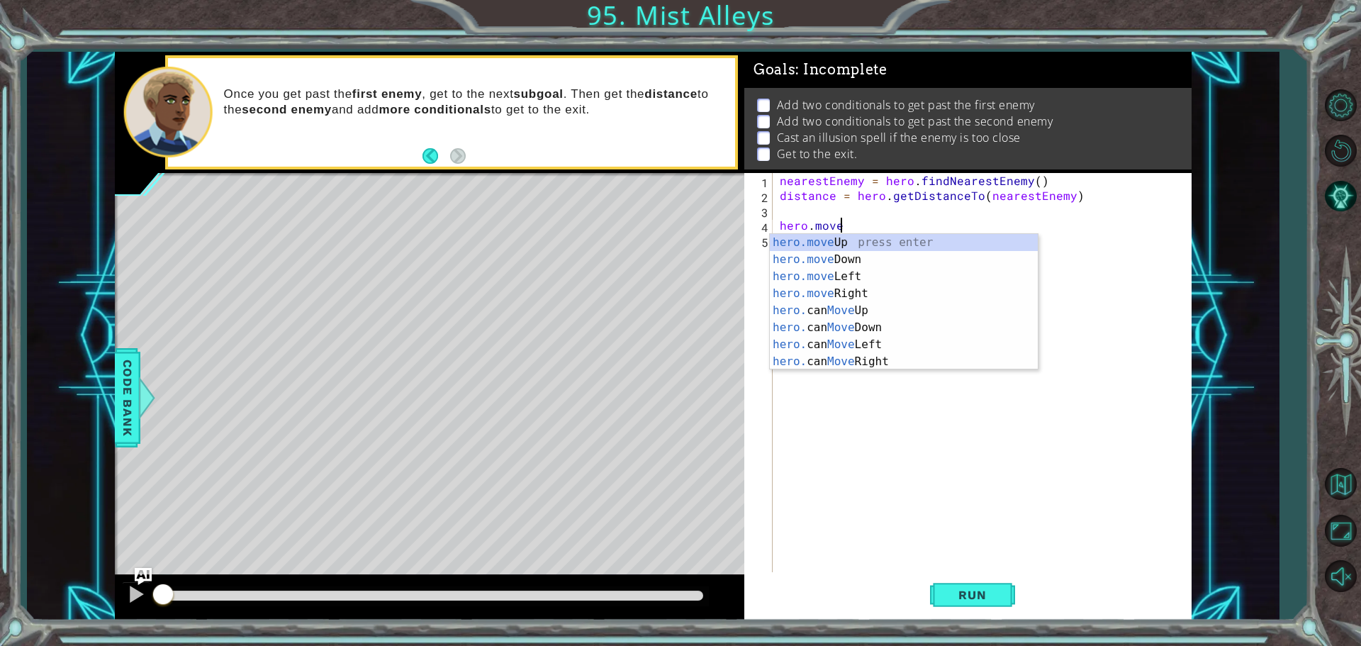
scroll to position [0, 1]
type textarea "h"
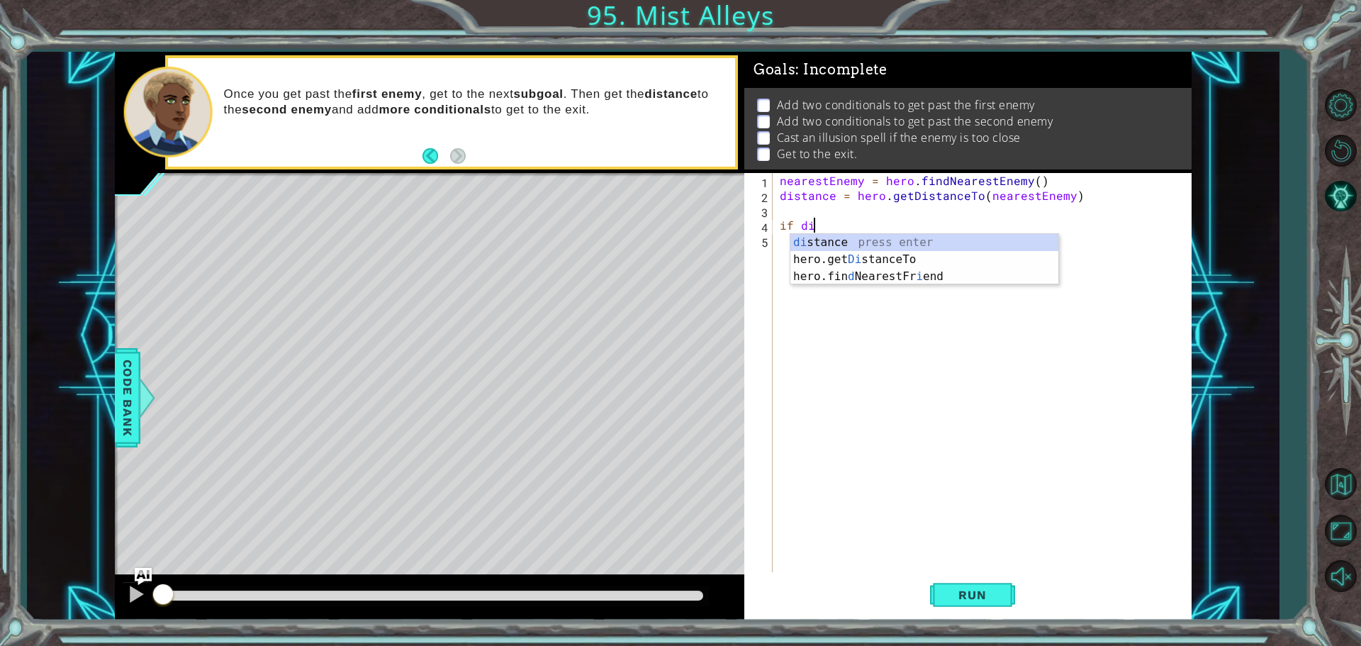
scroll to position [0, 1]
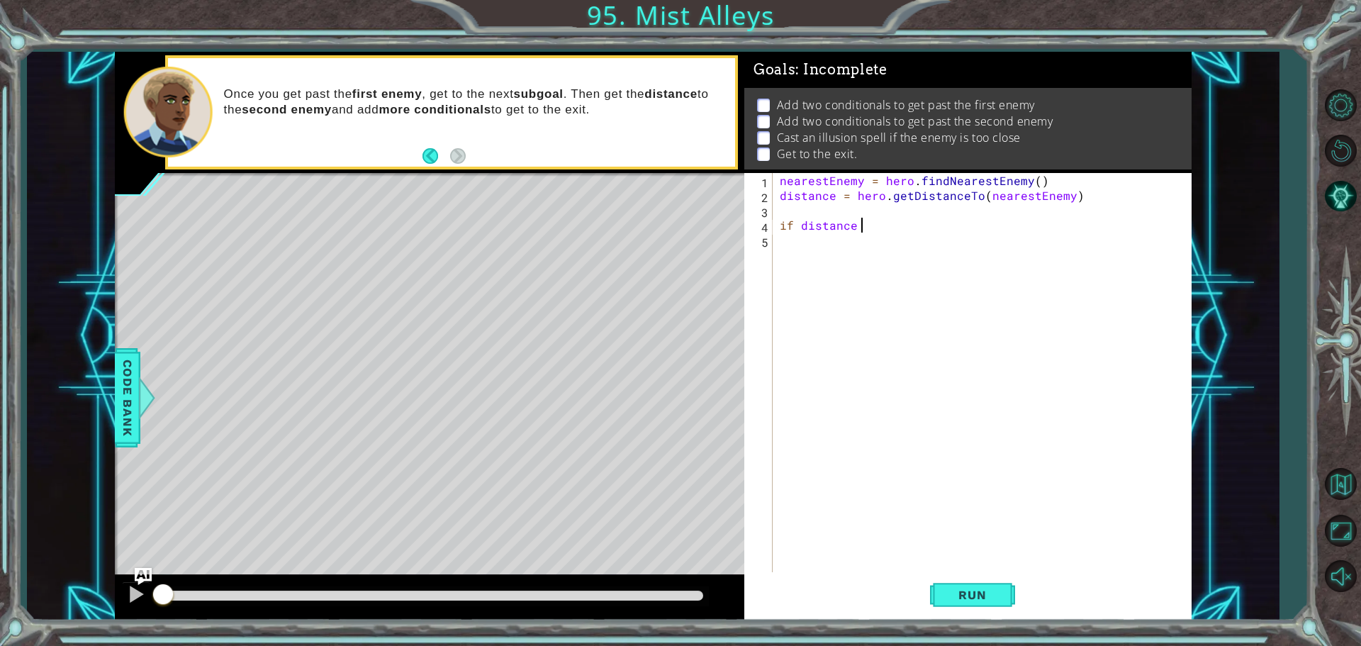
drag, startPoint x: 884, startPoint y: 191, endPoint x: 809, endPoint y: 243, distance: 91.6
drag, startPoint x: 809, startPoint y: 243, endPoint x: 891, endPoint y: 226, distance: 83.9
click at [891, 226] on div "nearestEnemy = hero . findNearestEnemy ( ) distance = hero < . getDistanceTo ( …" at bounding box center [985, 389] width 417 height 432
click at [895, 198] on div "nearestEnemy = hero . findNearestEnemy ( ) distance = hero < . getDistanceTo ( …" at bounding box center [985, 389] width 417 height 432
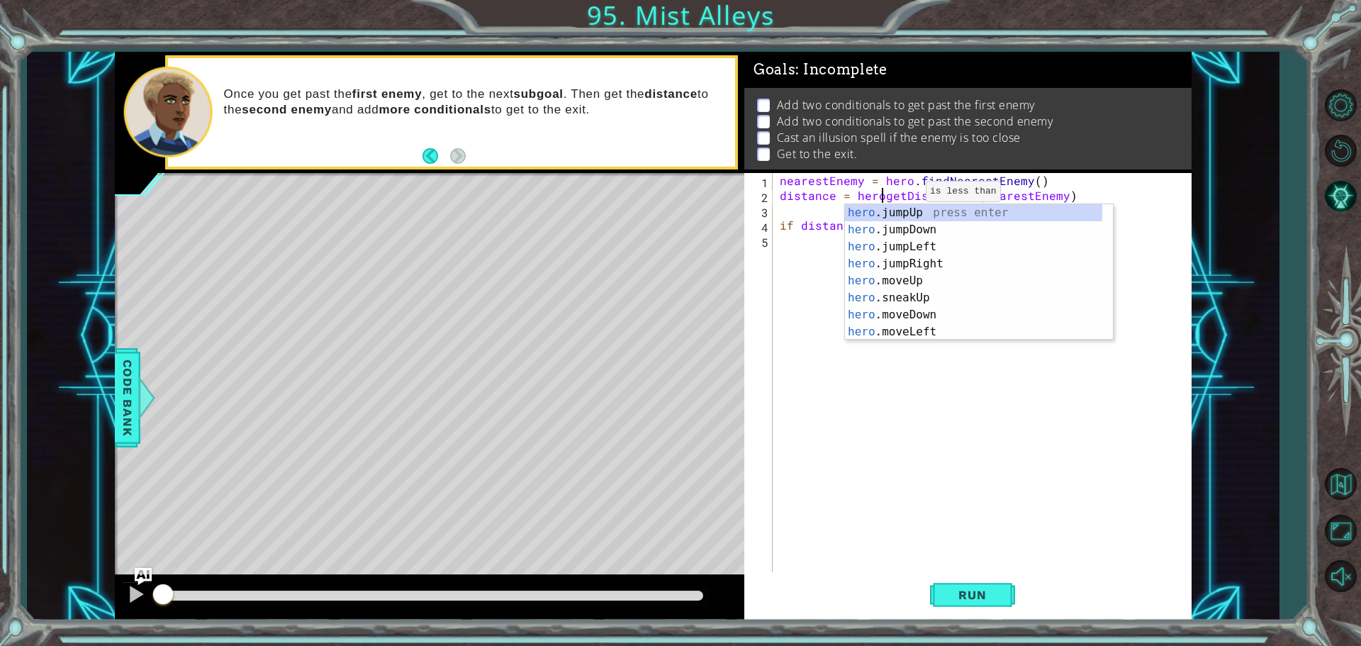
type textarea "distance = hero.getDistanceTo(nearestEnemy)"
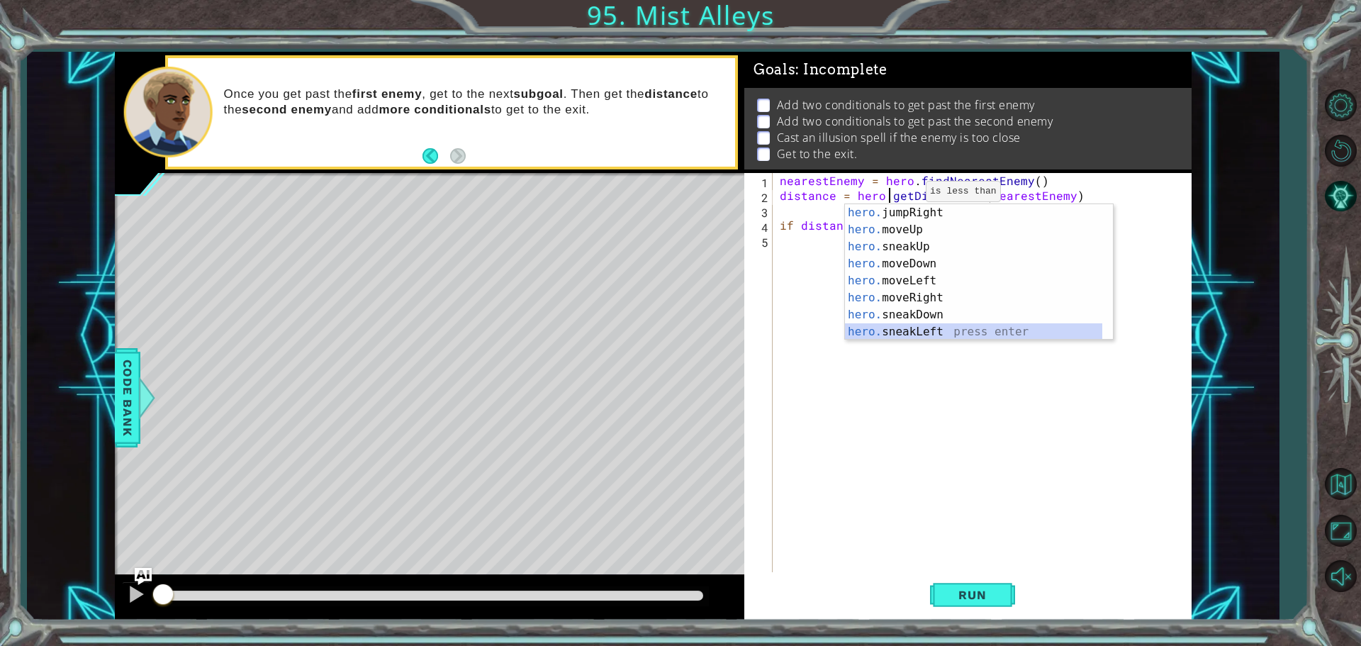
scroll to position [68, 0]
click at [802, 403] on div "nearestEnemy = hero . findNearestEnemy ( ) distance = hero . getDistanceTo ( ne…" at bounding box center [985, 389] width 417 height 432
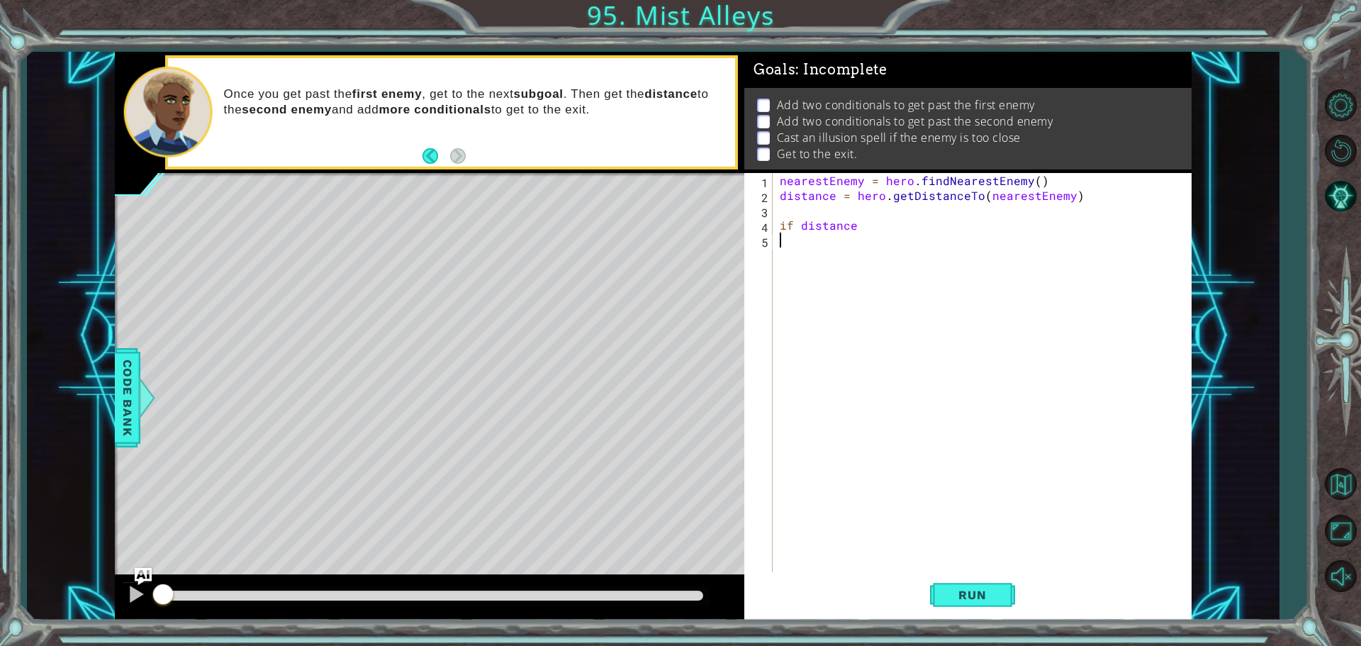
scroll to position [0, 0]
click at [870, 227] on div "nearestEnemy = hero . findNearestEnemy ( ) distance = hero . getDistanceTo ( ne…" at bounding box center [985, 389] width 417 height 432
type textarea "if distance < 2"
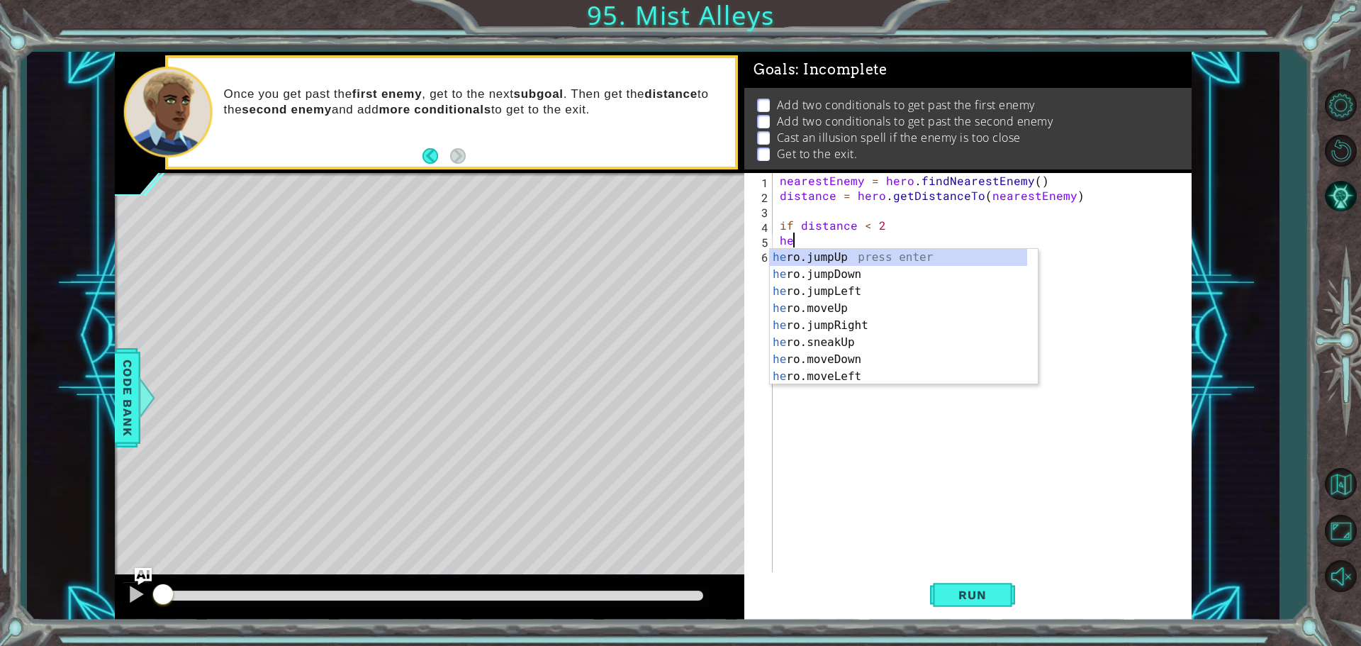
scroll to position [0, 0]
type textarea "h"
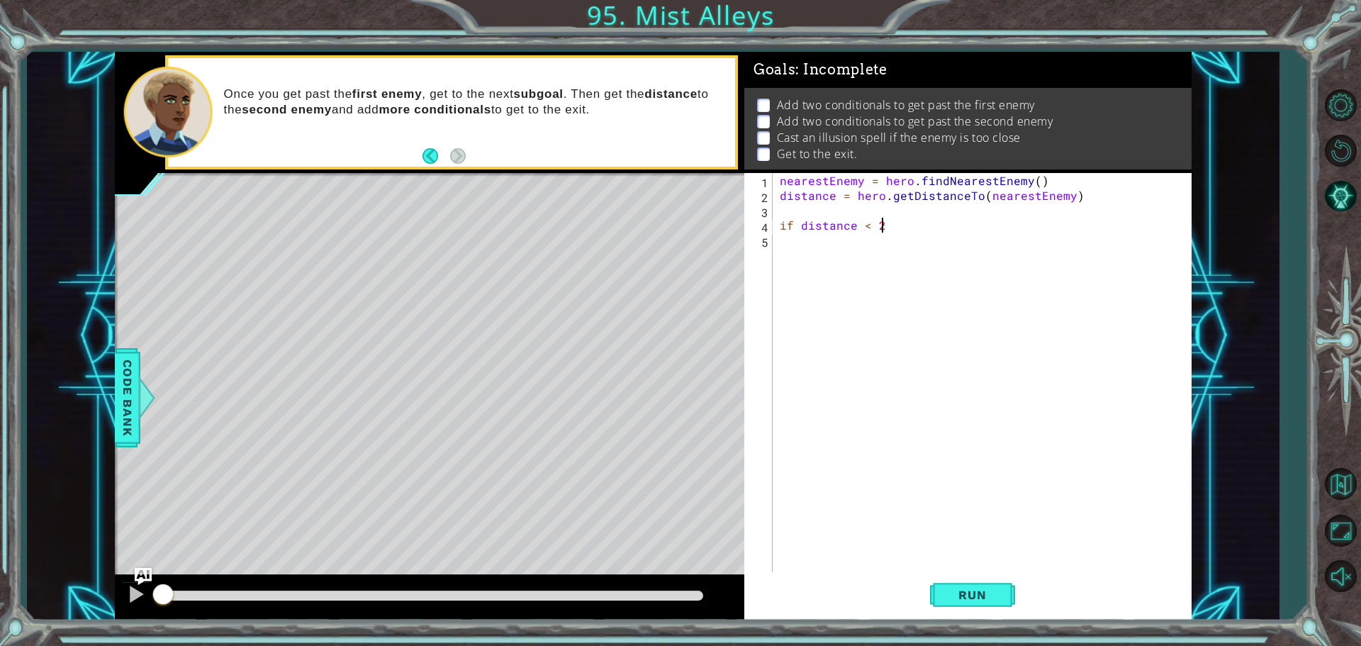
type textarea "if distance < 2:"
click at [897, 242] on div "nearestEnemy = hero . findNearestEnemy ( ) distance = hero . getDistanceTo ( ne…" at bounding box center [985, 389] width 417 height 432
click at [935, 224] on div "nearestEnemy = hero . findNearestEnemy ( ) distance = hero . getDistanceTo ( ne…" at bounding box center [985, 389] width 417 height 432
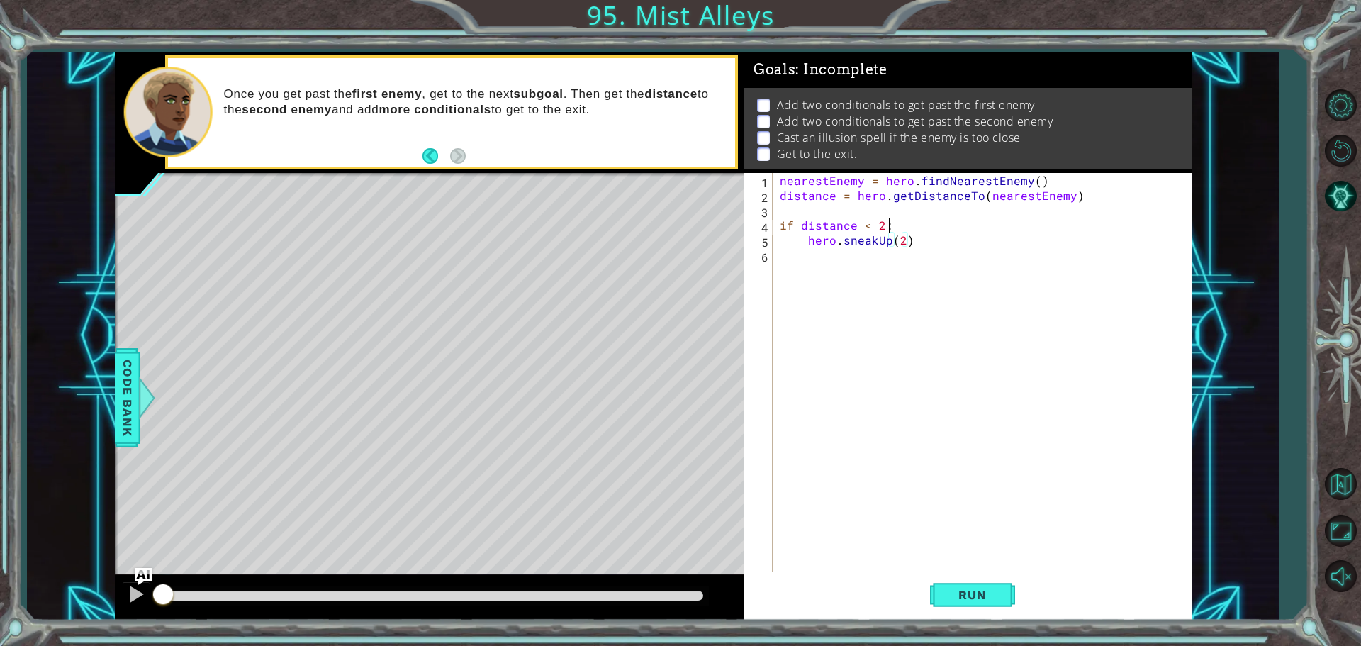
scroll to position [0, 6]
click at [929, 244] on div "nearestEnemy = hero . findNearestEnemy ( ) distance = hero . getDistanceTo ( ne…" at bounding box center [985, 389] width 417 height 432
type textarea "hero.sneakUp(2)"
type textarea "if distance > 2:"
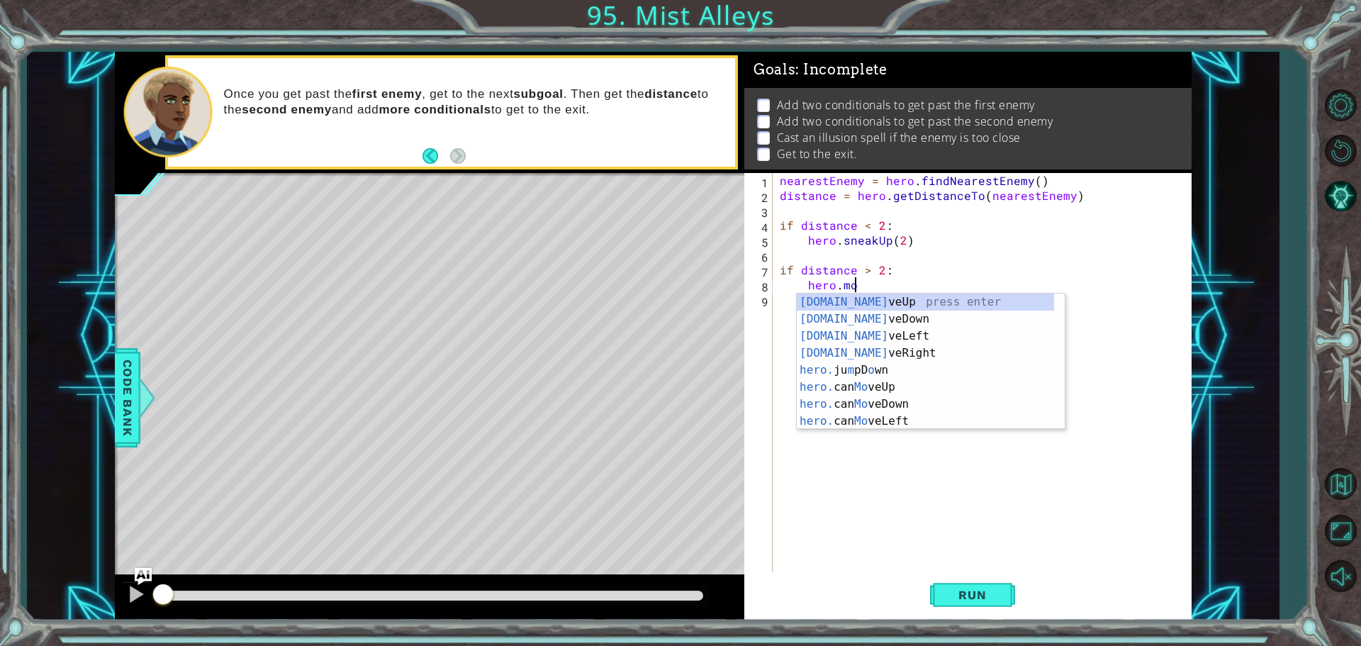
scroll to position [0, 4]
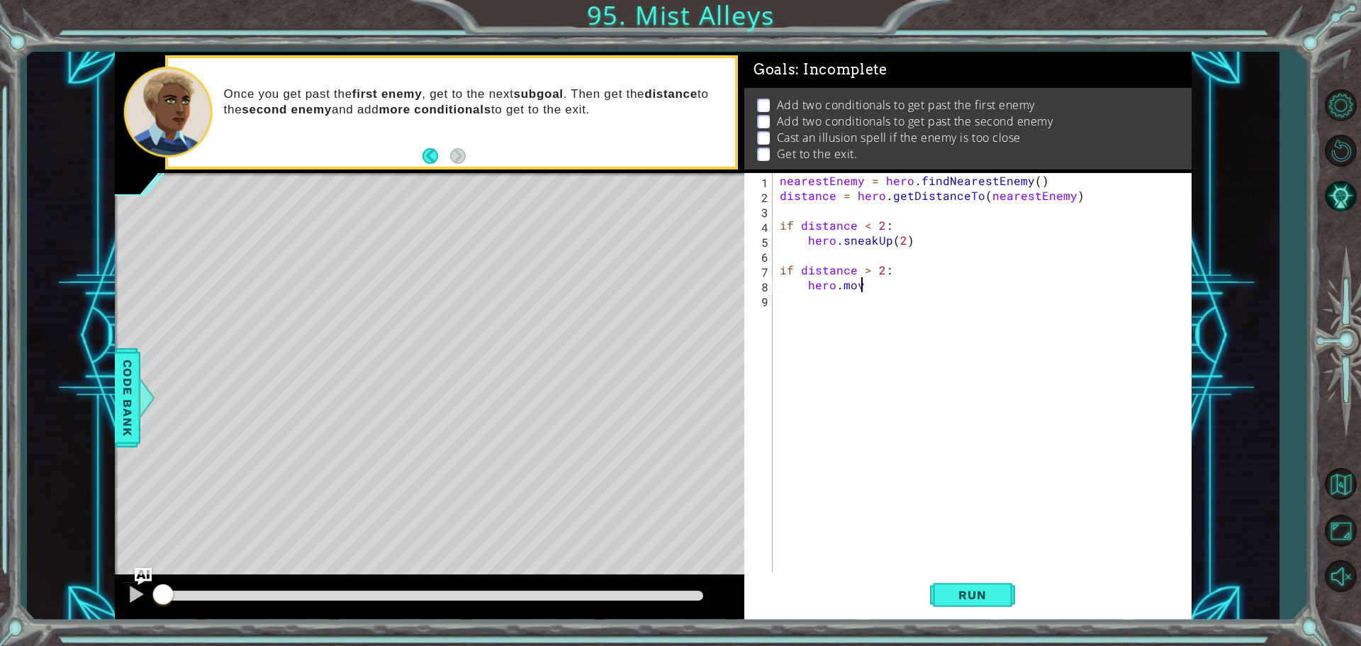
click at [882, 283] on div "nearestEnemy = hero . findNearestEnemy ( ) distance = hero . getDistanceTo ( ne…" at bounding box center [985, 389] width 417 height 432
type textarea "hero.moveUp(2)"
type textarea "hero.jumpUp()"
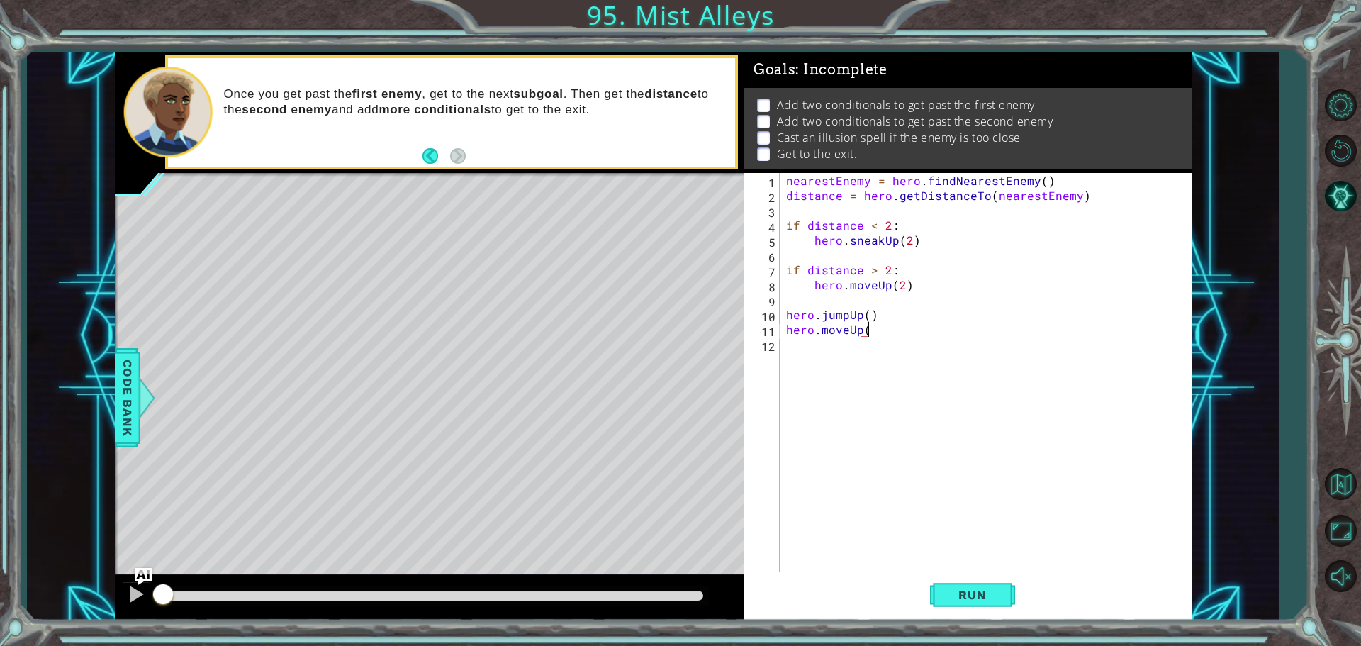
type textarea "hero.moveUp()"
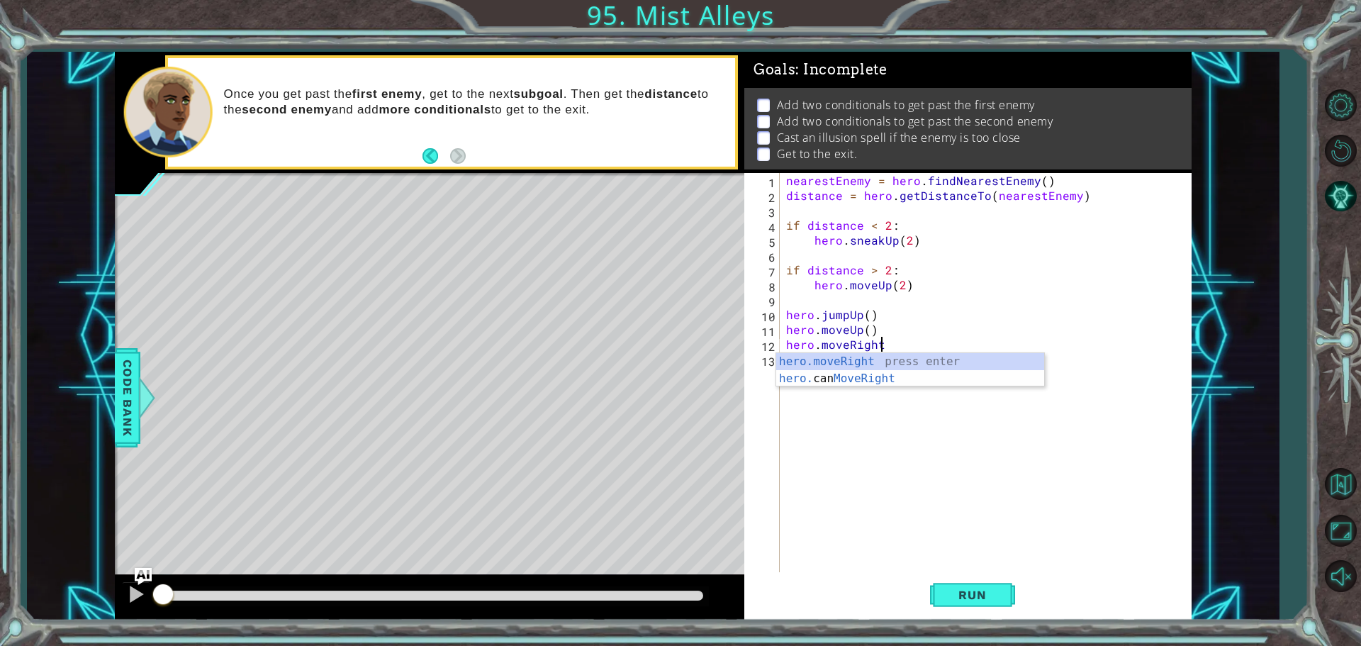
scroll to position [0, 6]
type textarea "hero.moveRight()"
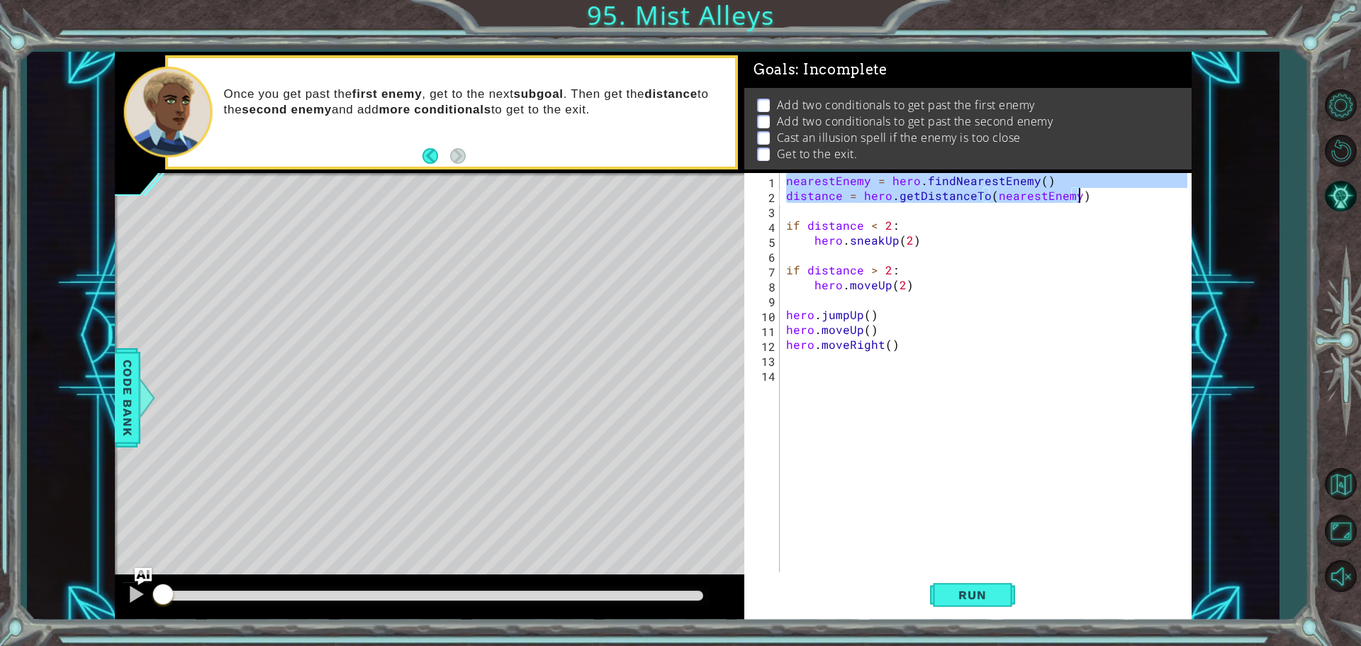
drag, startPoint x: 786, startPoint y: 181, endPoint x: 1106, endPoint y: 196, distance: 320.7
click at [1106, 196] on div "nearestEnemy = hero . findNearestEnemy ( ) distance = hero . getDistanceTo ( ne…" at bounding box center [988, 389] width 411 height 432
type textarea "nearestEnemy = hero.findNearestEnemy() distance = hero.getDistanceTo(nearestEne…"
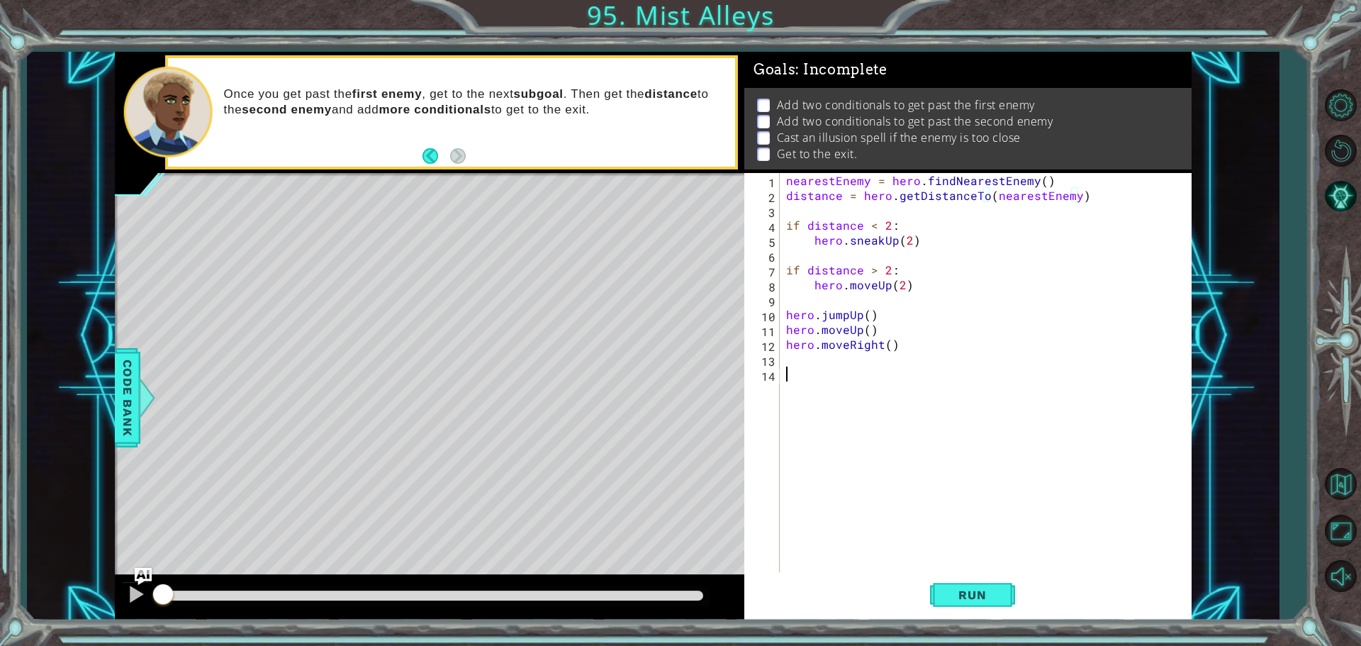
click at [916, 403] on div "nearestEnemy = hero . findNearestEnemy ( ) distance = hero . getDistanceTo ( ne…" at bounding box center [988, 389] width 411 height 432
paste textarea "distance = hero.getDistanceTo(nearestEnemy)"
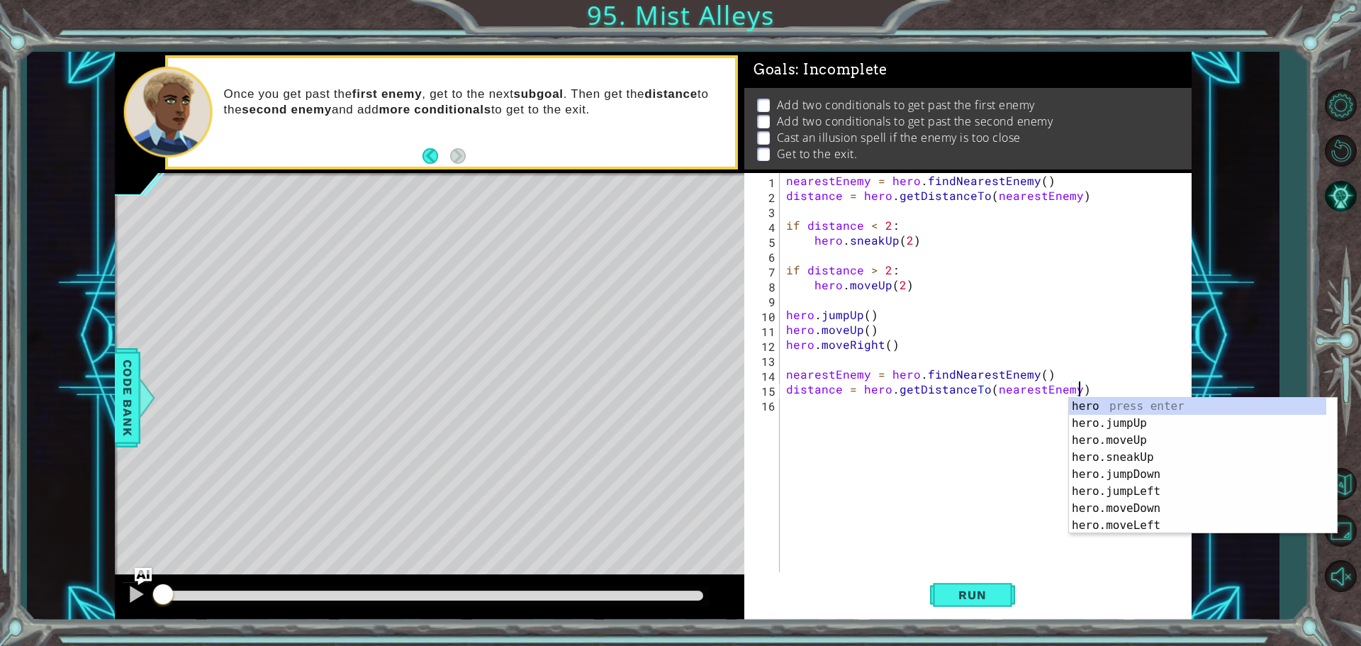
click at [900, 274] on div "nearestEnemy = hero . findNearestEnemy ( ) distance = hero . getDistanceTo ( ne…" at bounding box center [988, 389] width 411 height 432
type textarea "if distance > 2:"
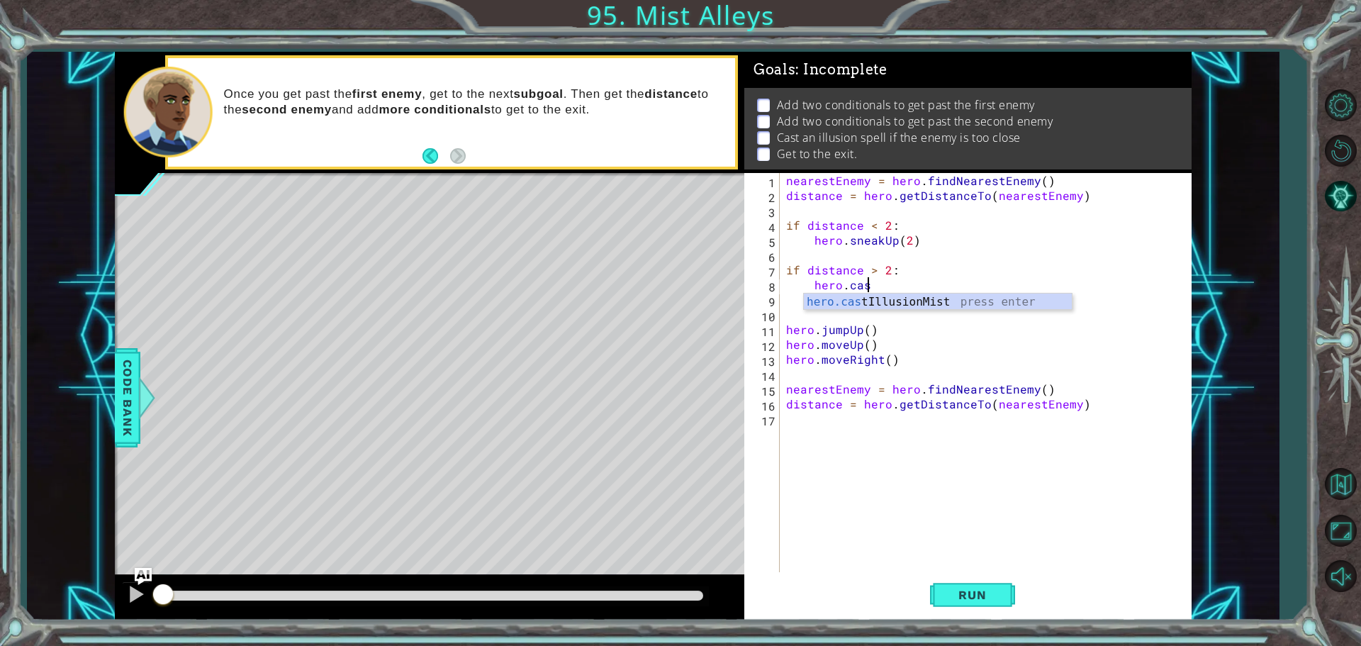
scroll to position [0, 4]
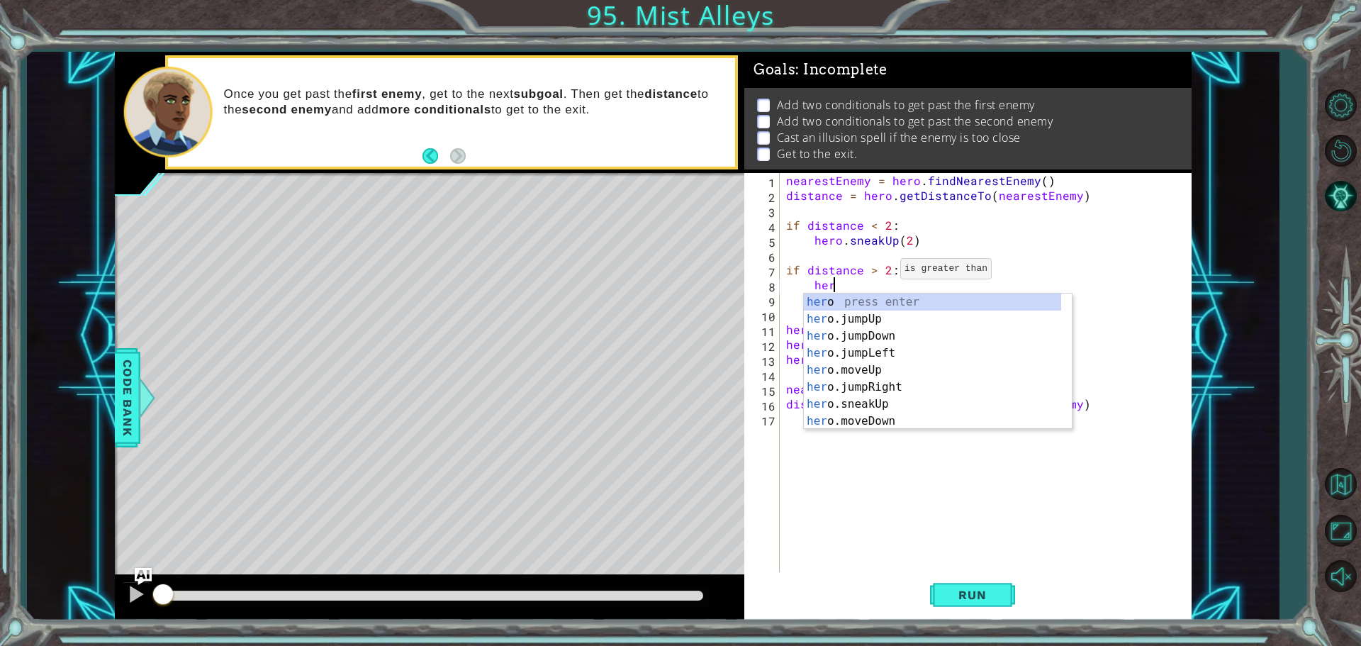
type textarea "h"
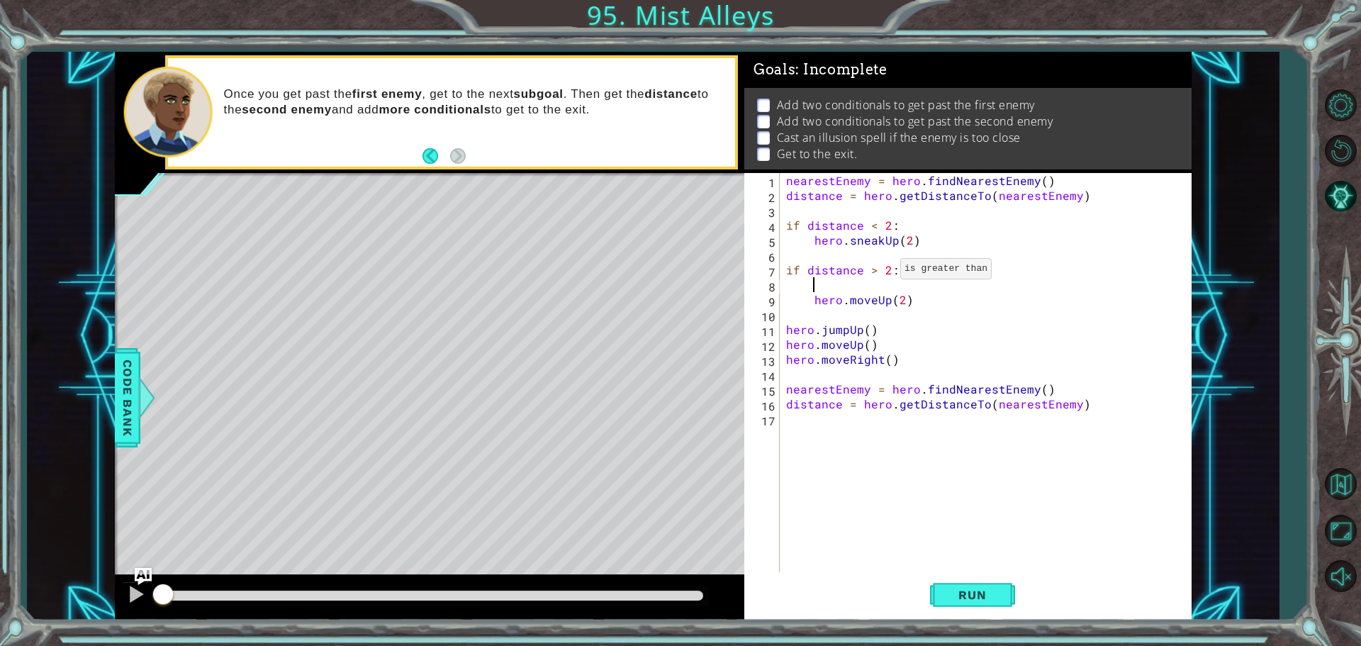
scroll to position [0, 0]
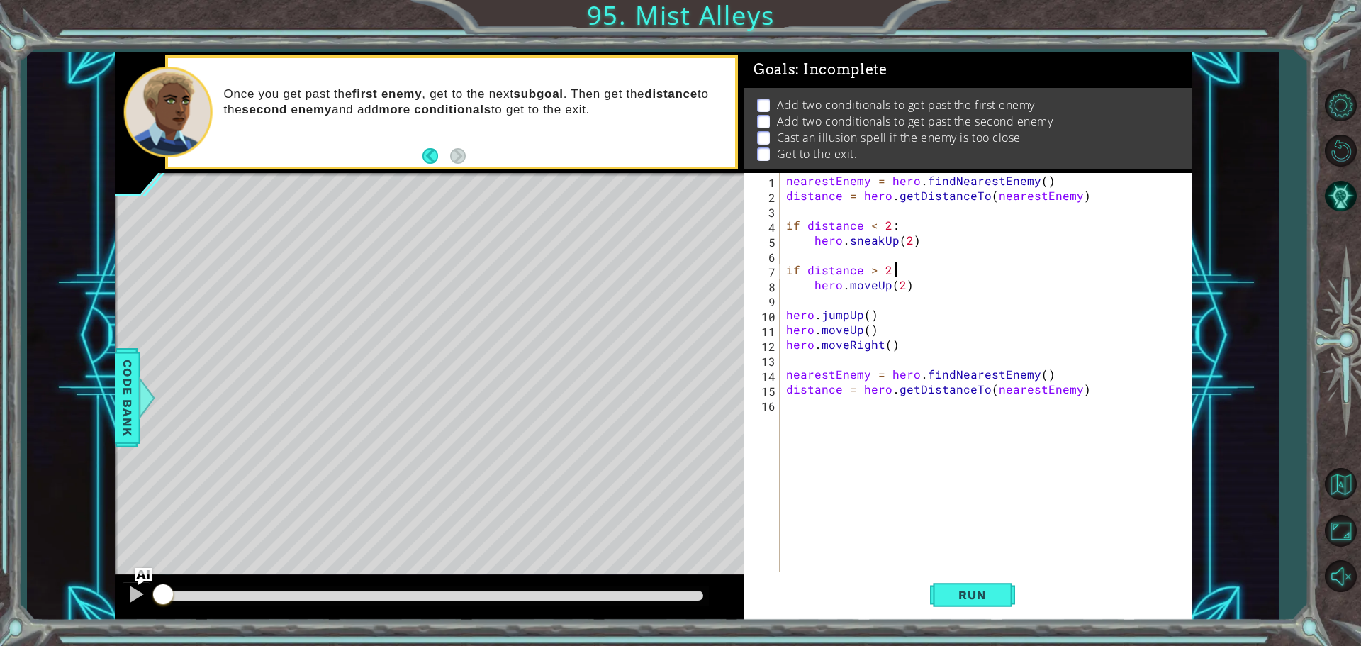
click at [899, 228] on div "nearestEnemy = hero . findNearestEnemy ( ) distance = hero . getDistanceTo ( ne…" at bounding box center [988, 389] width 411 height 432
type textarea "if distance < 2:"
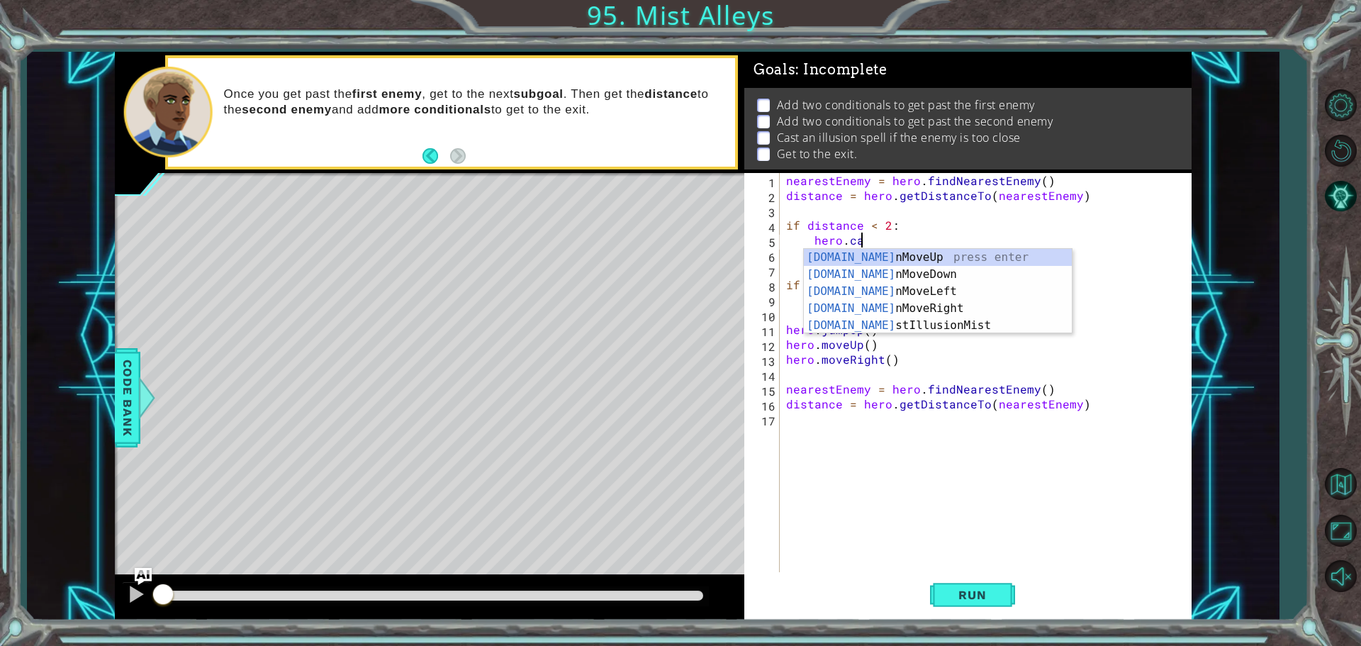
scroll to position [0, 4]
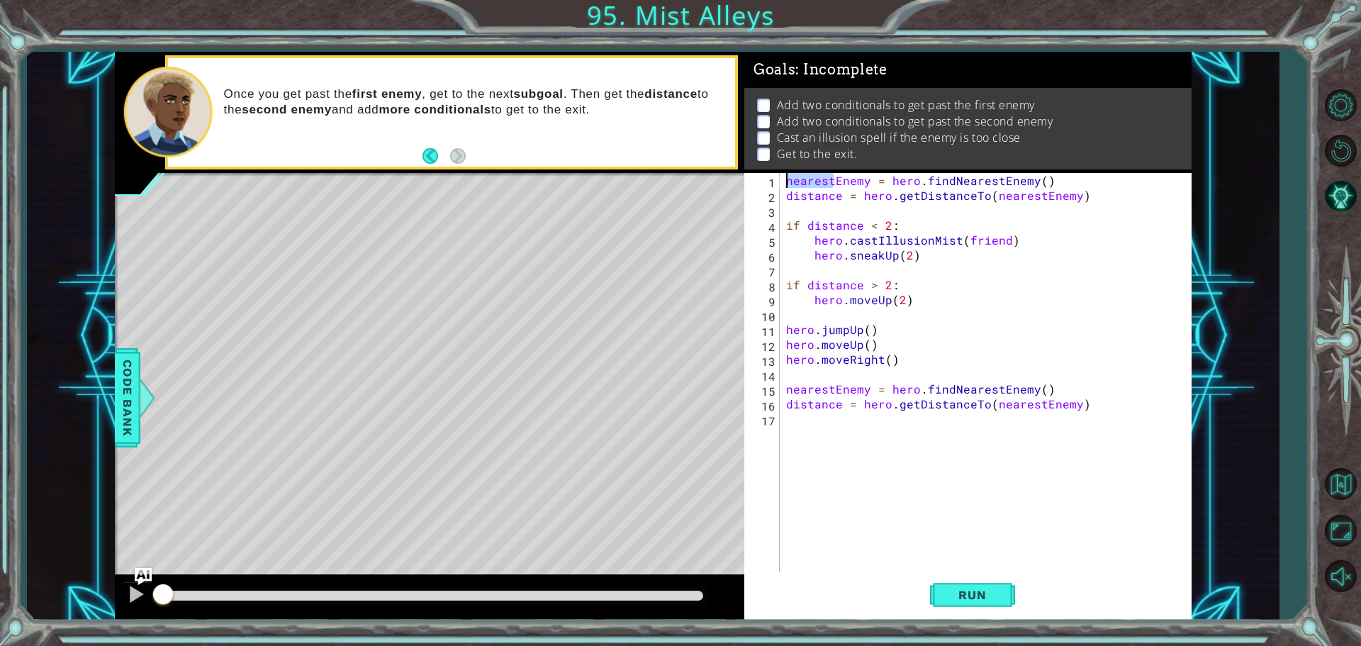
drag, startPoint x: 834, startPoint y: 181, endPoint x: 777, endPoint y: 180, distance: 56.7
click at [777, 180] on div "hero.castIllusionMist(friend) 1 2 3 4 5 6 7 8 9 10 11 12 13 14 15 16 17 nearest…" at bounding box center [965, 374] width 443 height 402
click at [977, 247] on div "Enemy = hero . findNearestEnemy ( ) distance = hero . getDistanceTo ( nearestEn…" at bounding box center [988, 389] width 411 height 432
click at [977, 238] on div "Enemy = hero . findNearestEnemy ( ) distance = hero . getDistanceTo ( nearestEn…" at bounding box center [988, 389] width 411 height 432
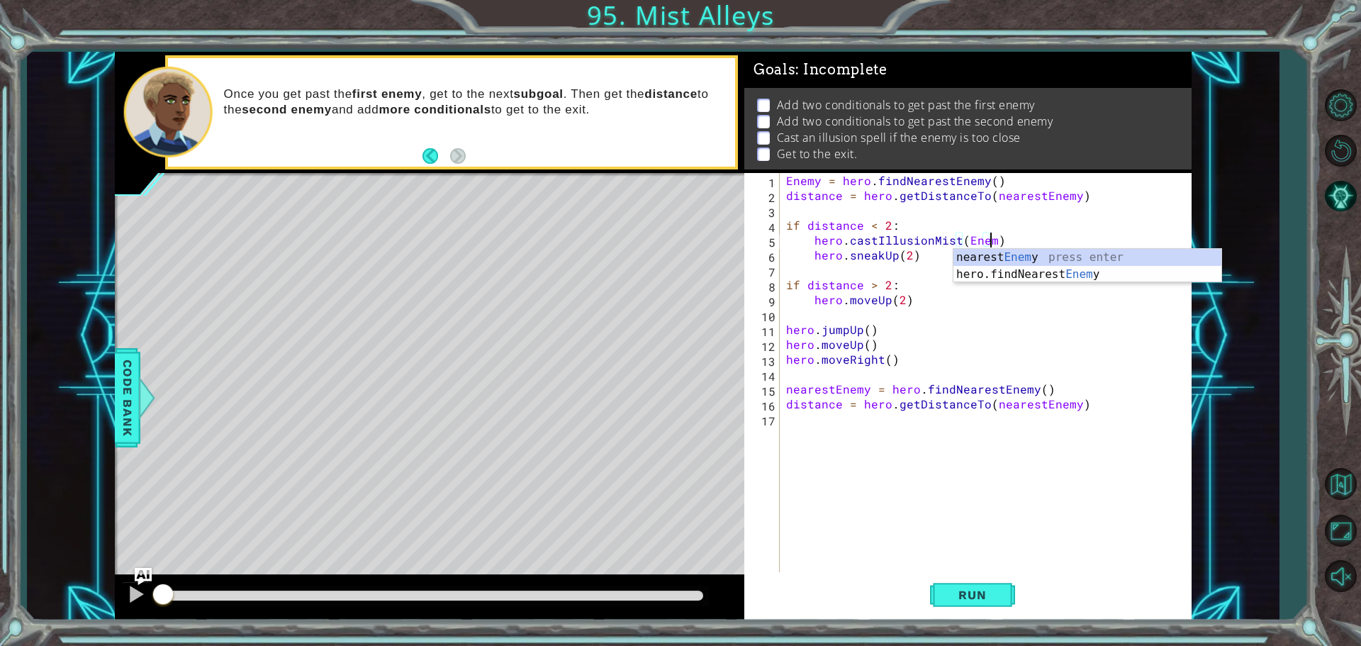
type textarea "hero.castIllusionMist(Enemy)"
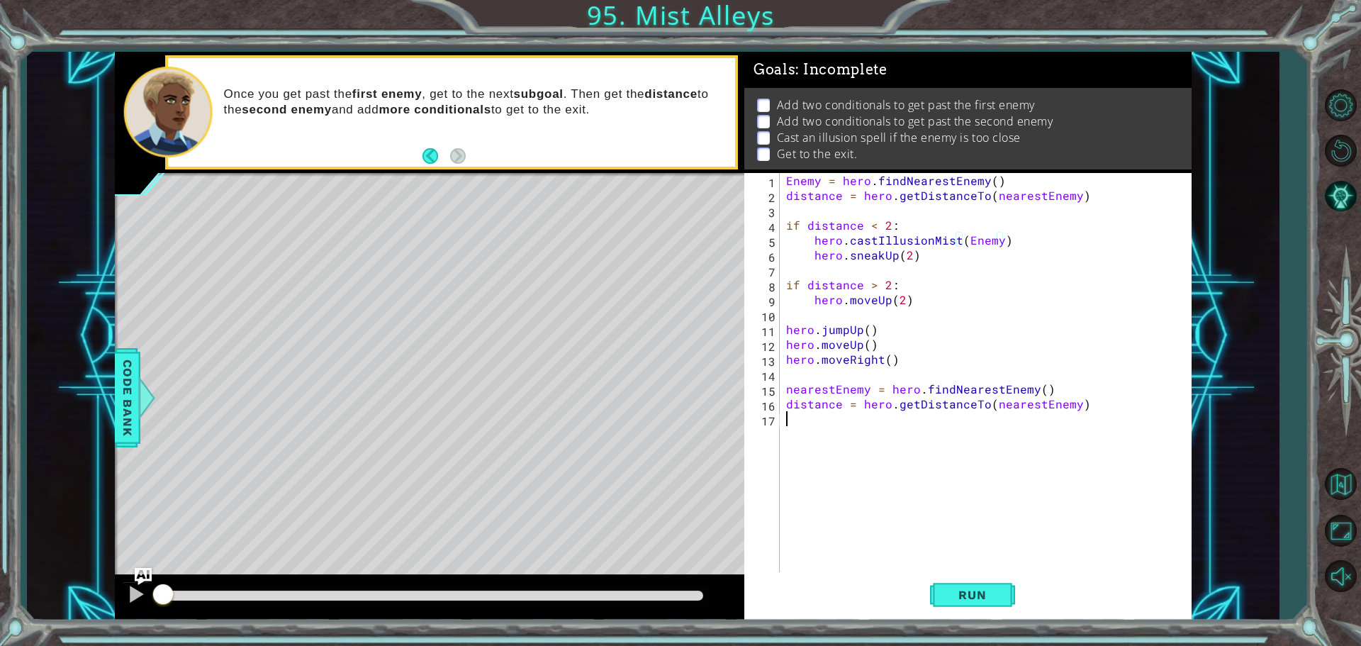
click at [933, 412] on div "Enemy = hero . findNearestEnemy ( ) distance = hero . getDistanceTo ( nearestEn…" at bounding box center [988, 389] width 411 height 432
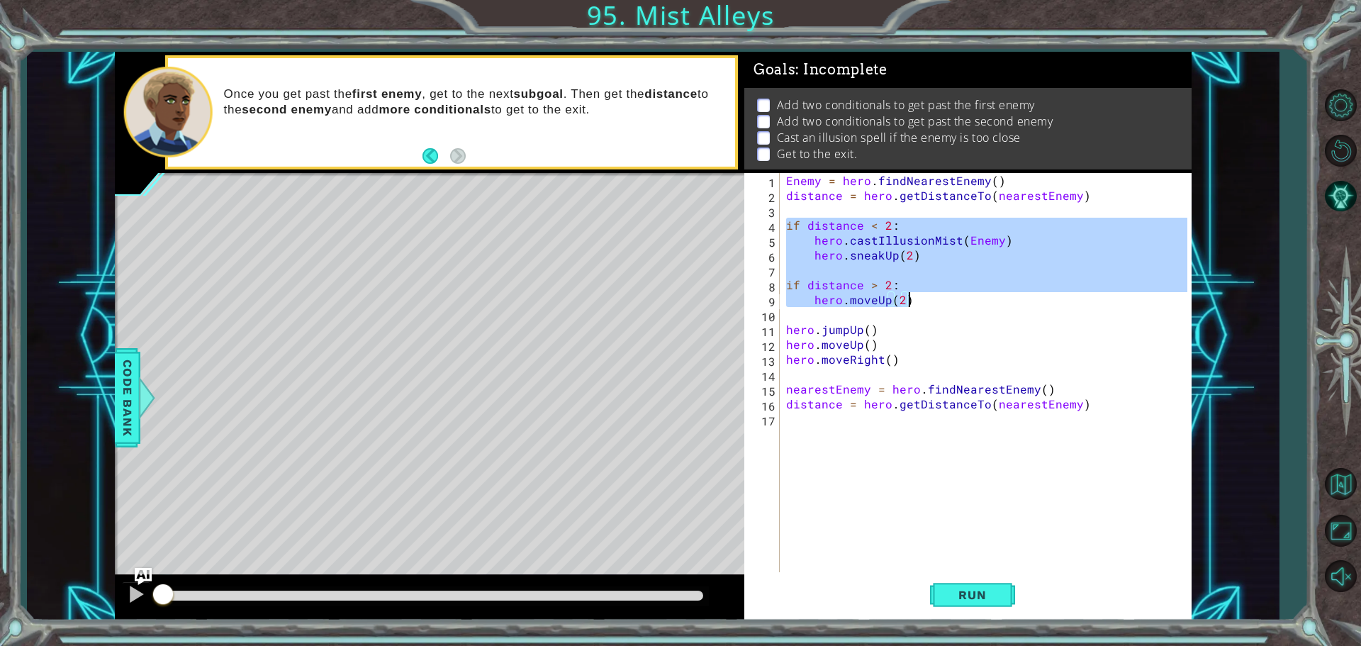
drag, startPoint x: 784, startPoint y: 223, endPoint x: 920, endPoint y: 296, distance: 154.4
click at [920, 296] on div "Enemy = hero . findNearestEnemy ( ) distance = hero . getDistanceTo ( nearestEn…" at bounding box center [988, 389] width 411 height 432
click at [1130, 398] on div "Enemy = hero . findNearestEnemy ( ) distance = hero . getDistanceTo ( nearestEn…" at bounding box center [988, 389] width 411 height 432
type textarea "distance = hero.getDistanceTo(nearestEnemy)"
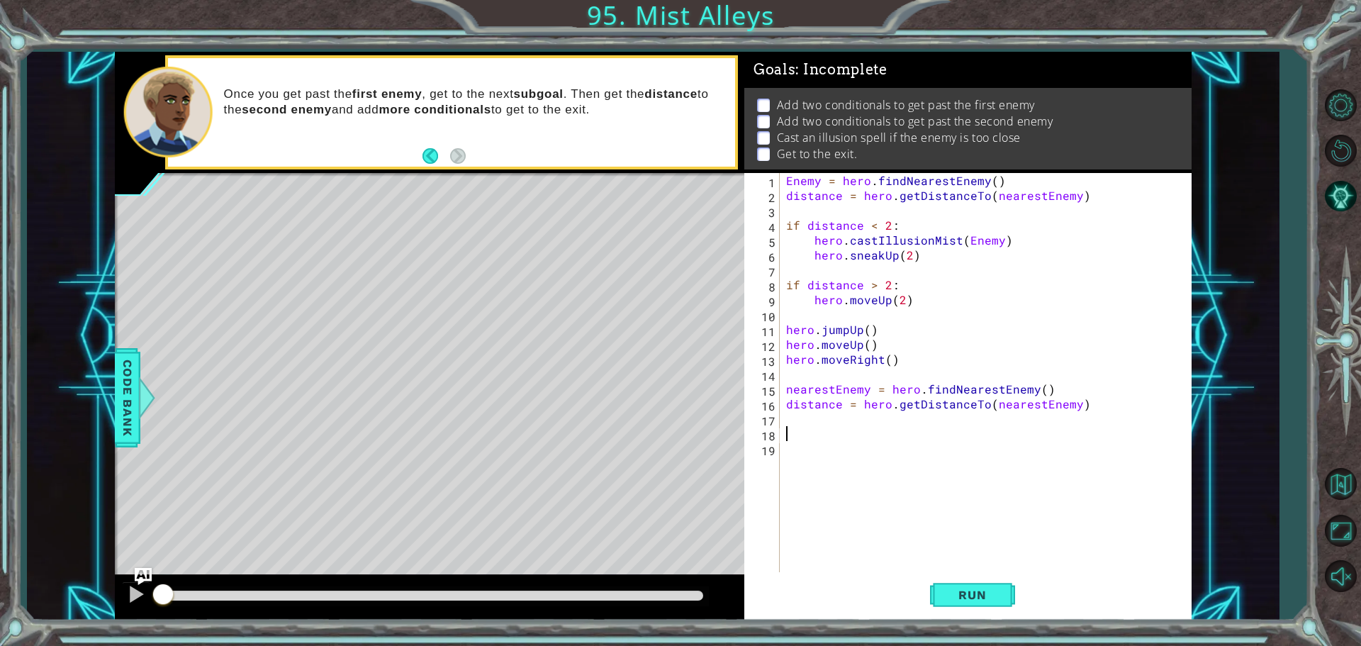
paste textarea "hero.moveUp(2)"
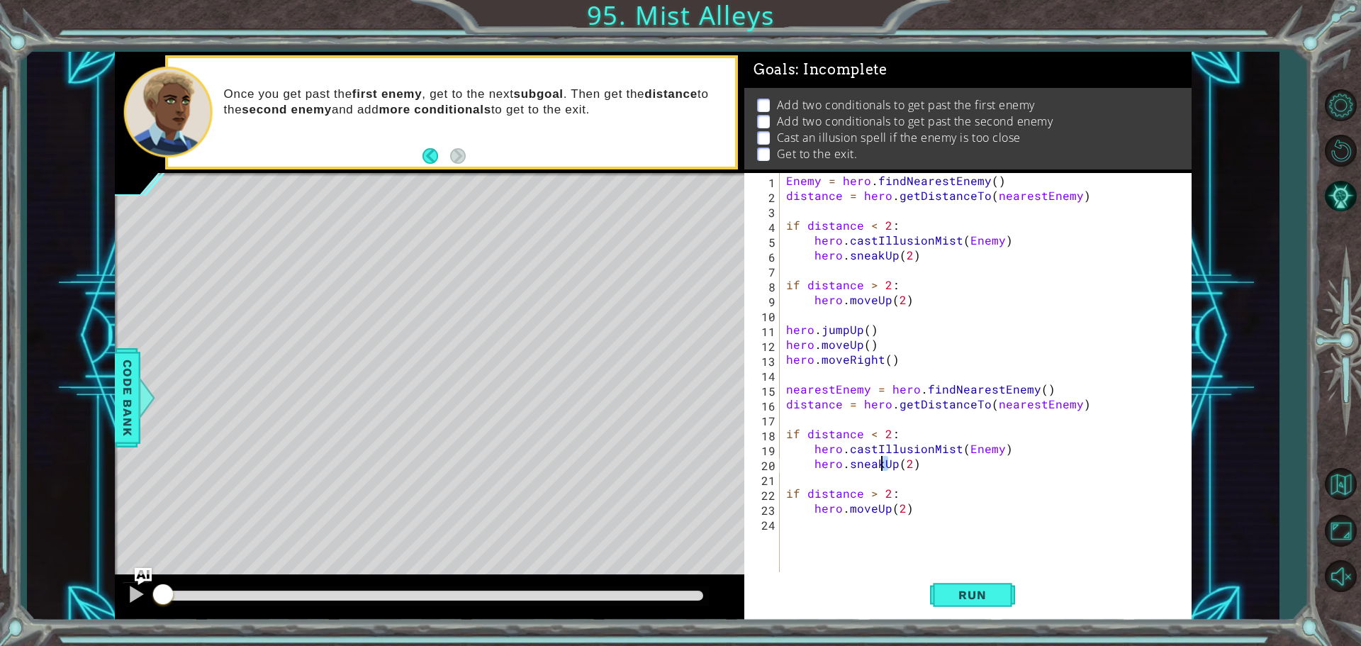
drag, startPoint x: 892, startPoint y: 462, endPoint x: 881, endPoint y: 466, distance: 11.2
click at [881, 466] on div "Enemy = hero . findNearestEnemy ( ) distance = hero . getDistanceTo ( nearestEn…" at bounding box center [988, 389] width 411 height 432
drag, startPoint x: 874, startPoint y: 512, endPoint x: 889, endPoint y: 507, distance: 15.9
click at [889, 507] on div "Enemy = hero . findNearestEnemy ( ) distance = hero . getDistanceTo ( nearestEn…" at bounding box center [988, 389] width 411 height 432
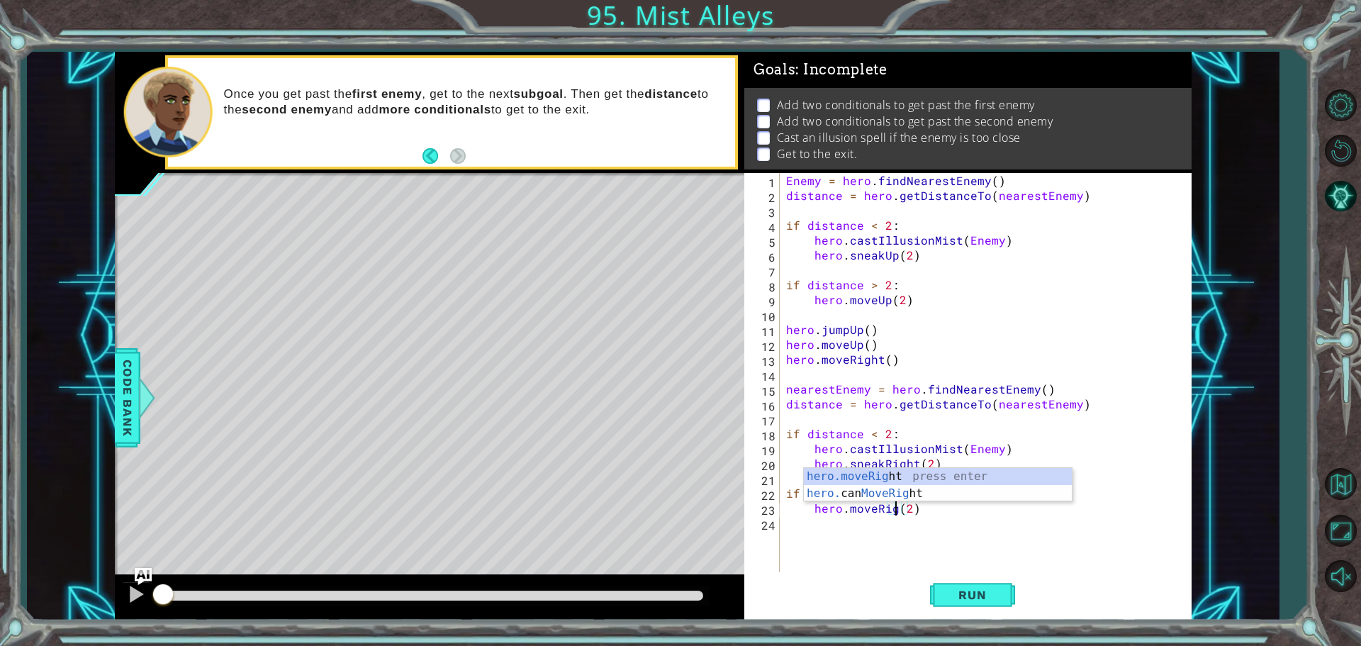
scroll to position [0, 7]
click at [931, 462] on div "Enemy = hero . findNearestEnemy ( ) distance = hero . getDistanceTo ( nearestEn…" at bounding box center [988, 389] width 411 height 432
click at [923, 511] on div "Enemy = hero . findNearestEnemy ( ) distance = hero . getDistanceTo ( nearestEn…" at bounding box center [988, 389] width 411 height 432
type textarea "hero.moveRight()"
click at [968, 526] on div "Enemy = hero . findNearestEnemy ( ) distance = hero . getDistanceTo ( nearestEn…" at bounding box center [988, 389] width 411 height 432
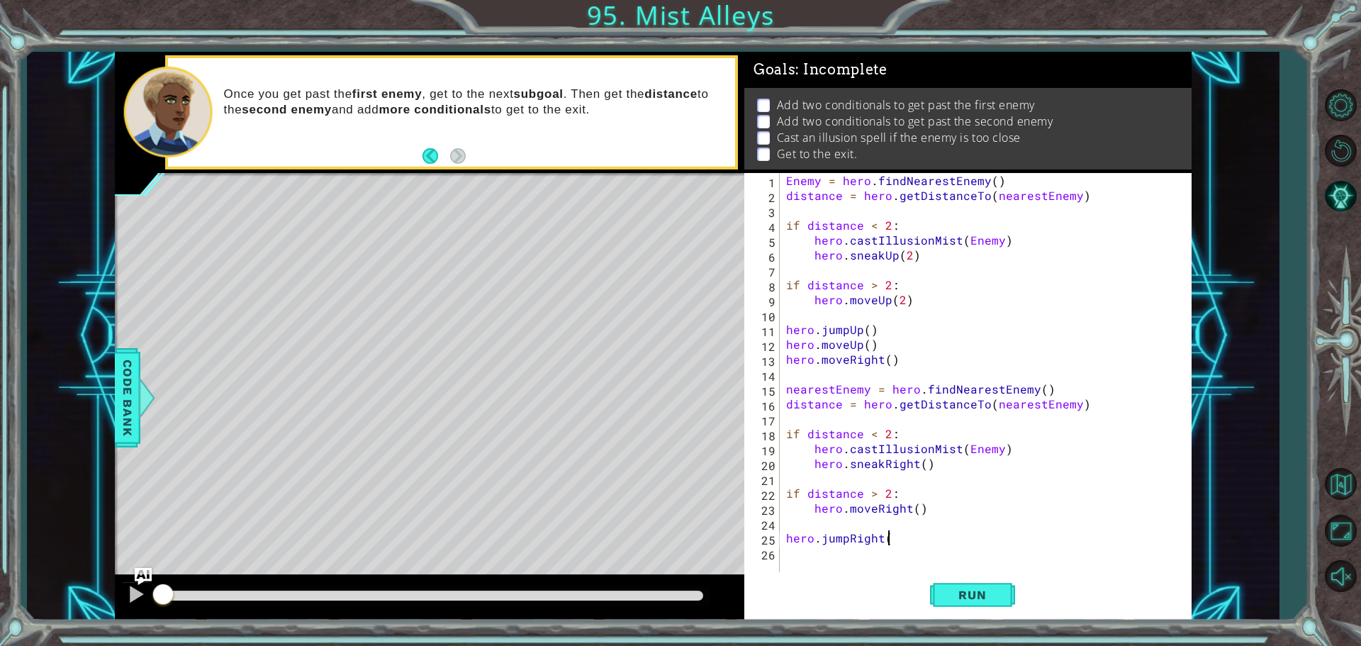
scroll to position [0, 6]
type textarea "hero.jumpRight()"
click at [965, 595] on span "Run" at bounding box center [972, 595] width 56 height 14
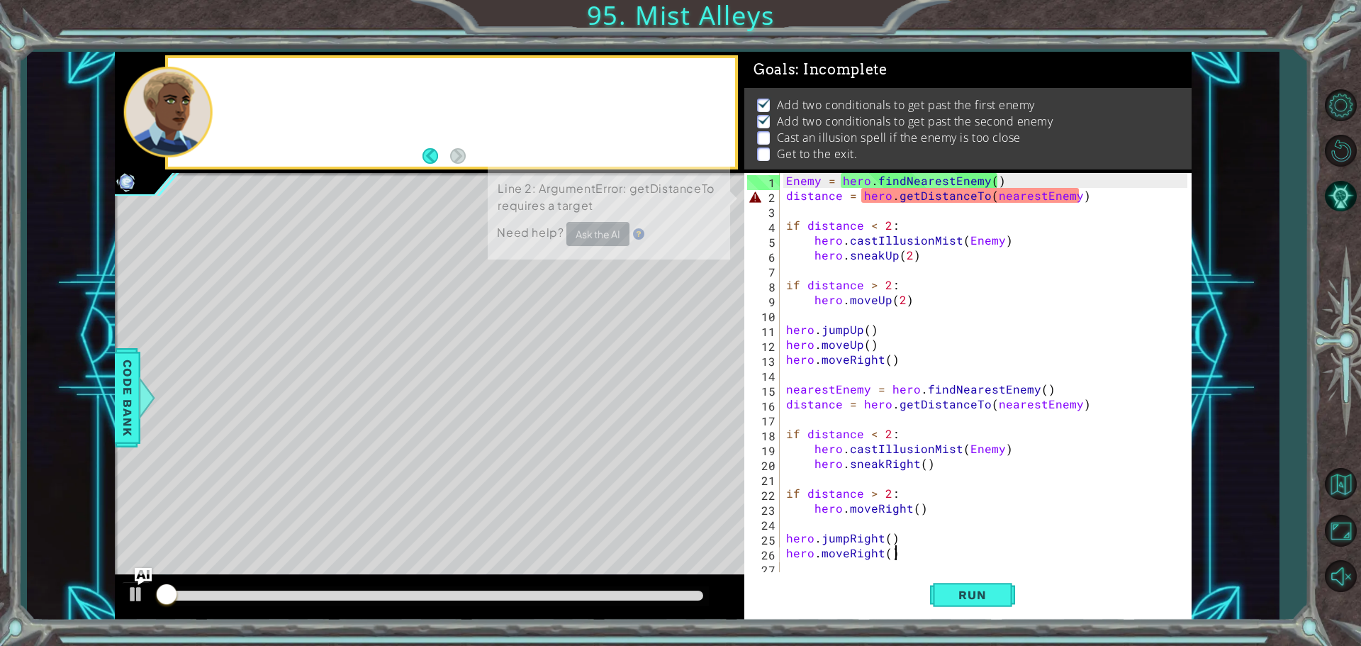
scroll to position [7, 0]
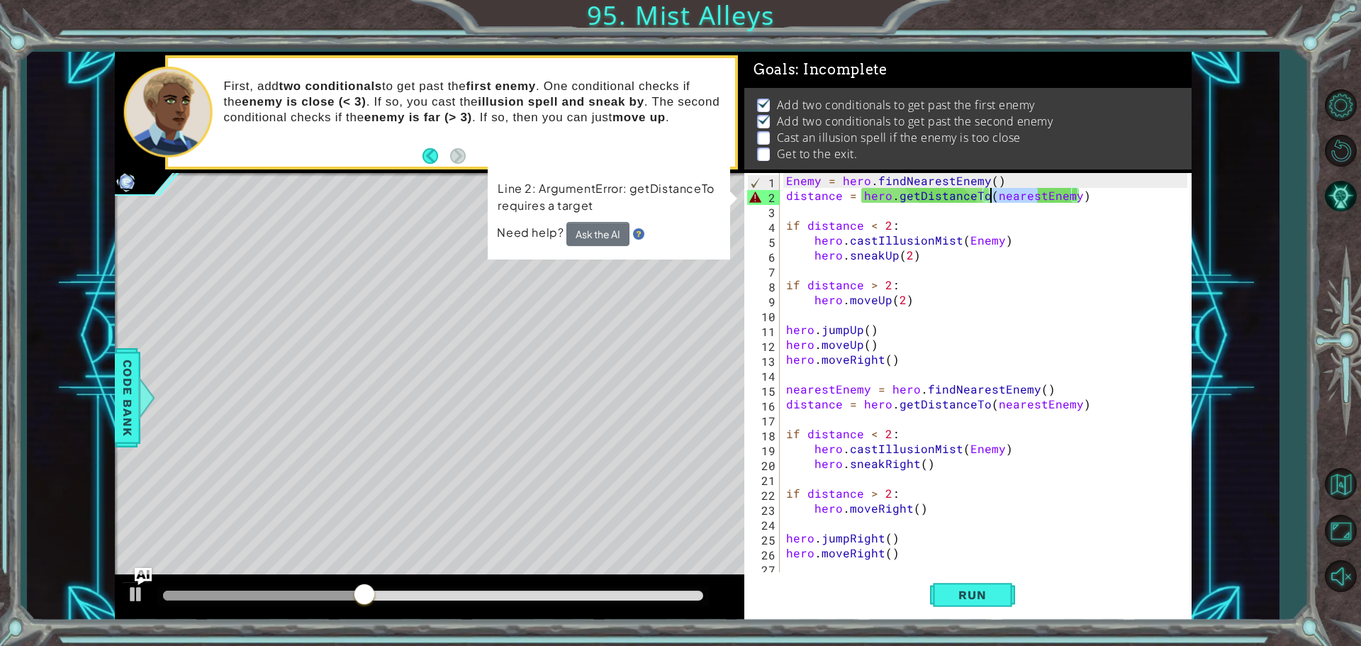
drag, startPoint x: 1038, startPoint y: 196, endPoint x: 987, endPoint y: 194, distance: 51.1
click at [987, 194] on div "Enemy = hero . findNearestEnemy ( ) distance = hero . getDistanceTo ( nearestEn…" at bounding box center [988, 389] width 411 height 432
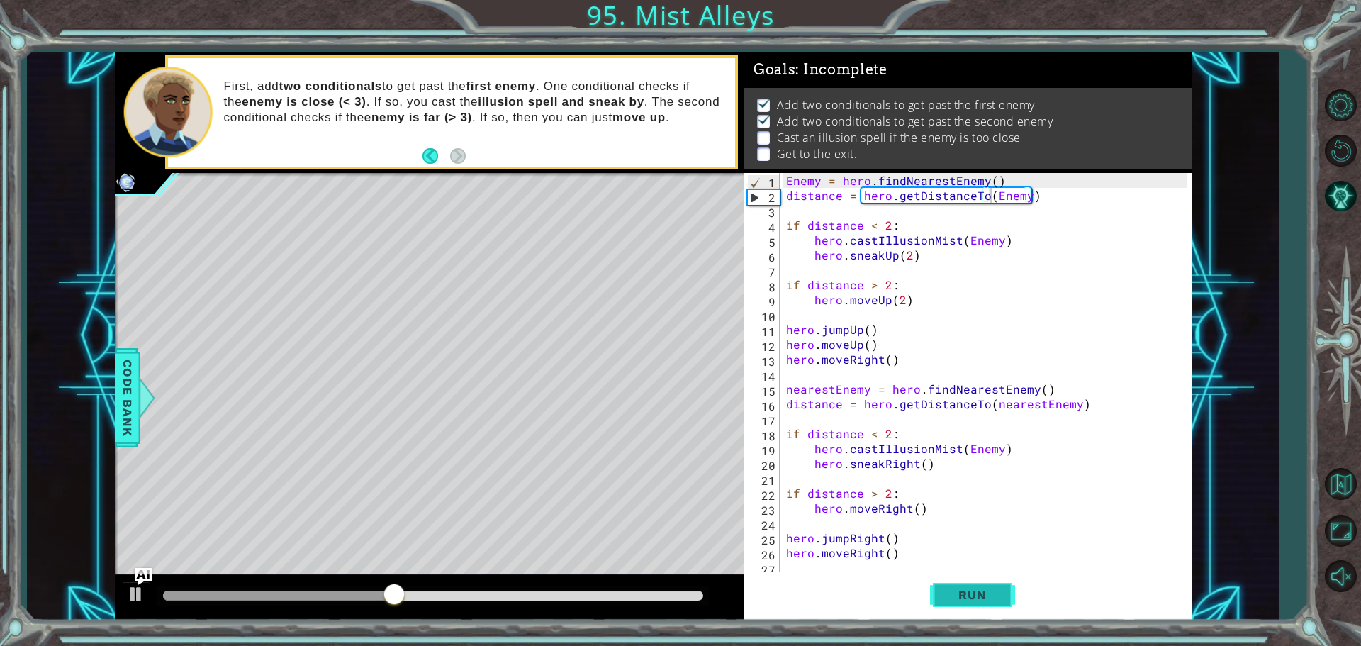
click at [966, 583] on button "Run" at bounding box center [972, 594] width 85 height 45
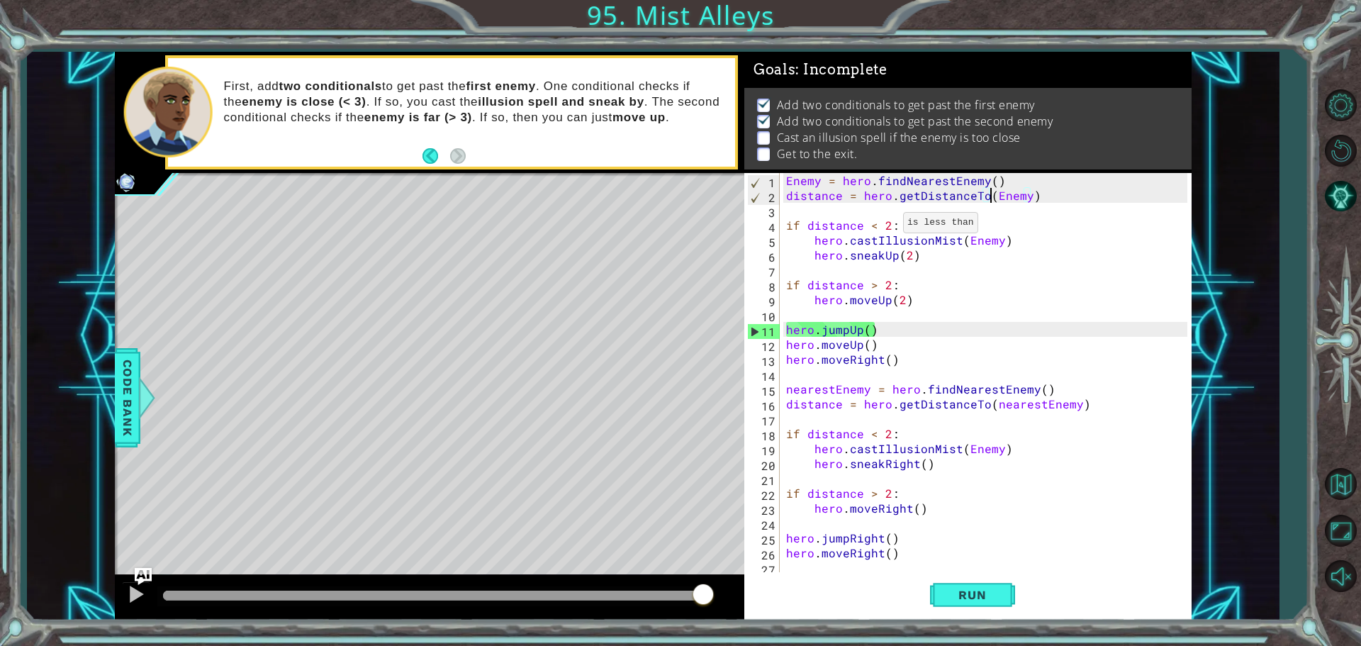
click at [885, 226] on div "Enemy = hero . findNearestEnemy ( ) distance = hero . getDistanceTo ( Enemy ) i…" at bounding box center [988, 389] width 411 height 432
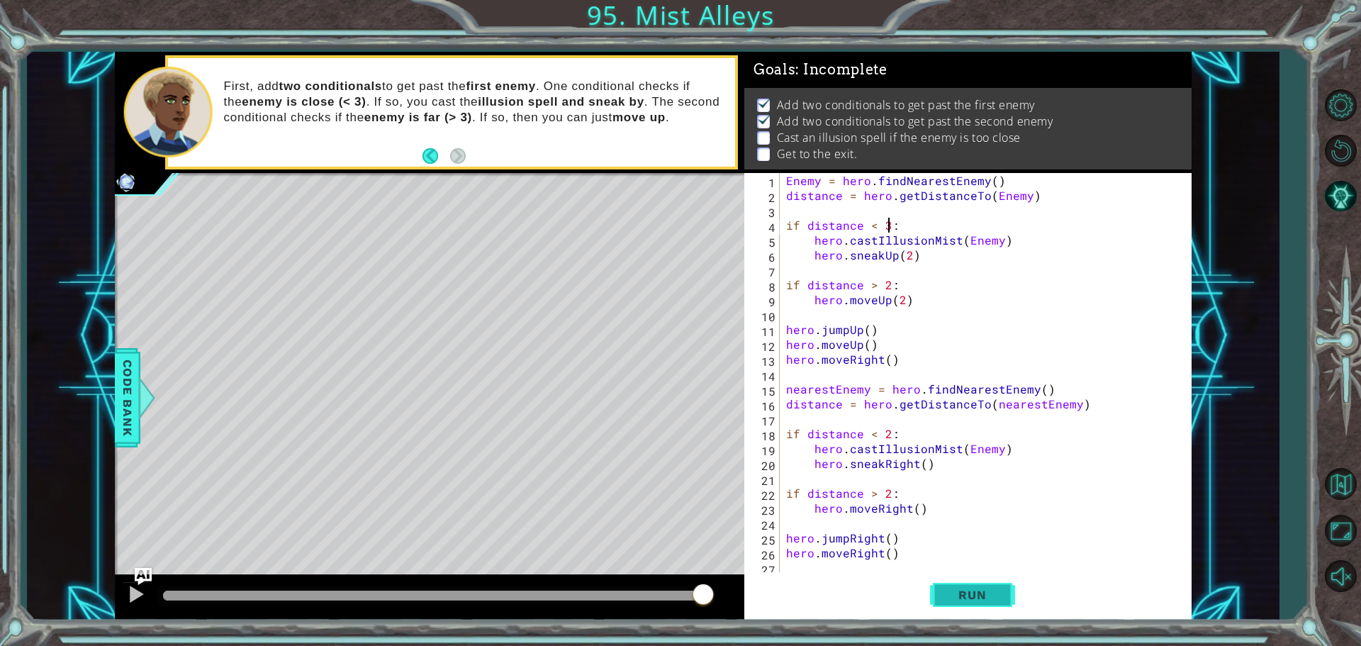
click at [945, 595] on span "Run" at bounding box center [972, 595] width 56 height 14
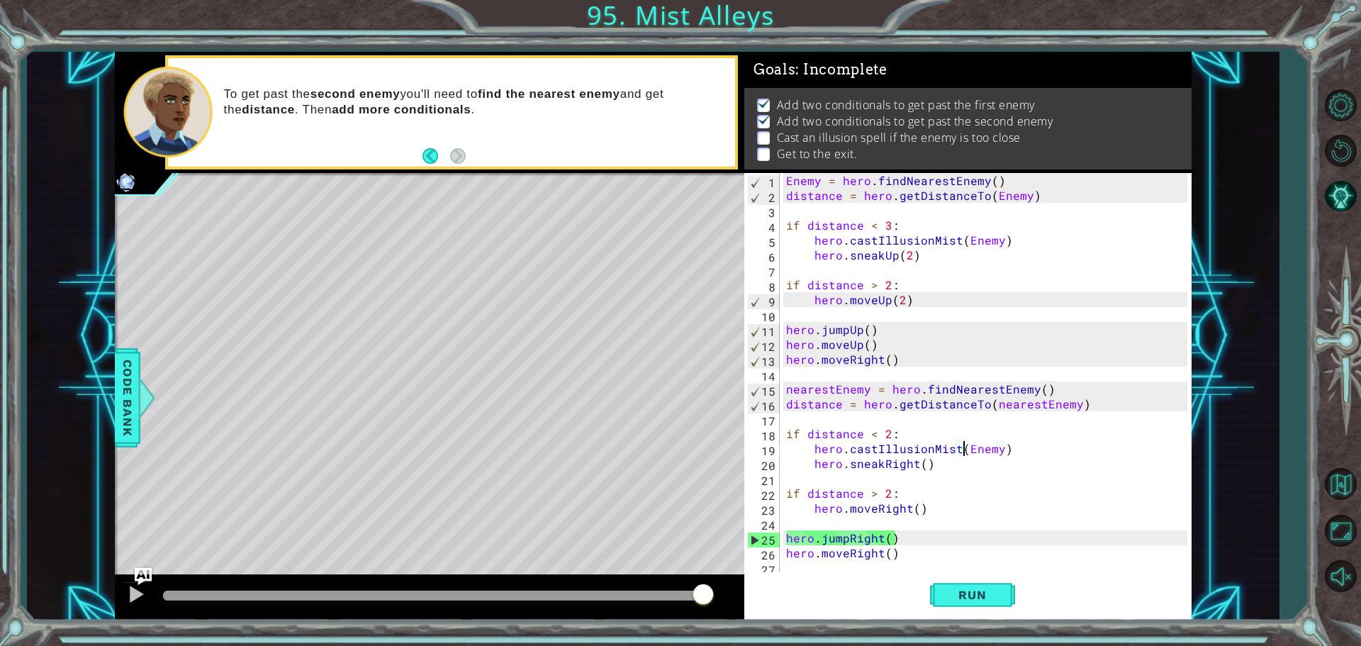
click at [960, 449] on div "Enemy = hero . findNearestEnemy ( ) distance = hero . getDistanceTo ( Enemy ) i…" at bounding box center [988, 389] width 411 height 432
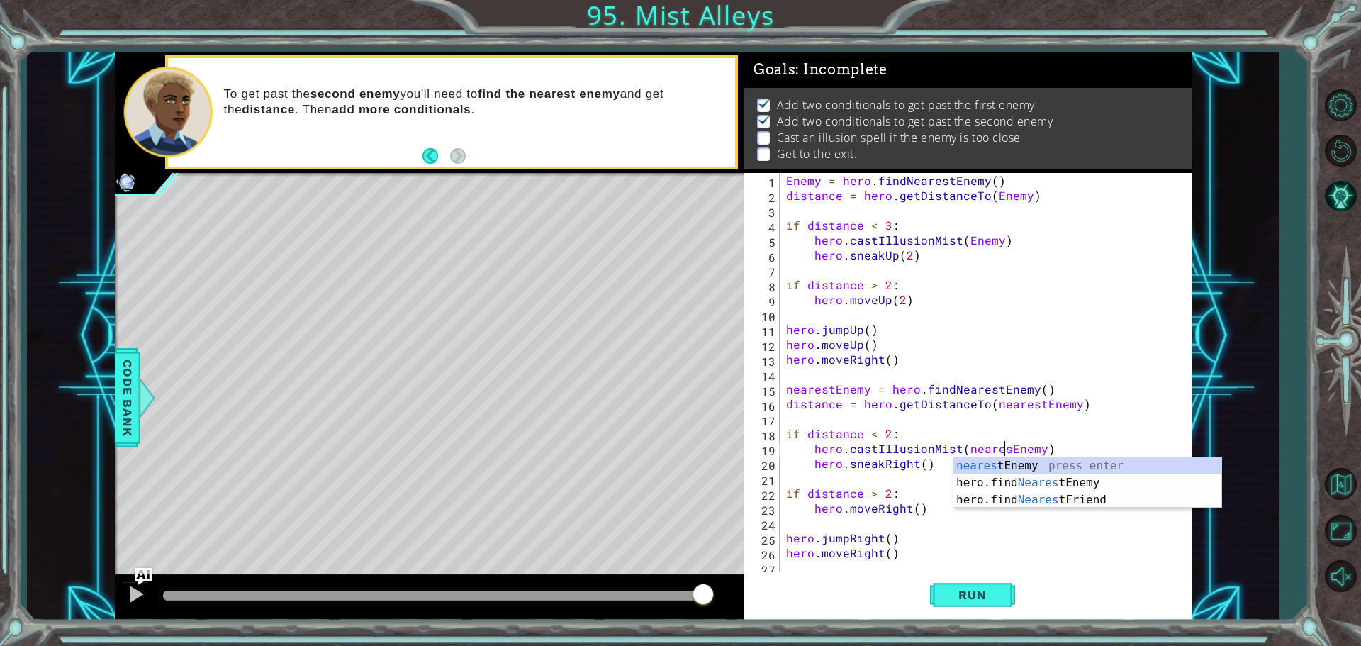
scroll to position [0, 13]
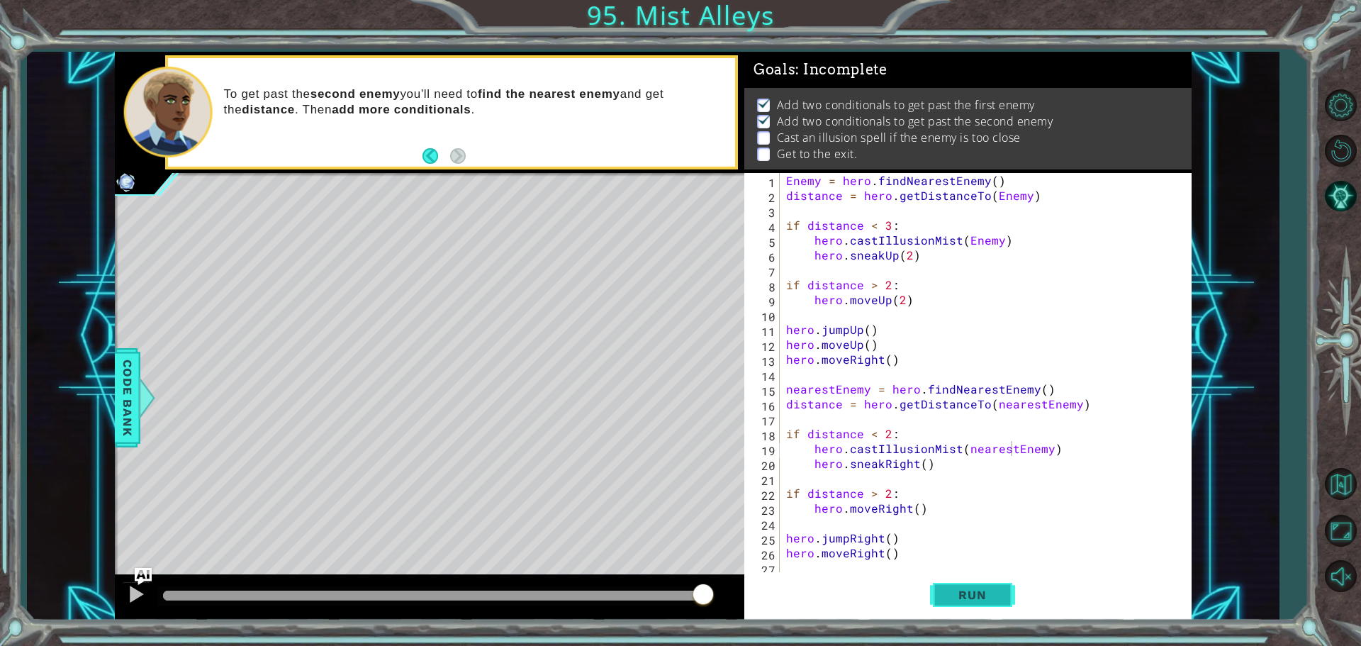
click at [954, 587] on button "Run" at bounding box center [972, 594] width 85 height 45
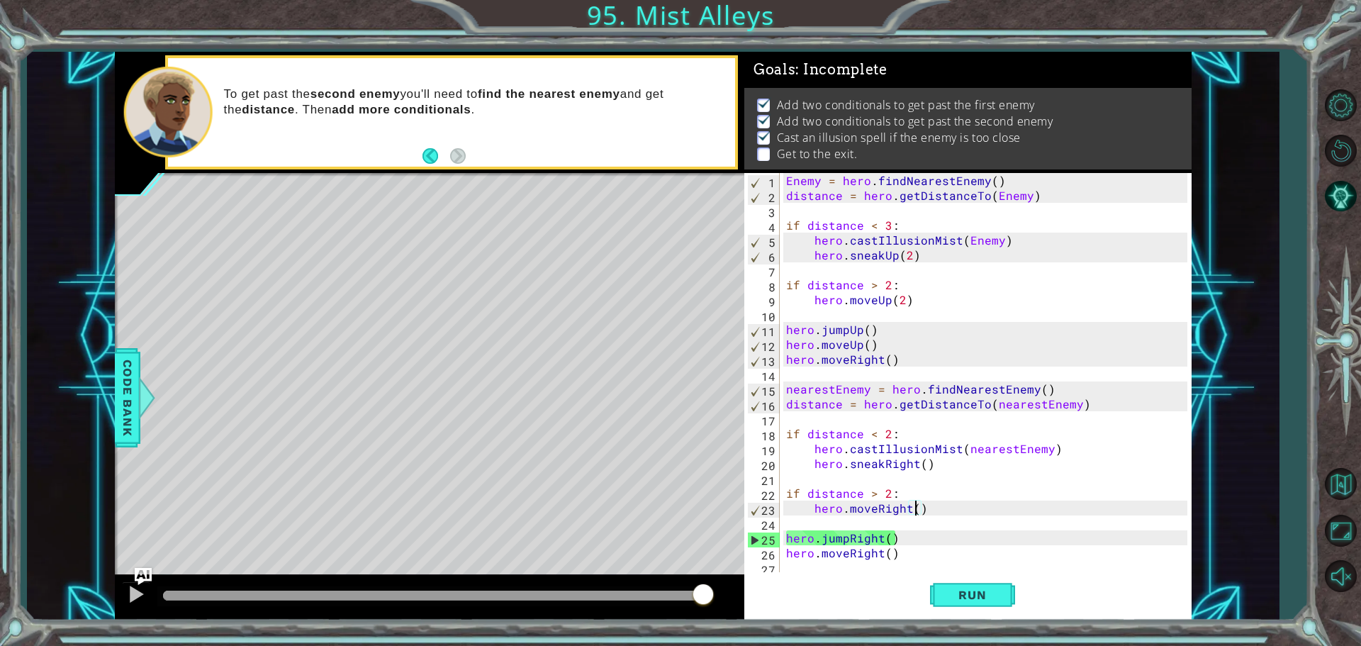
click at [913, 505] on div "Enemy = hero . findNearestEnemy ( ) distance = hero . getDistanceTo ( Enemy ) i…" at bounding box center [988, 389] width 411 height 432
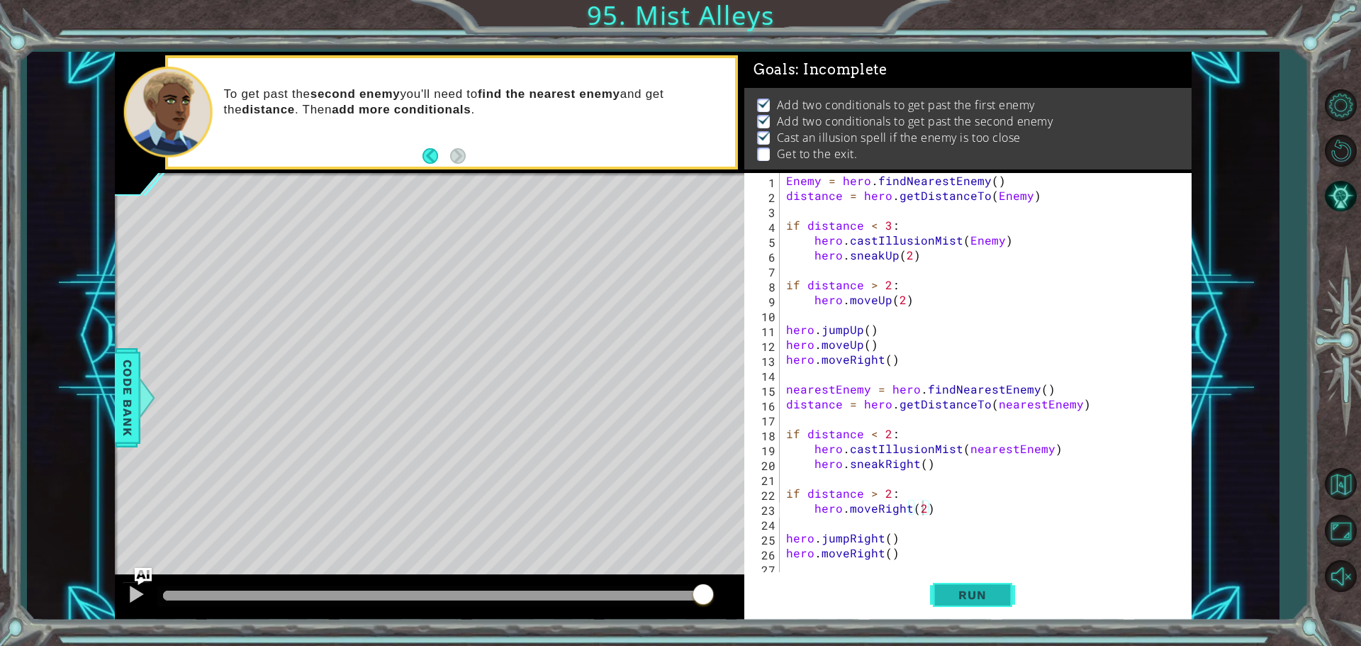
click at [1012, 588] on button "Run" at bounding box center [972, 594] width 85 height 45
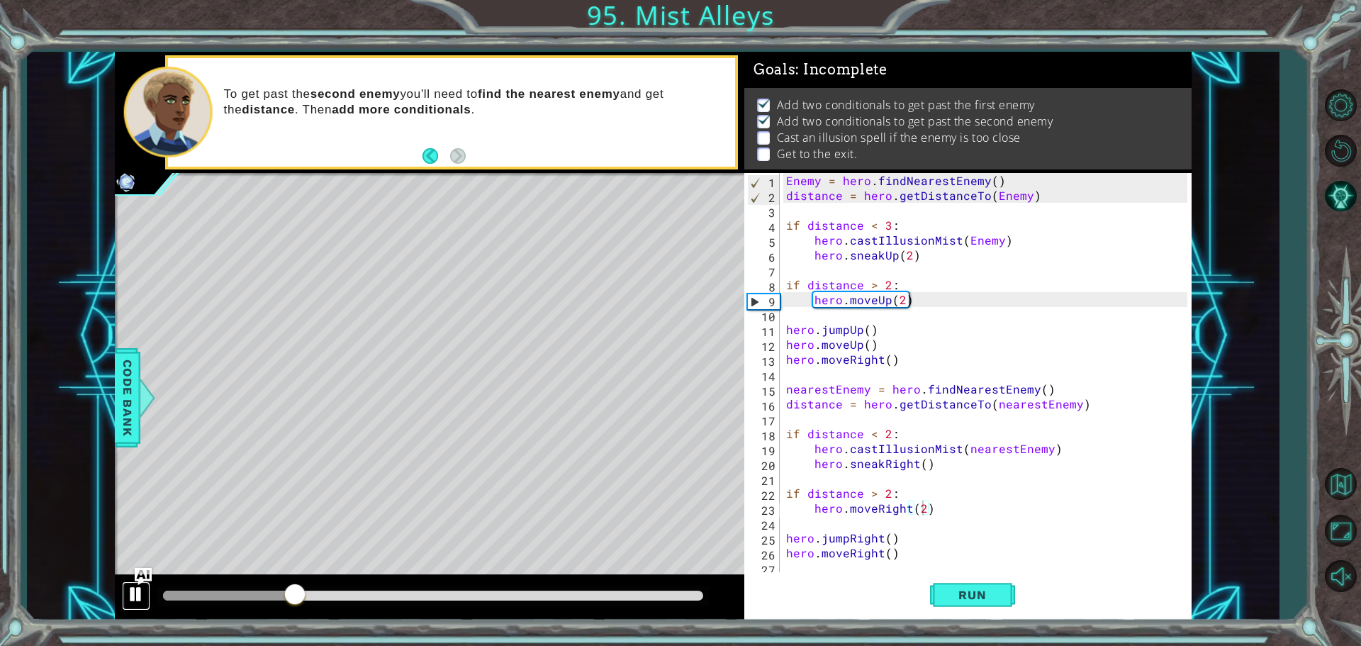
click at [136, 589] on div at bounding box center [136, 594] width 18 height 18
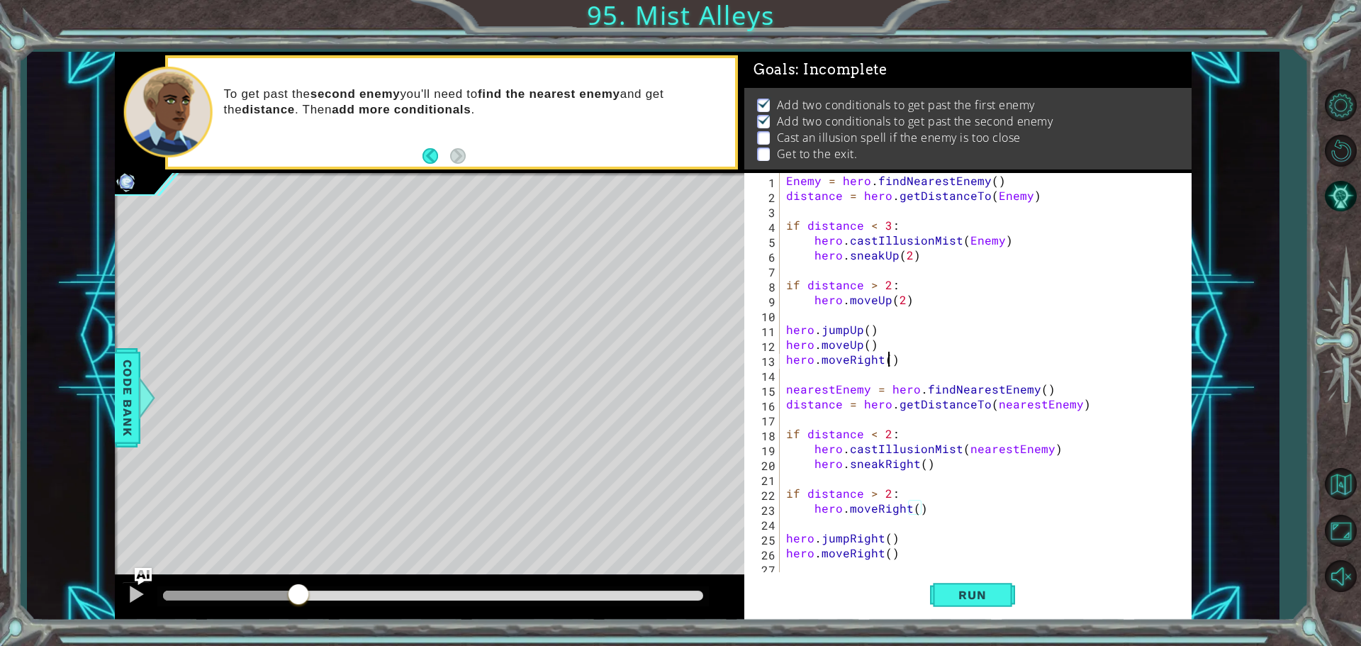
click at [887, 356] on div "Enemy = hero . findNearestEnemy ( ) distance = hero . getDistanceTo ( Enemy ) i…" at bounding box center [988, 389] width 411 height 432
click at [923, 468] on div "Enemy = hero . findNearestEnemy ( ) distance = hero . getDistanceTo ( Enemy ) i…" at bounding box center [988, 389] width 411 height 432
click at [913, 514] on div "Enemy = hero . findNearestEnemy ( ) distance = hero . getDistanceTo ( Enemy ) i…" at bounding box center [988, 389] width 411 height 432
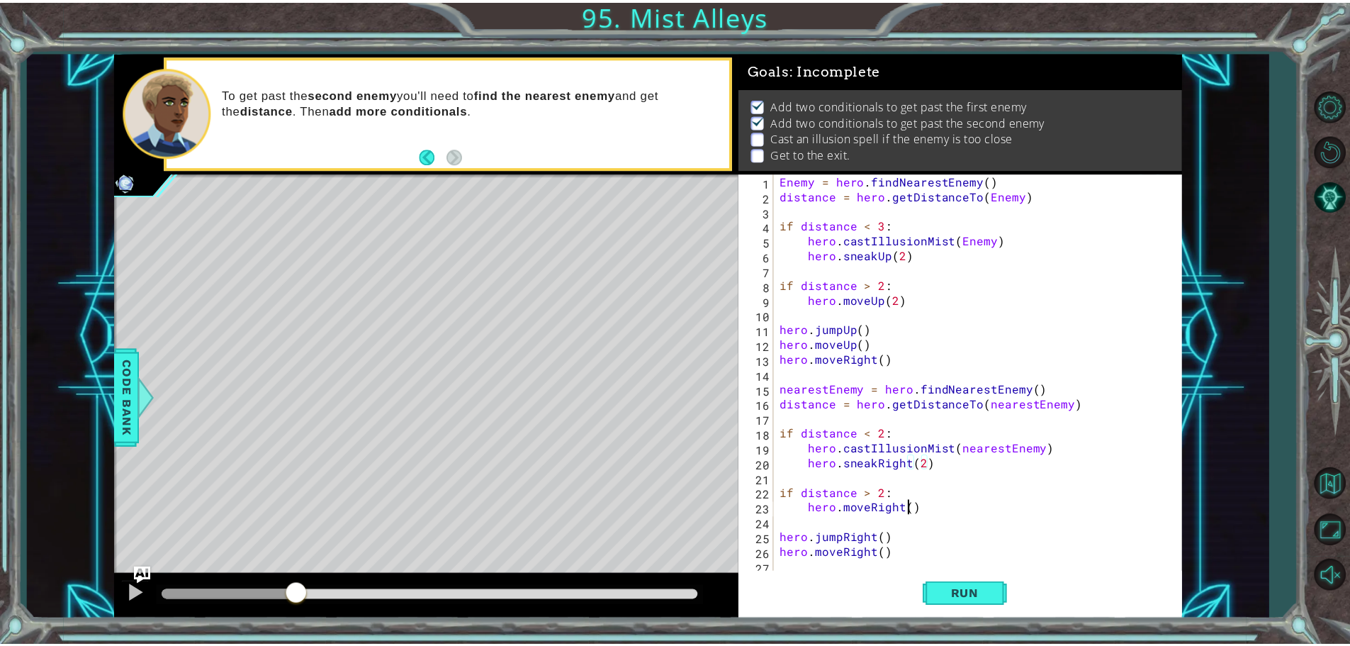
scroll to position [0, 8]
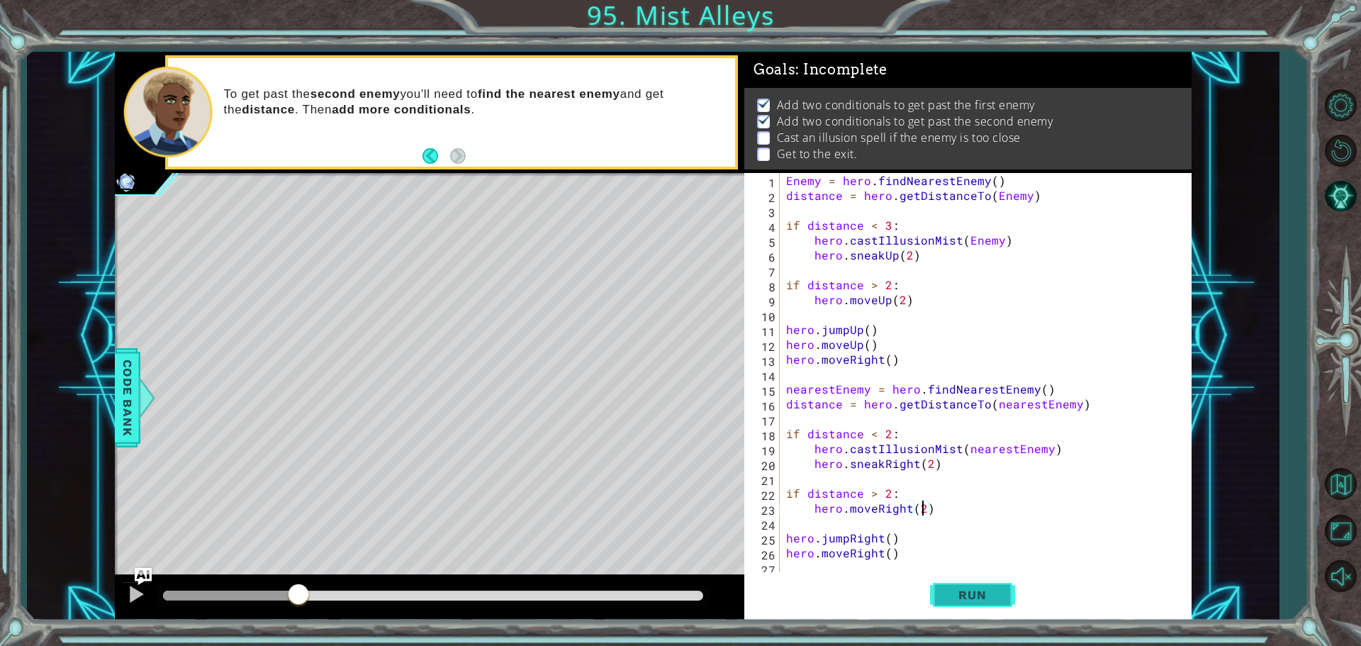
type textarea "hero.moveRight(2)"
click at [954, 594] on span "Run" at bounding box center [972, 595] width 56 height 14
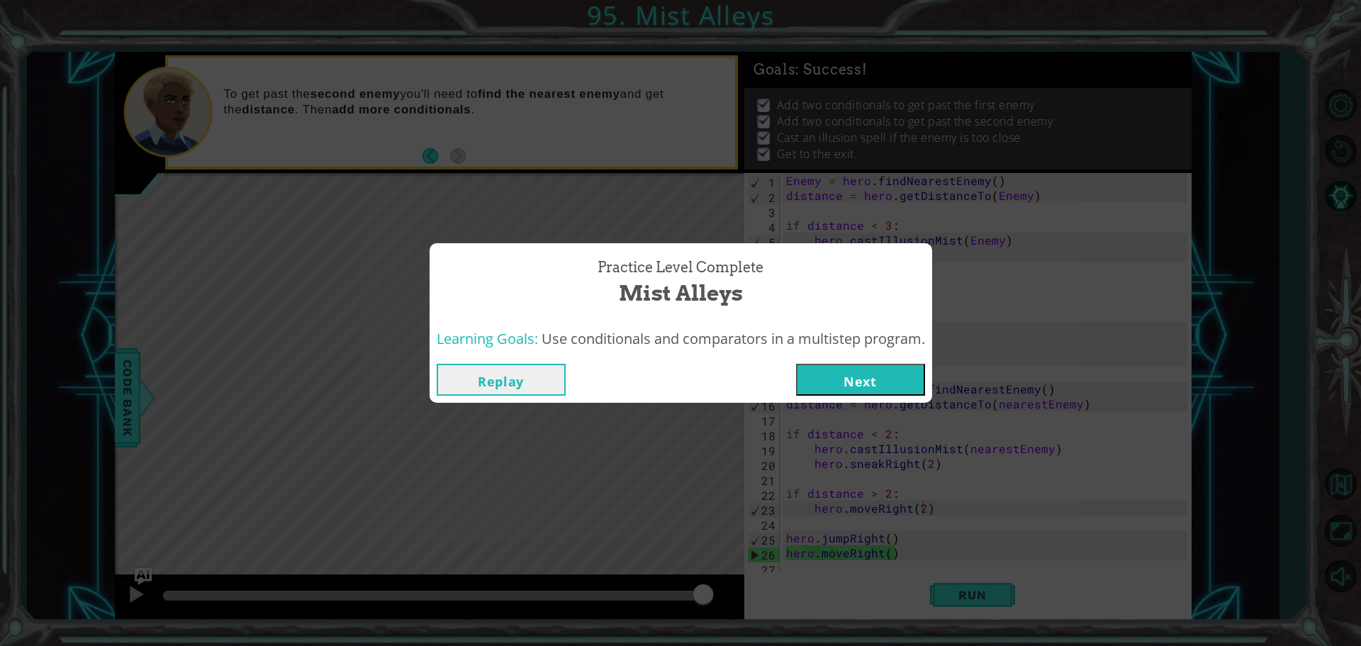
click at [854, 371] on button "Next" at bounding box center [860, 380] width 129 height 32
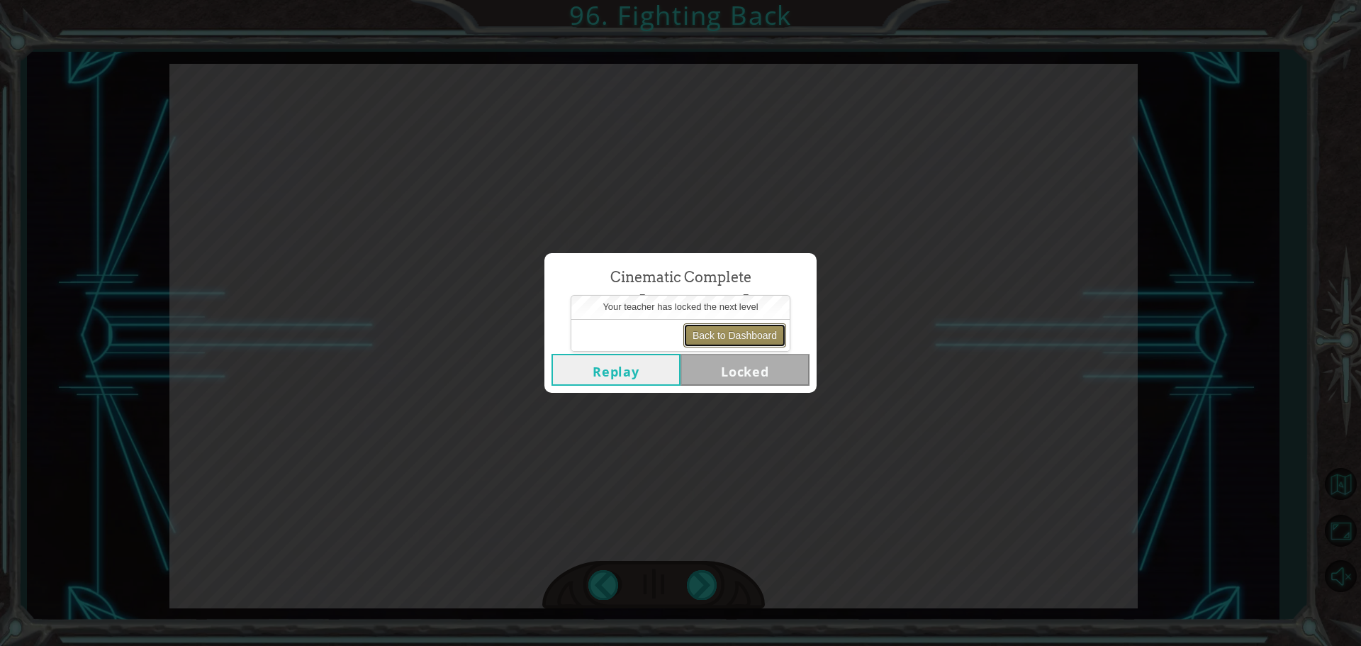
click at [706, 331] on button "Back to Dashboard" at bounding box center [734, 335] width 103 height 24
